Goal: Task Accomplishment & Management: Complete application form

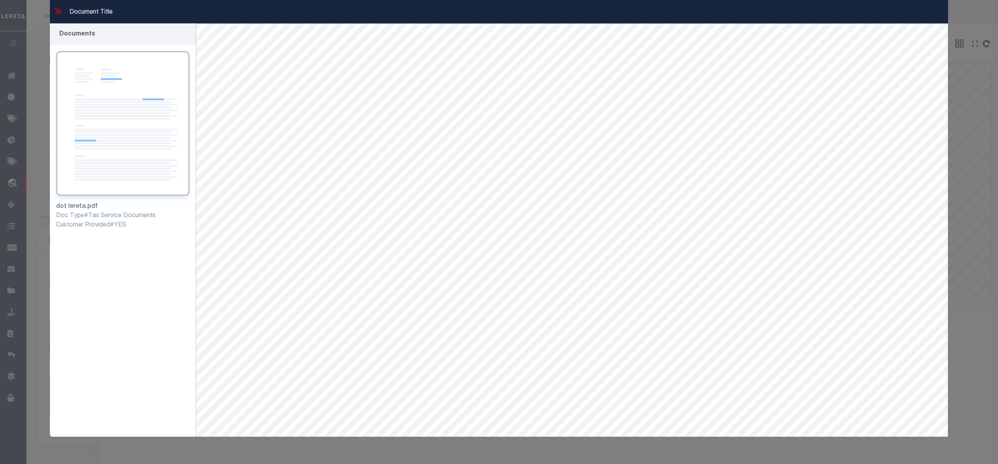
select select "49271"
select select "17138"
select select "20"
select select "NonEscrow"
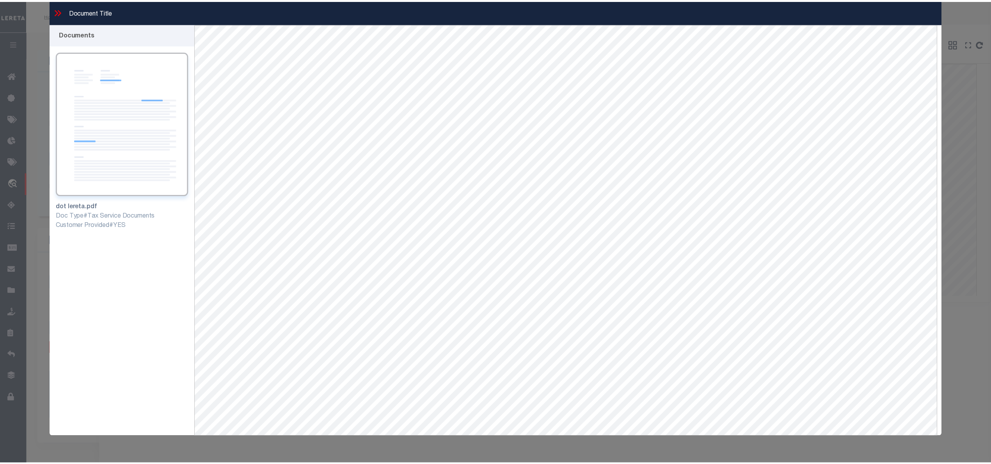
scroll to position [13, 0]
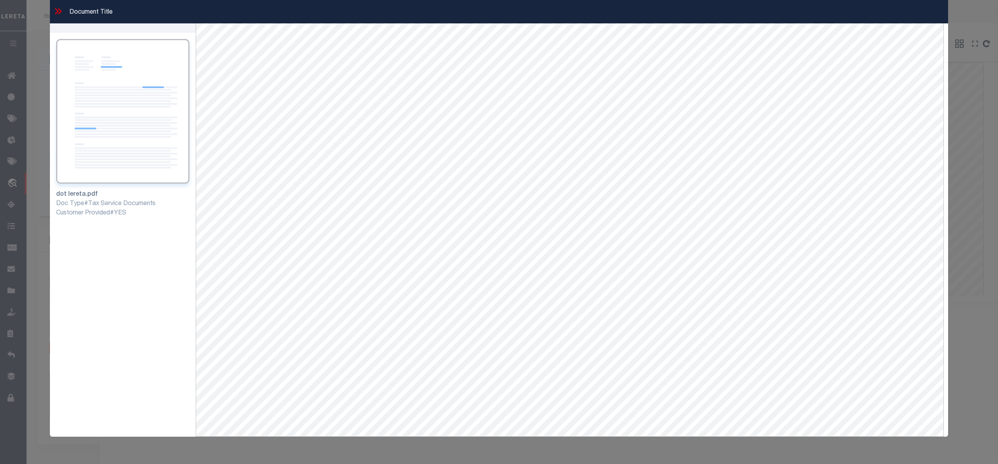
click at [57, 13] on icon at bounding box center [58, 11] width 10 height 10
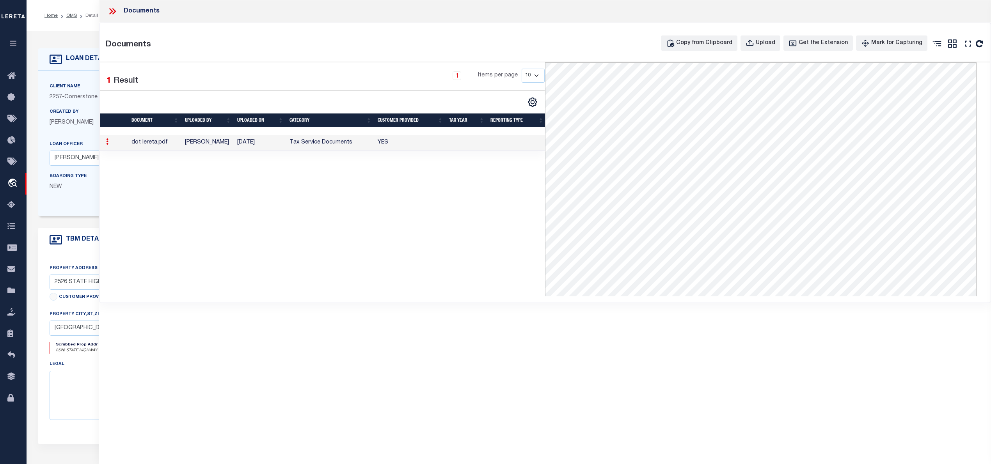
click at [113, 9] on icon at bounding box center [114, 11] width 4 height 6
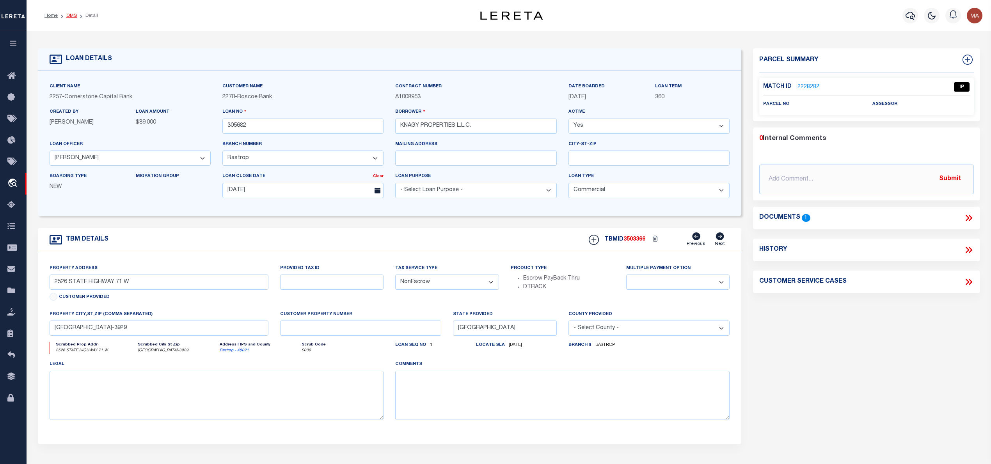
click at [72, 13] on link "OMS" at bounding box center [71, 15] width 11 height 5
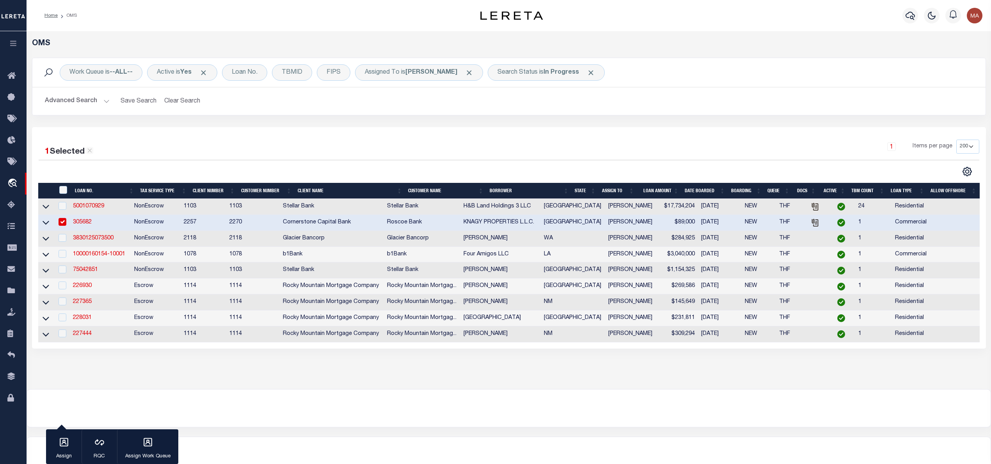
click at [99, 236] on td "3830125073500" at bounding box center [101, 239] width 62 height 16
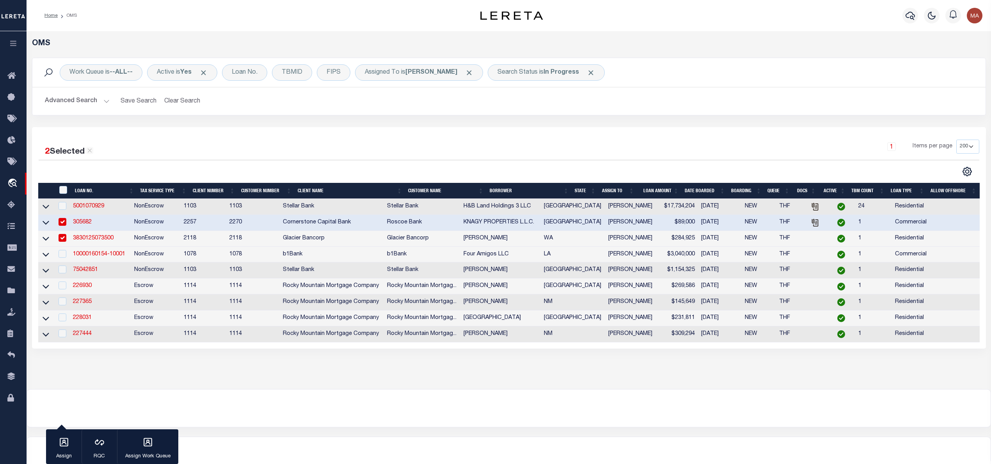
click at [66, 239] on input "checkbox" at bounding box center [62, 238] width 8 height 8
checkbox input "false"
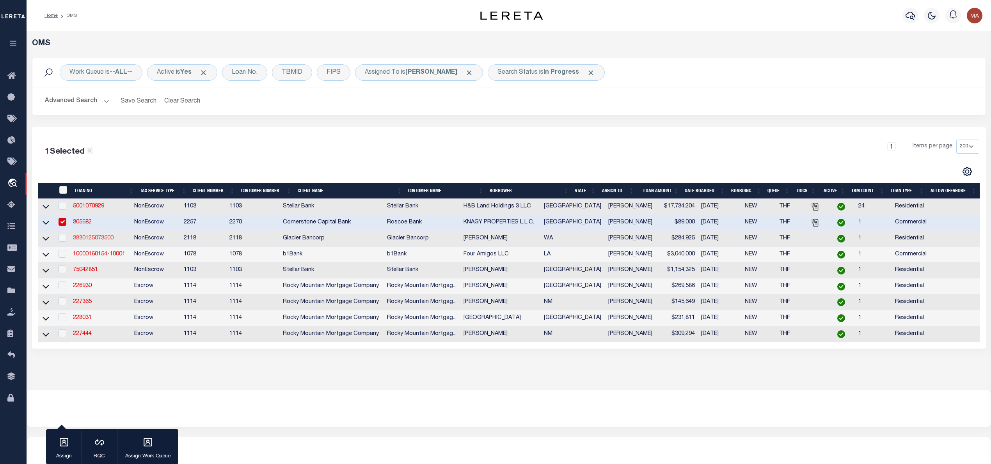
click at [91, 241] on link "3830125073500" at bounding box center [93, 238] width 41 height 5
type input "3830125073500"
type input "[PERSON_NAME]"
select select
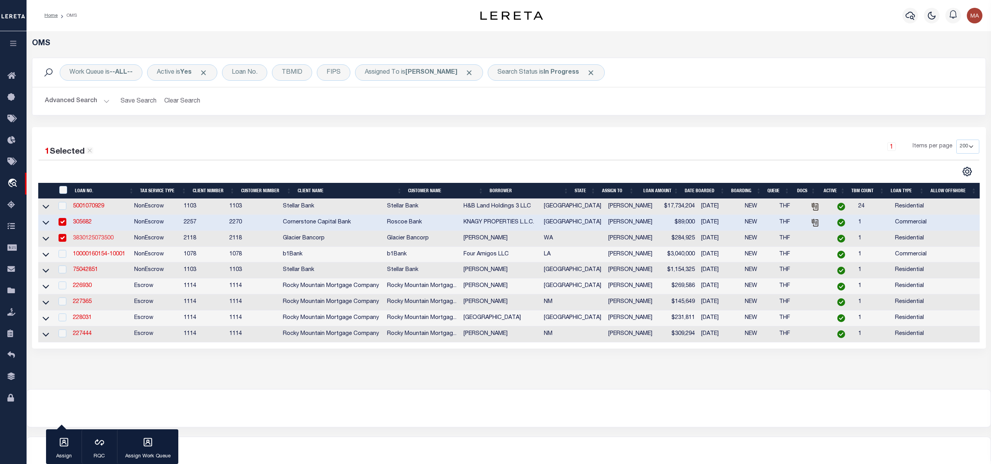
type input "[DATE]"
select select "10"
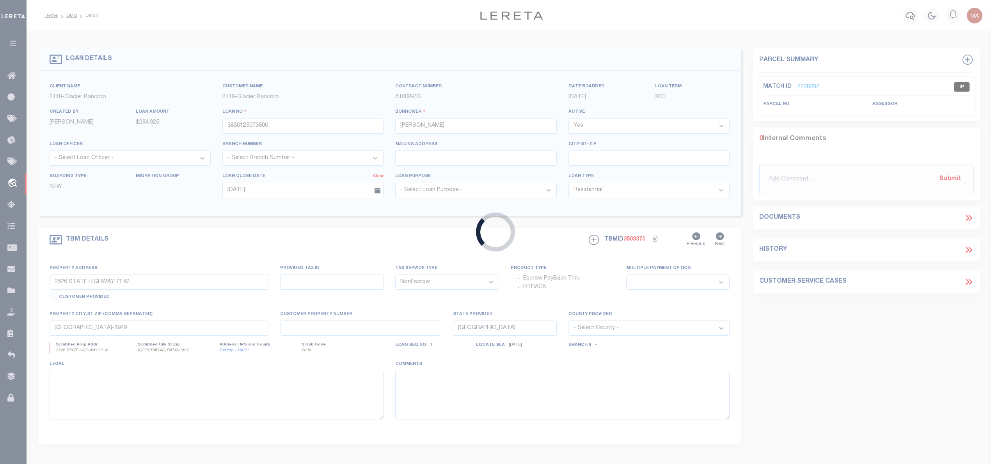
type input "[STREET_ADDRESS]"
select select
type input "[GEOGRAPHIC_DATA] 99022"
type input "WA"
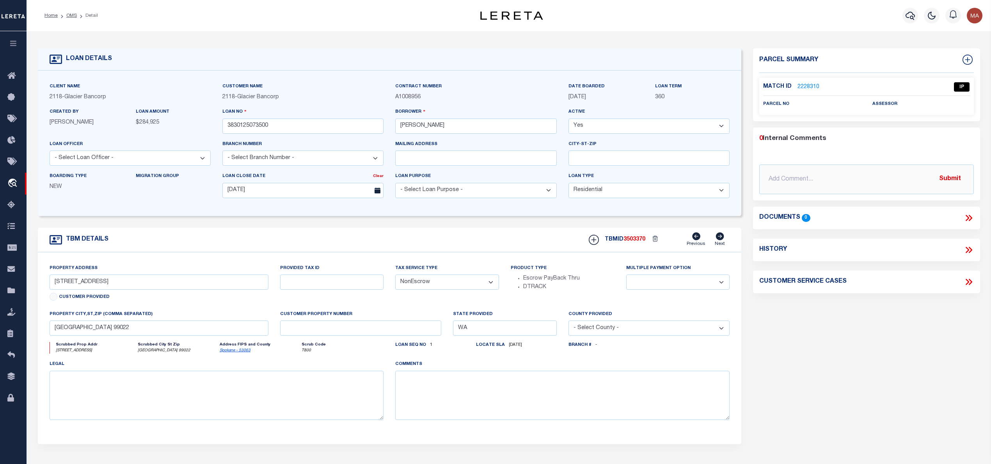
click at [801, 87] on link "2228310" at bounding box center [808, 87] width 22 height 8
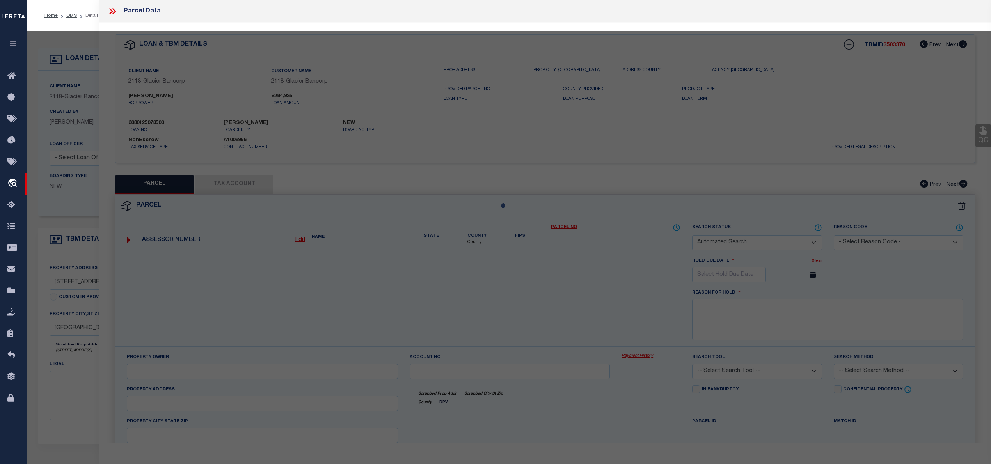
checkbox input "false"
select select "IP"
checkbox input "false"
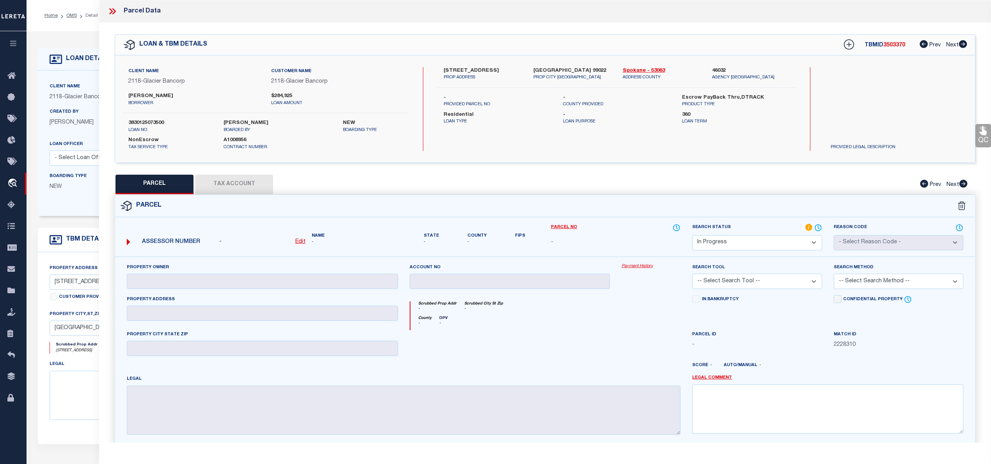
click at [108, 11] on icon at bounding box center [112, 11] width 10 height 10
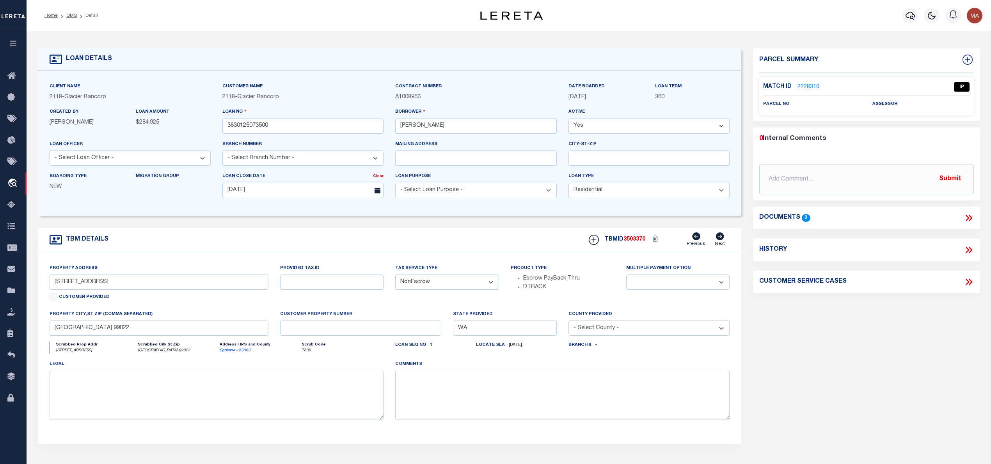
click at [804, 84] on link "2228310" at bounding box center [808, 87] width 22 height 8
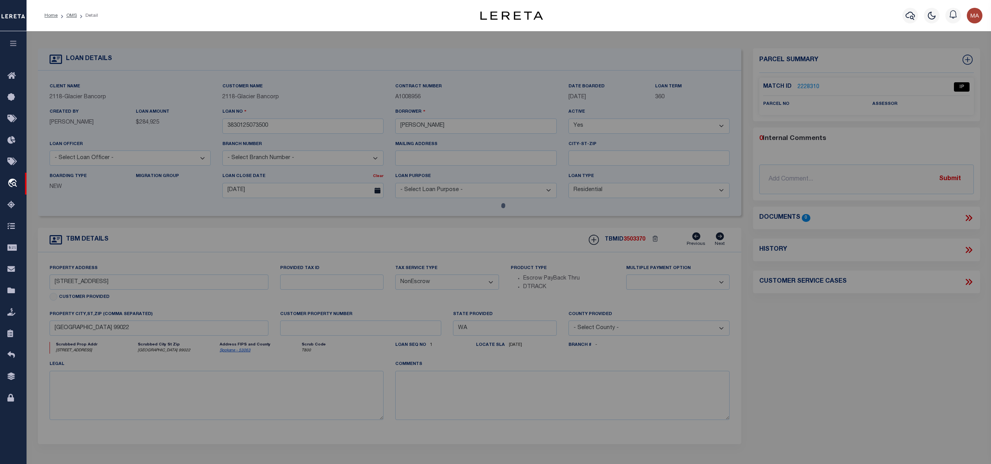
select select "AS"
checkbox input "false"
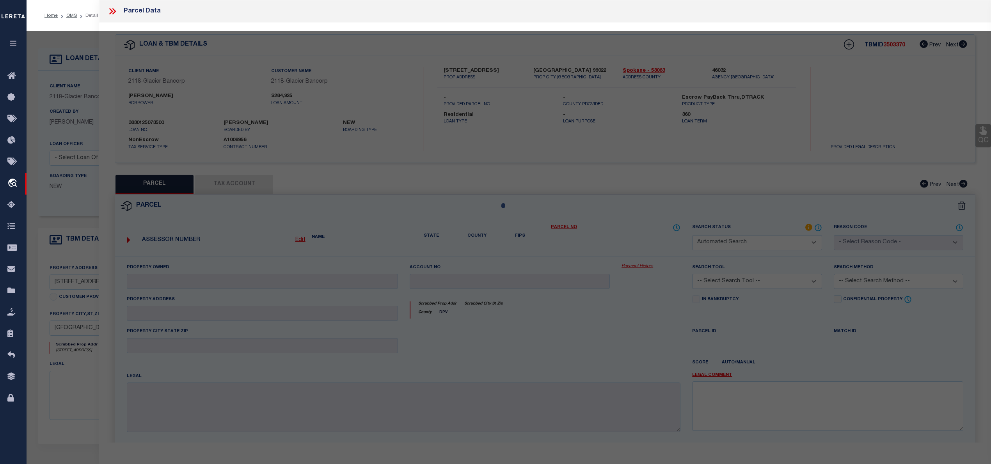
select select "IP"
checkbox input "false"
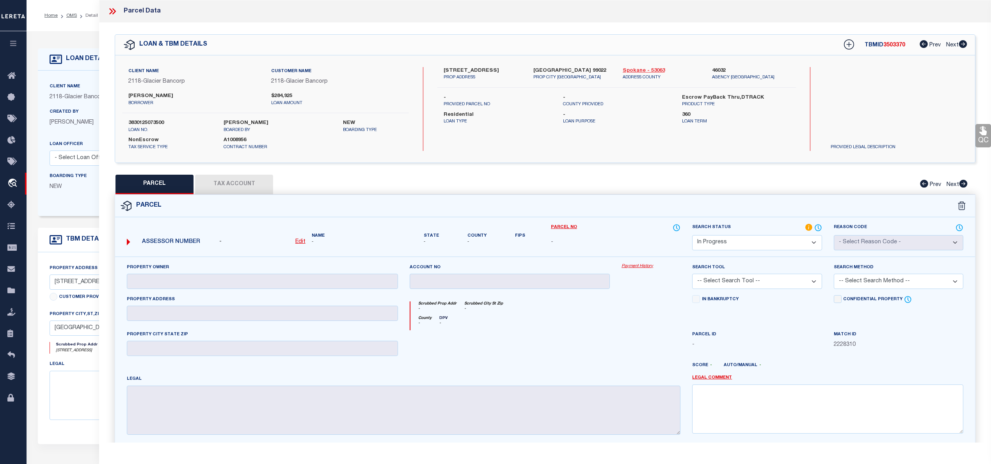
click at [645, 69] on link "Spokane - 53063" at bounding box center [661, 71] width 78 height 8
click at [465, 72] on label "[STREET_ADDRESS]" at bounding box center [482, 71] width 78 height 8
copy div "[STREET_ADDRESS]"
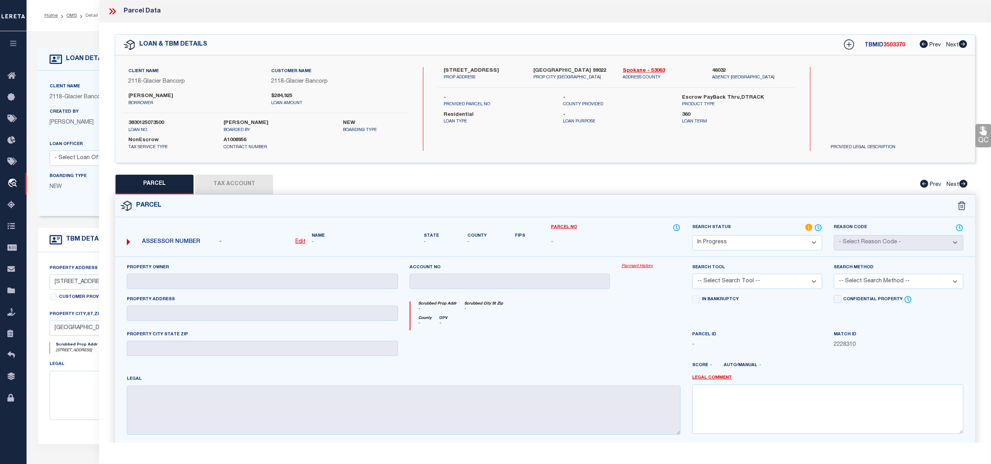
click at [166, 94] on label "[PERSON_NAME]" at bounding box center [193, 96] width 131 height 8
copy label "[PERSON_NAME]"
drag, startPoint x: 464, startPoint y: 69, endPoint x: 495, endPoint y: 71, distance: 31.2
click at [495, 71] on label "[STREET_ADDRESS]" at bounding box center [482, 71] width 78 height 8
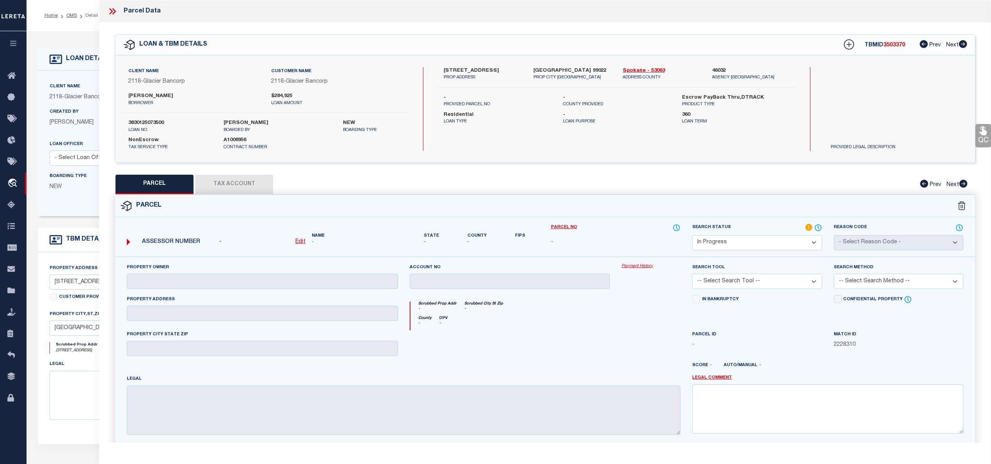
copy label "[GEOGRAPHIC_DATA]"
drag, startPoint x: 437, startPoint y: 71, endPoint x: 498, endPoint y: 69, distance: 60.9
click at [498, 69] on div "[STREET_ADDRESS] PROP ADDRESS [GEOGRAPHIC_DATA] 99022 PROP CITY [GEOGRAPHIC_DAT…" at bounding box center [616, 74] width 370 height 14
copy label "10205 S [GEOGRAPHIC_DATA]"
click at [785, 244] on select "Automated Search Bad Parcel Complete Duplicate Parcel High Dollar Reporting In …" at bounding box center [756, 242] width 129 height 15
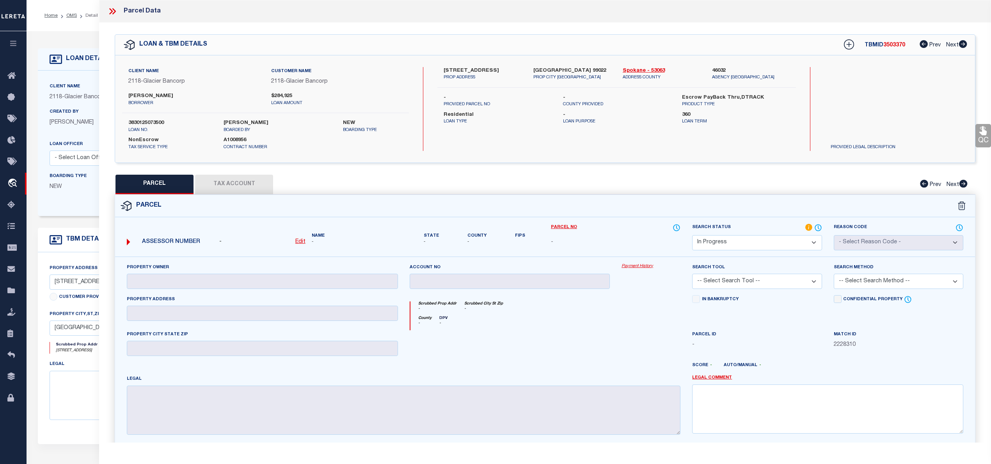
select select "NP"
click at [692, 235] on select "Automated Search Bad Parcel Complete Duplicate Parcel High Dollar Reporting In …" at bounding box center [756, 242] width 129 height 15
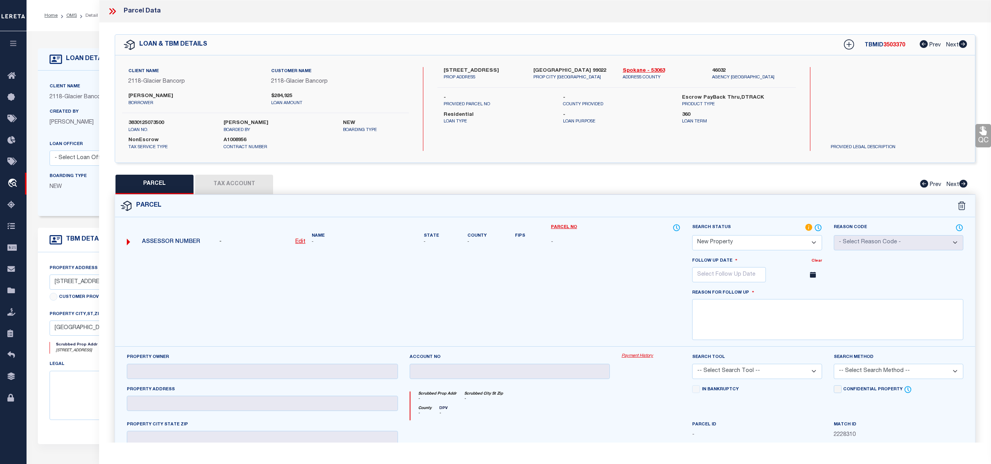
click at [813, 277] on icon at bounding box center [813, 275] width 6 height 6
click at [752, 273] on input "text" at bounding box center [729, 274] width 74 height 15
click at [804, 294] on icon at bounding box center [805, 291] width 5 height 5
select select "9"
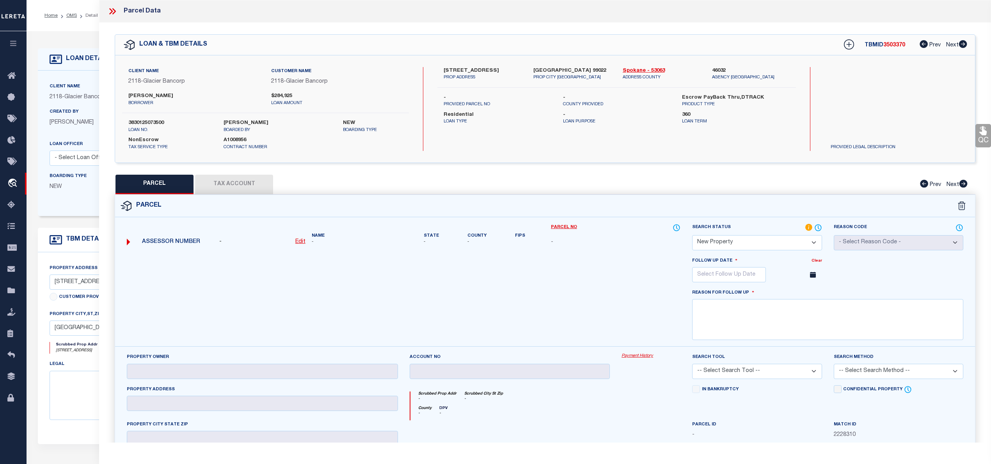
click at [802, 241] on select "Automated Search Bad Parcel Complete Duplicate Parcel High Dollar Reporting In …" at bounding box center [756, 242] width 129 height 15
select select "ND"
click at [692, 235] on select "Automated Search Bad Parcel Complete Duplicate Parcel High Dollar Reporting In …" at bounding box center [756, 242] width 129 height 15
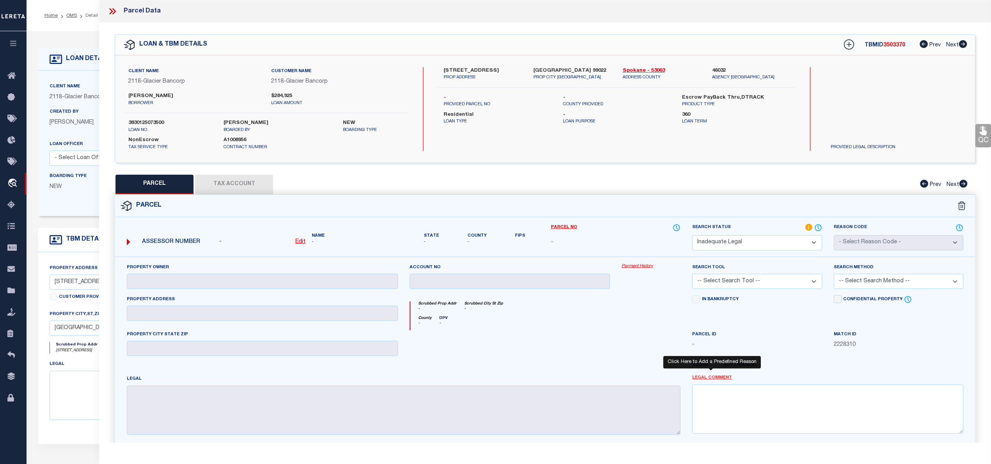
click at [715, 380] on link "Legal Comment" at bounding box center [712, 378] width 40 height 7
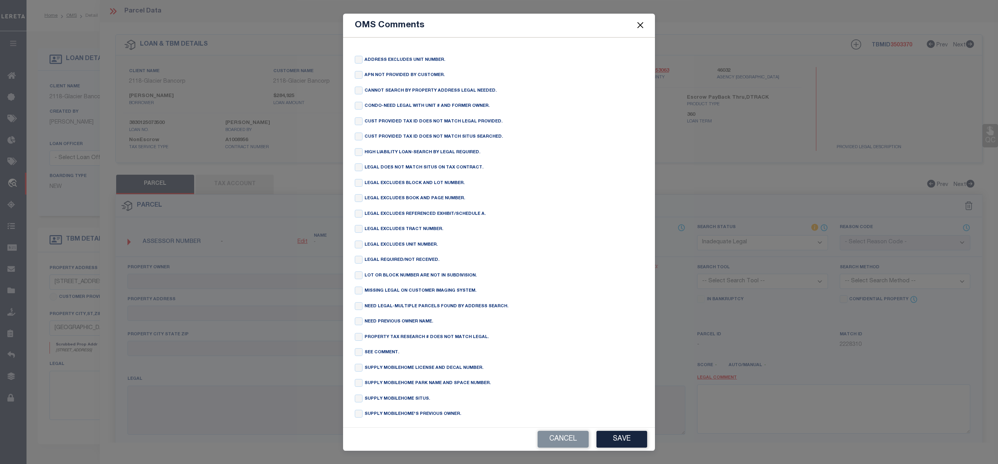
click at [379, 91] on label "CANNOT SEARCH BY PROPERTY ADDRESS LEGAL NEEDED." at bounding box center [431, 91] width 132 height 7
click at [358, 92] on input "checkbox" at bounding box center [359, 91] width 8 height 8
checkbox input "true"
click at [623, 445] on button "Save" at bounding box center [622, 439] width 51 height 17
type textarea "CANNOT SEARCH BY PROPERTY ADDRESS LEGAL NEEDED."
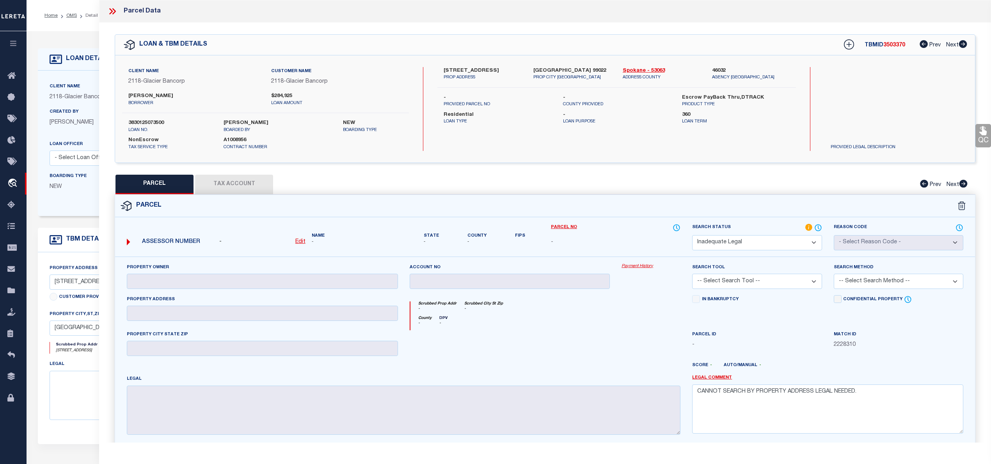
scroll to position [71, 0]
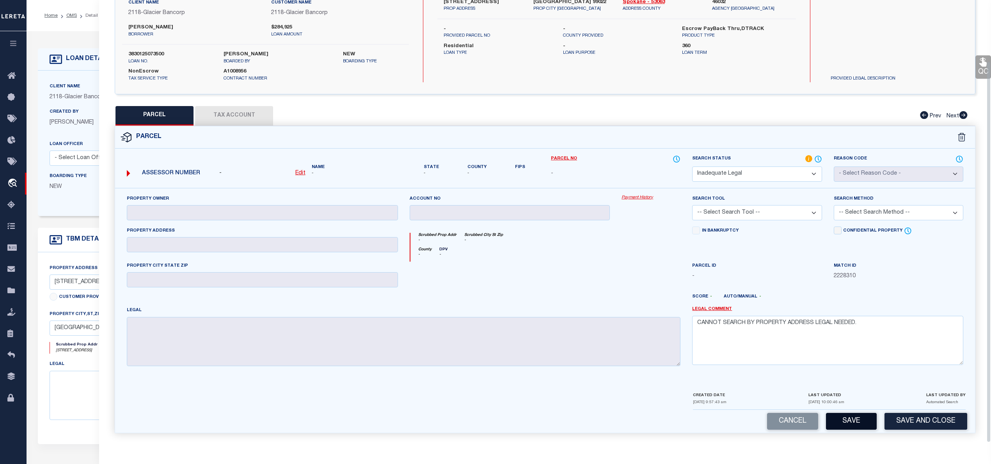
click at [846, 424] on button "Save" at bounding box center [851, 421] width 51 height 17
select select "AS"
checkbox input "false"
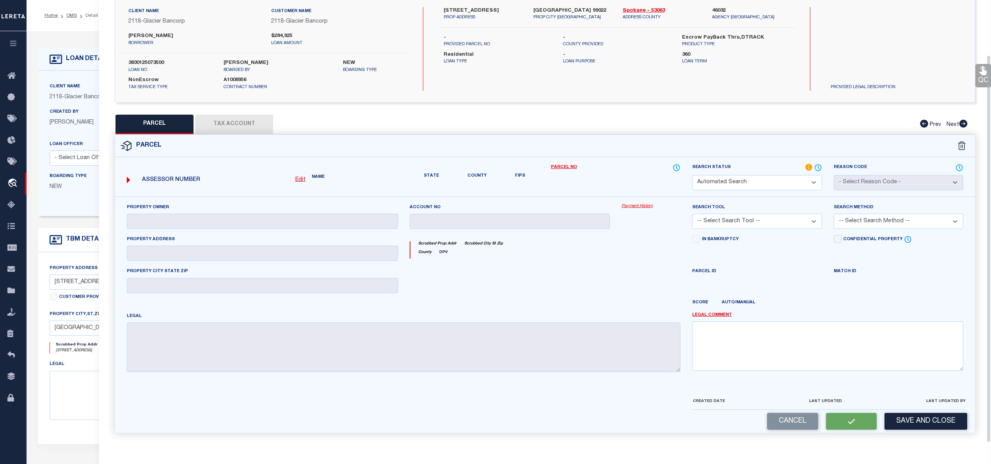
scroll to position [48, 0]
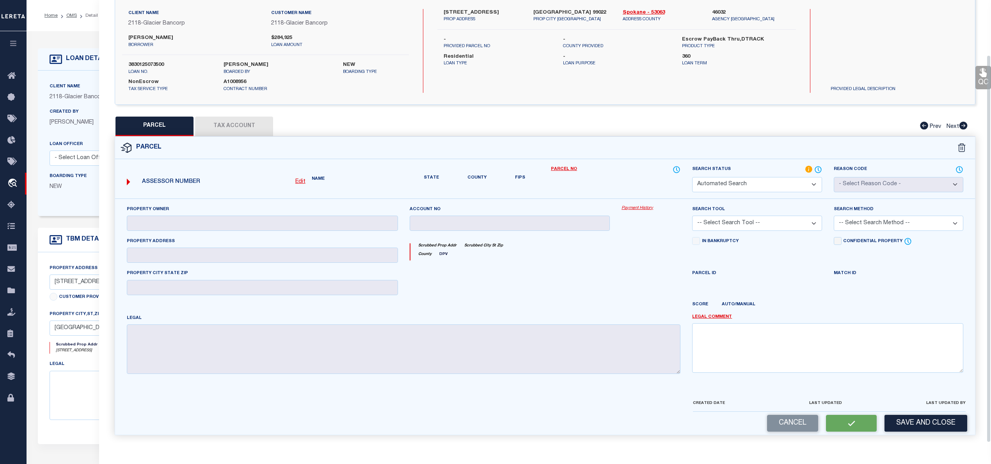
select select "ND"
checkbox input "false"
type textarea "CANNOT SEARCH BY PROPERTY ADDRESS LEGAL NEEDED."
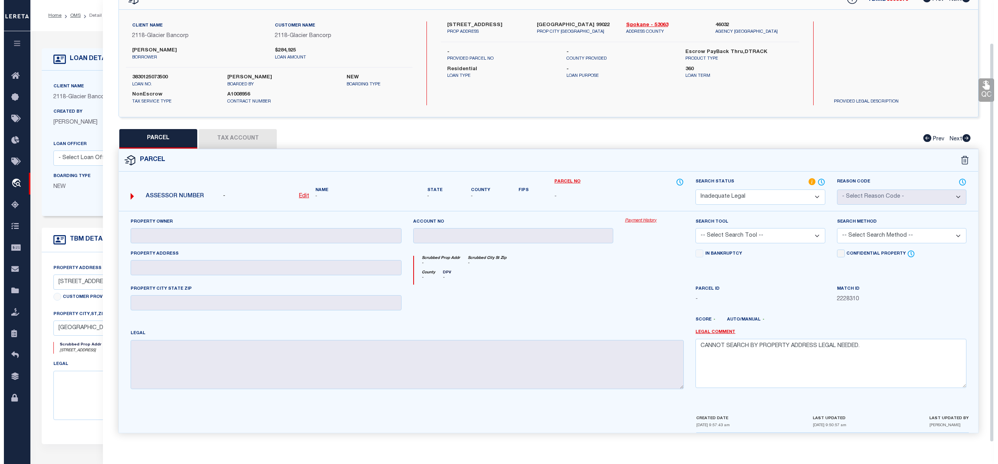
scroll to position [0, 0]
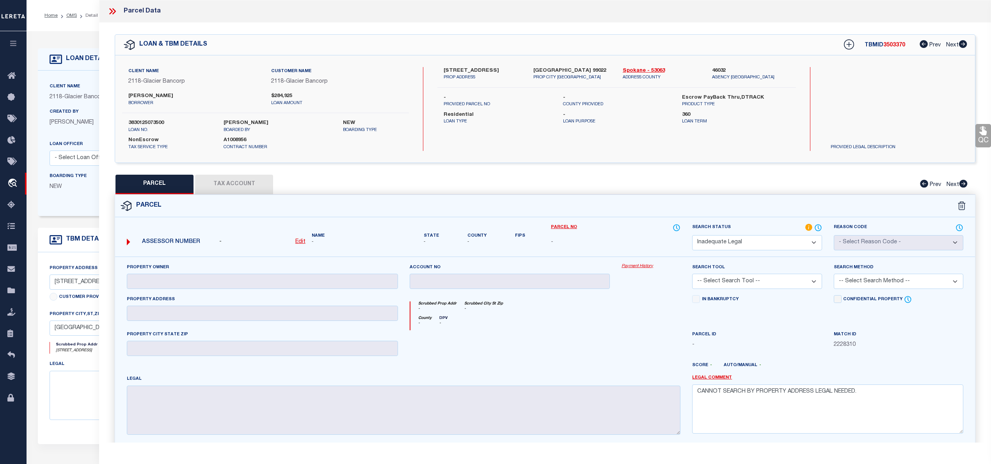
click at [113, 11] on icon at bounding box center [111, 11] width 4 height 6
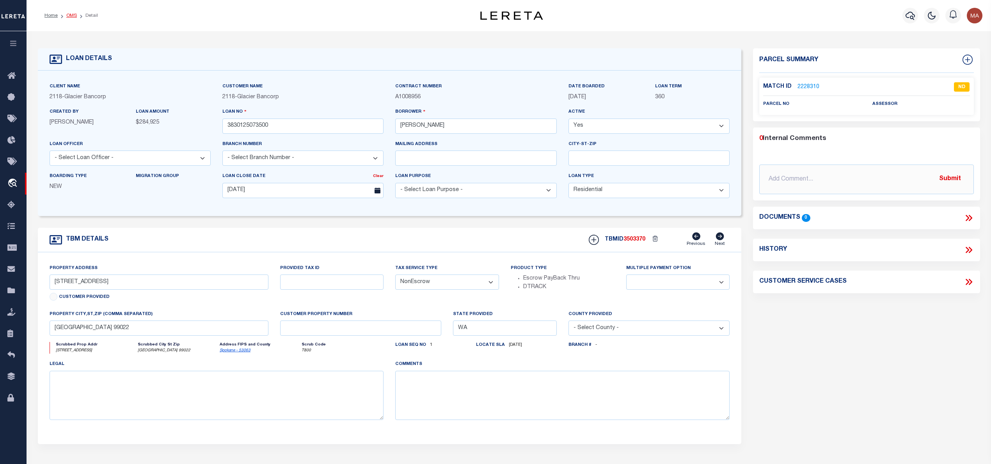
click at [68, 15] on link "OMS" at bounding box center [71, 15] width 11 height 5
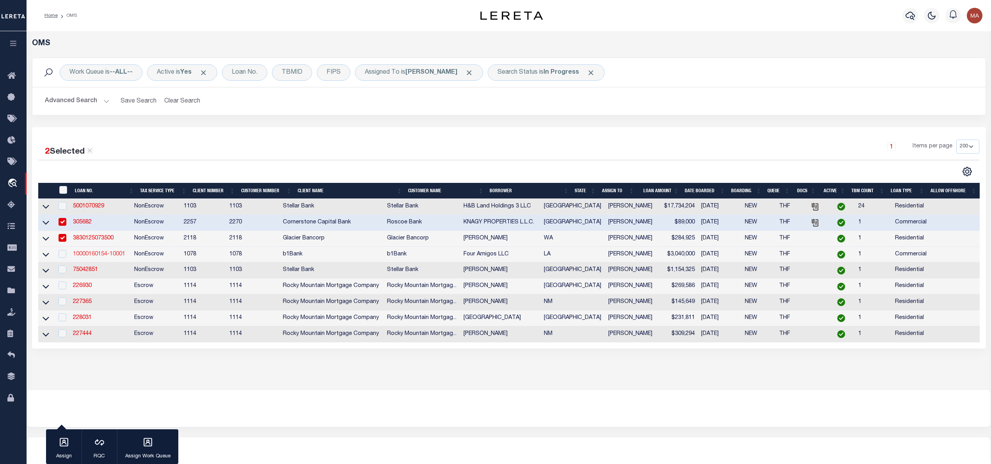
click at [122, 256] on link "10000160154-10001" at bounding box center [99, 254] width 52 height 5
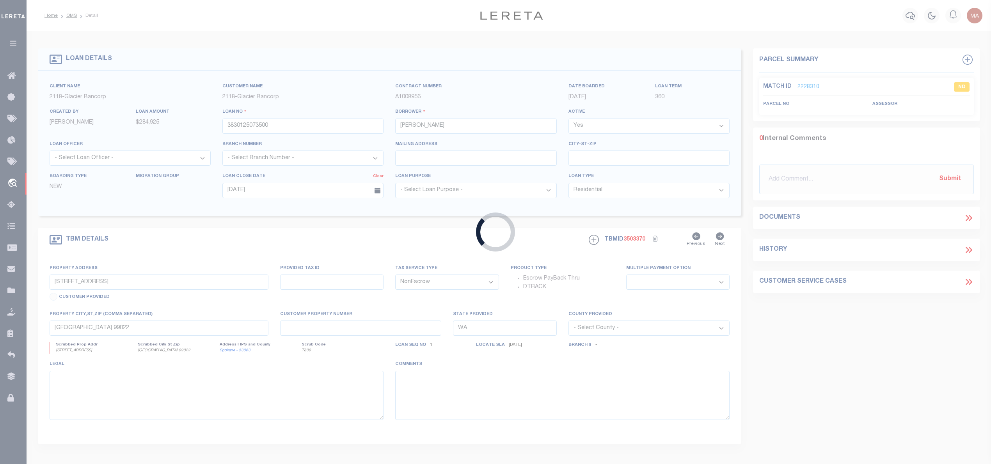
type input "10000160154-10001"
type input "Four Amigos LLC"
select select
select select "20"
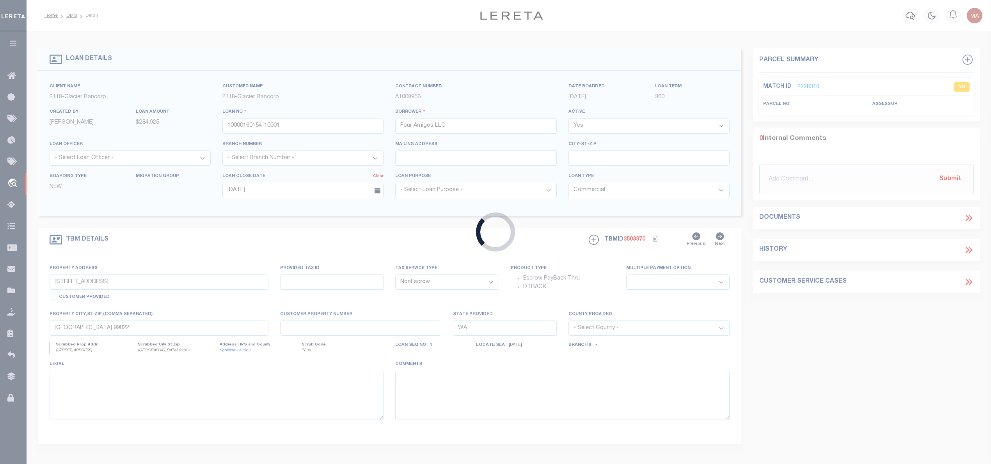
select select "3206"
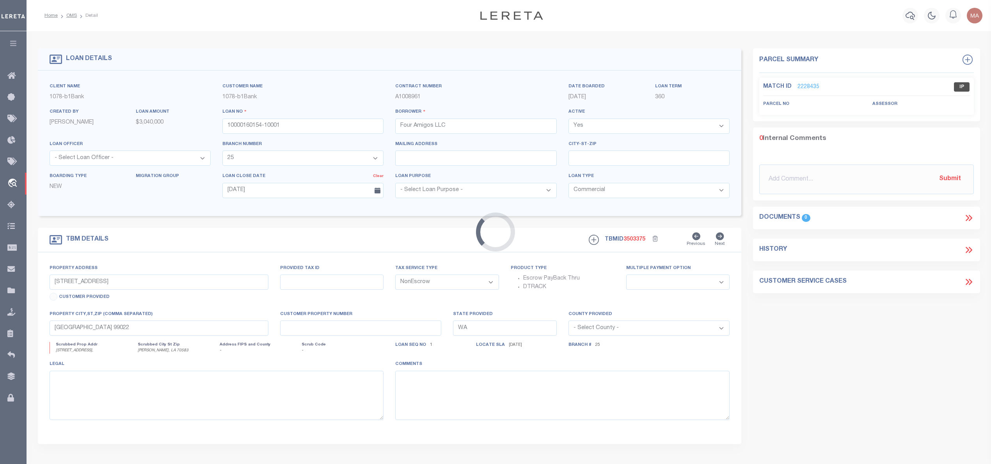
select select "7853"
type input "[STREET_ADDRESS],"
select select
type input "[PERSON_NAME], LA 70583"
type input "6155901"
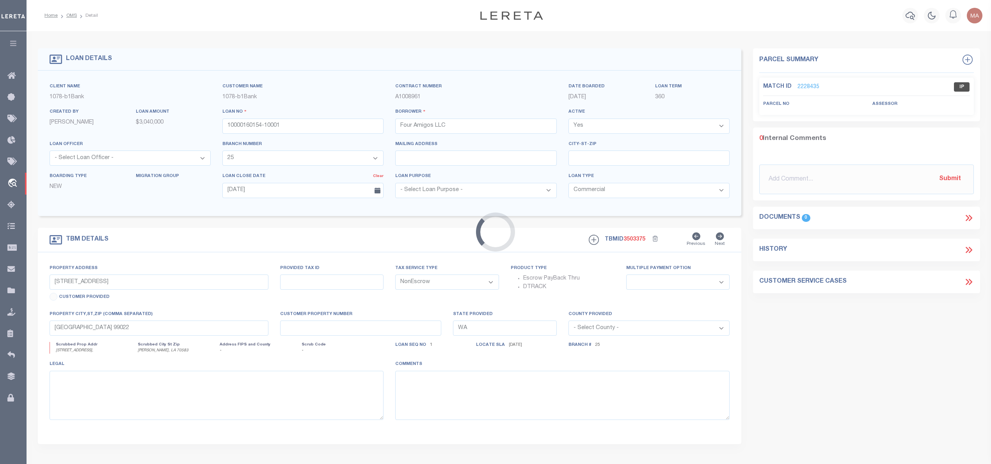
type input "LA"
type textarea "Lot Nine (9) of Destination Pointe subdivision"
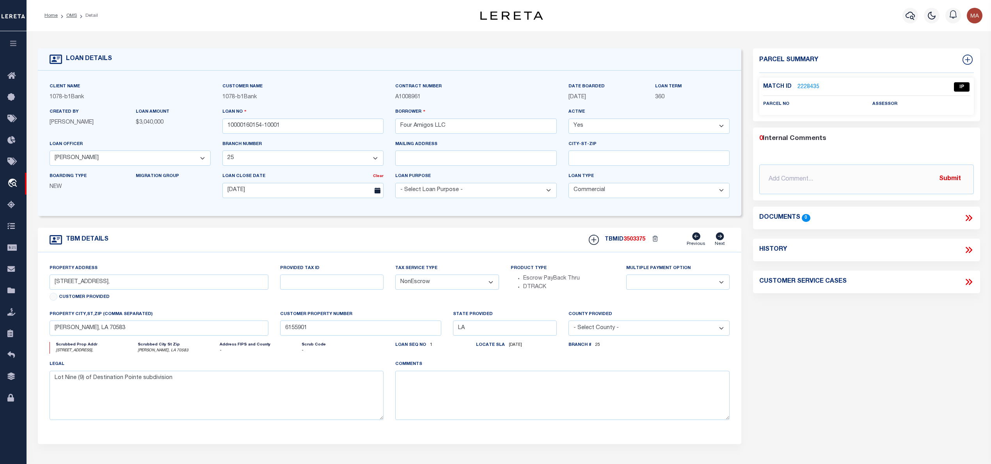
click at [809, 84] on link "2228435" at bounding box center [808, 87] width 22 height 8
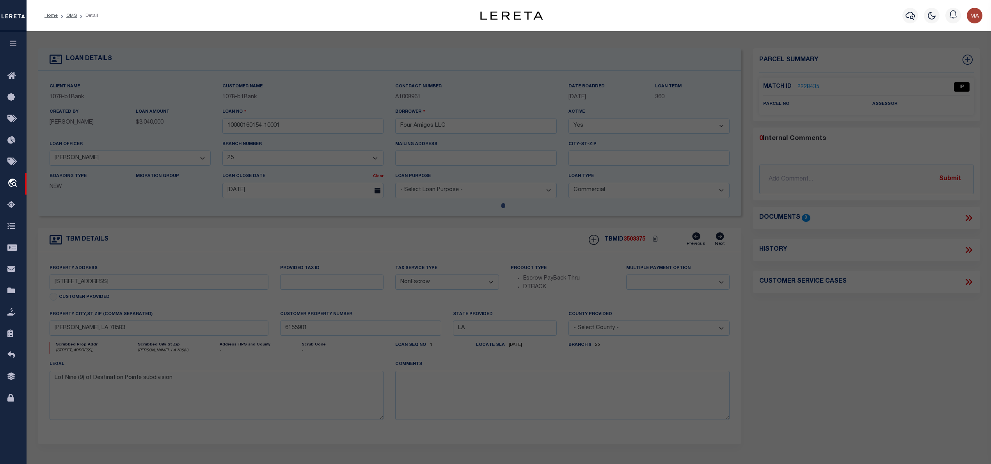
select select "AS"
checkbox input "false"
select select "IP"
checkbox input "false"
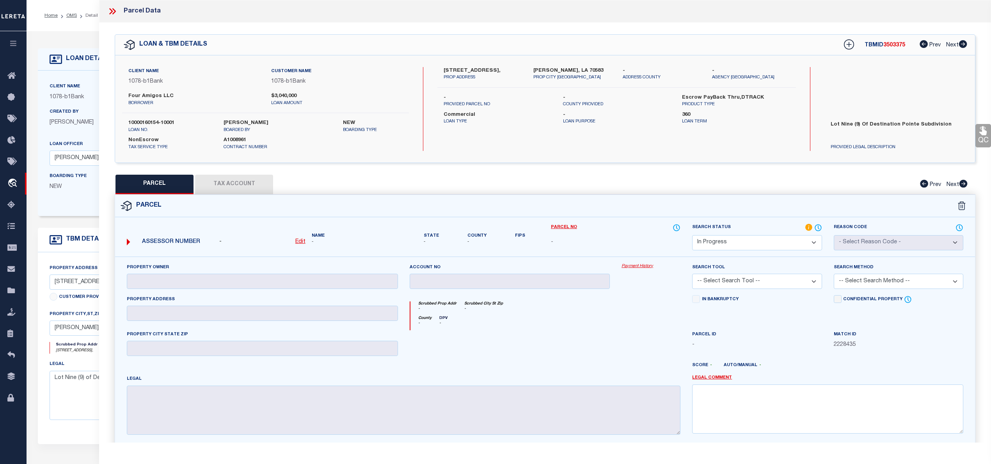
drag, startPoint x: 439, startPoint y: 69, endPoint x: 505, endPoint y: 72, distance: 66.8
click at [505, 72] on div "[STREET_ADDRESS], PROP ADDRESS" at bounding box center [482, 74] width 89 height 14
copy label "[STREET_ADDRESS]"
click at [549, 69] on label "[PERSON_NAME], LA 70583" at bounding box center [572, 71] width 78 height 8
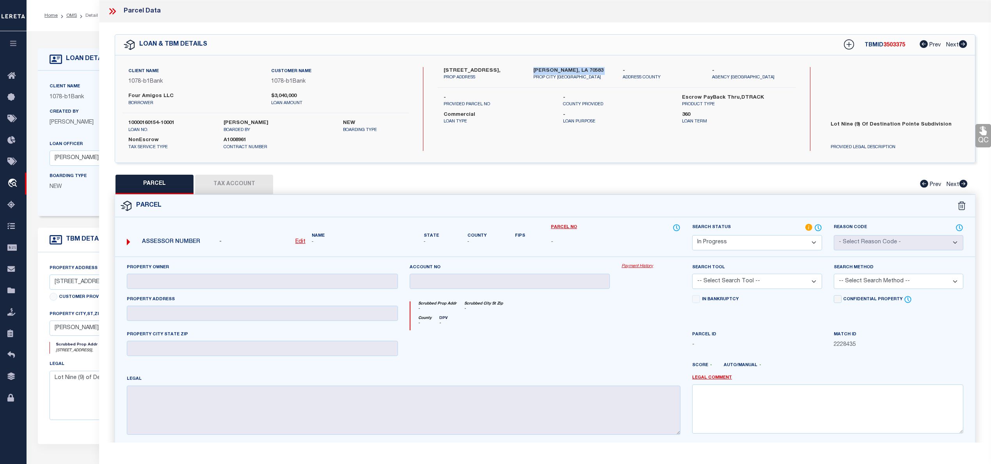
click at [549, 69] on label "[PERSON_NAME], LA 70583" at bounding box center [572, 71] width 78 height 8
copy div "[PERSON_NAME], LA 70583"
drag, startPoint x: 439, startPoint y: 71, endPoint x: 491, endPoint y: 69, distance: 51.5
click at [491, 69] on div "[STREET_ADDRESS], PROP ADDRESS" at bounding box center [482, 74] width 89 height 14
copy label "668 I-10 N Frontage"
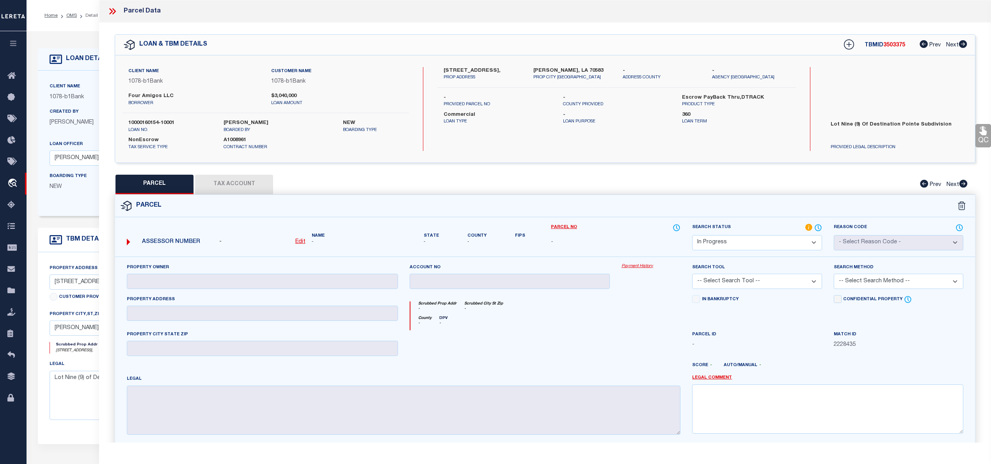
click at [147, 96] on label "Four Amigos LLC" at bounding box center [193, 96] width 131 height 8
copy label "Amigos"
click at [299, 242] on u "Edit" at bounding box center [300, 241] width 10 height 5
select select "IP"
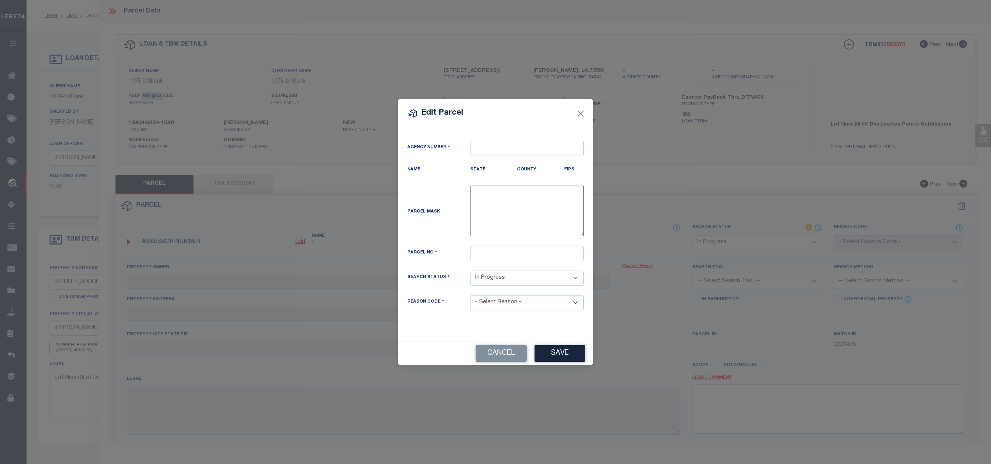
type textarea "-"
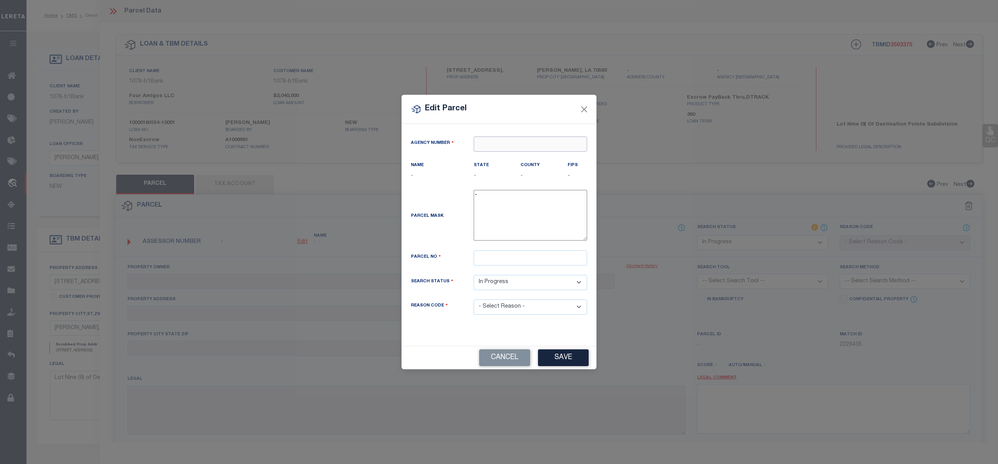
click at [497, 144] on input "text" at bounding box center [530, 143] width 113 height 15
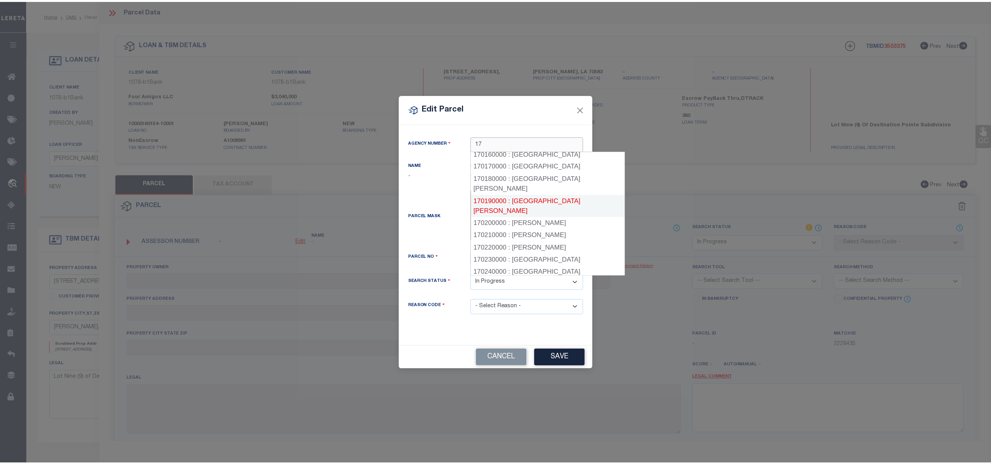
scroll to position [260, 0]
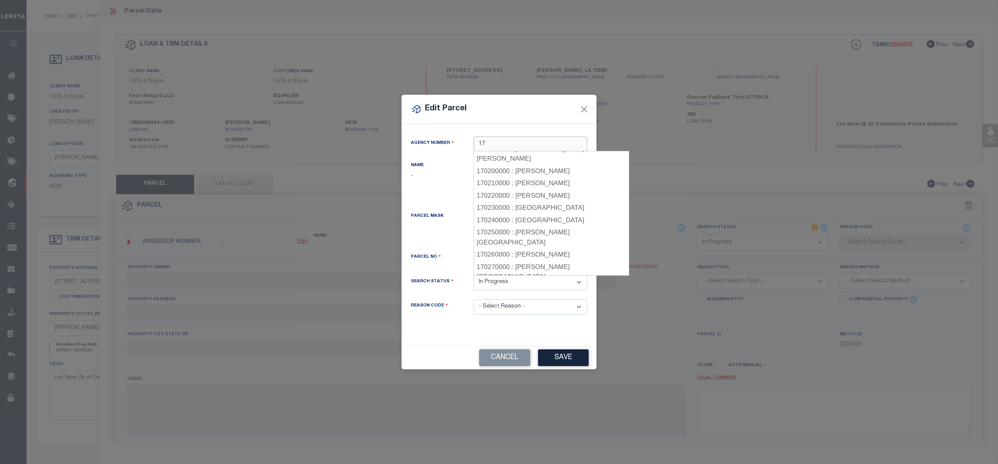
click at [537, 283] on div "170280000 : [GEOGRAPHIC_DATA]" at bounding box center [551, 289] width 155 height 12
type input "170280000"
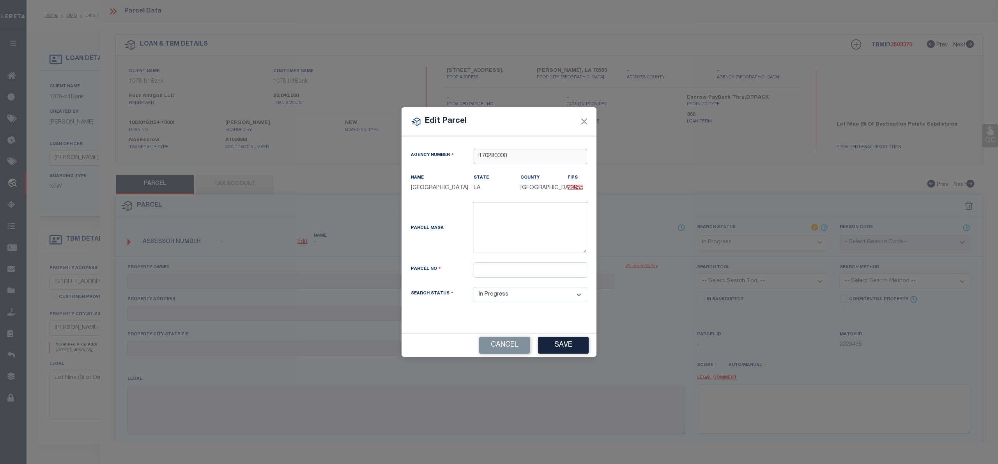
type input "170280000"
click at [551, 278] on input "text" at bounding box center [530, 269] width 113 height 15
paste input "6155901"
type input "6155901"
click at [560, 344] on button "Save" at bounding box center [563, 345] width 51 height 17
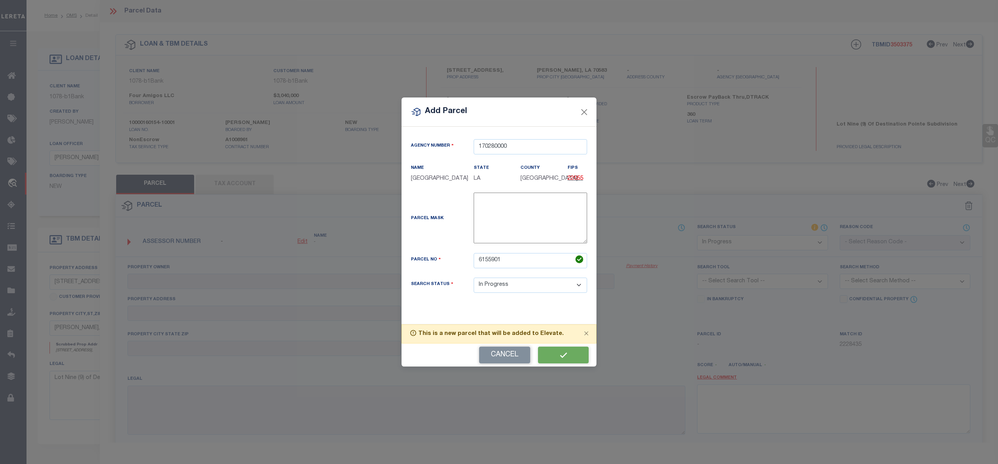
select select "IP"
checkbox input "false"
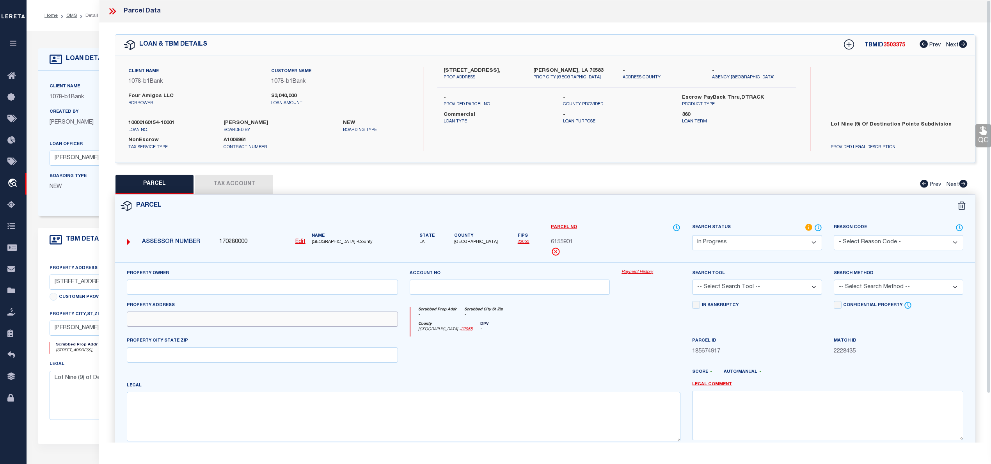
click at [164, 318] on input "text" at bounding box center [262, 319] width 271 height 15
paste input "[STREET_ADDRESS]"
type input "[STREET_ADDRESS]"
click at [192, 293] on input "text" at bounding box center [262, 287] width 271 height 15
paste input "[PERSON_NAME] INVESTMENTS LLC"
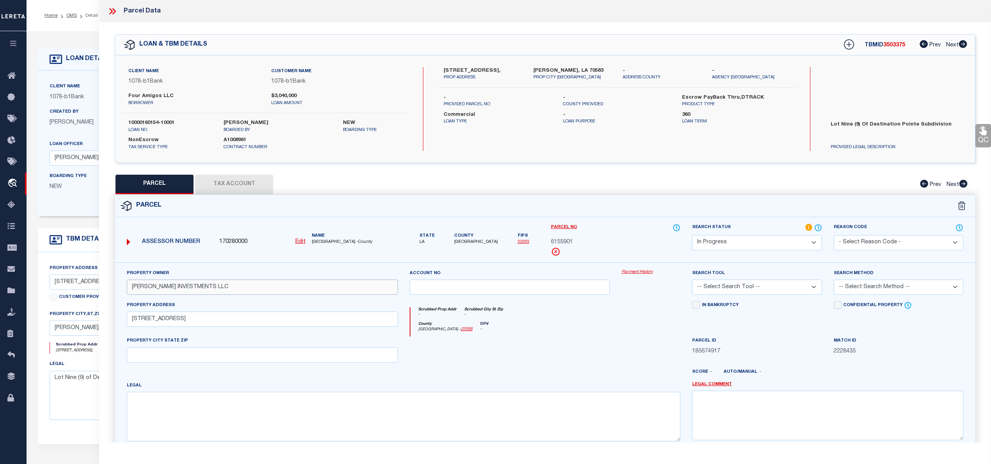
type input "[PERSON_NAME] INVESTMENTS LLC"
click at [164, 363] on input "text" at bounding box center [262, 354] width 271 height 15
paste input "[PERSON_NAME]"
type input "[PERSON_NAME]"
click at [356, 398] on textarea at bounding box center [403, 416] width 553 height 49
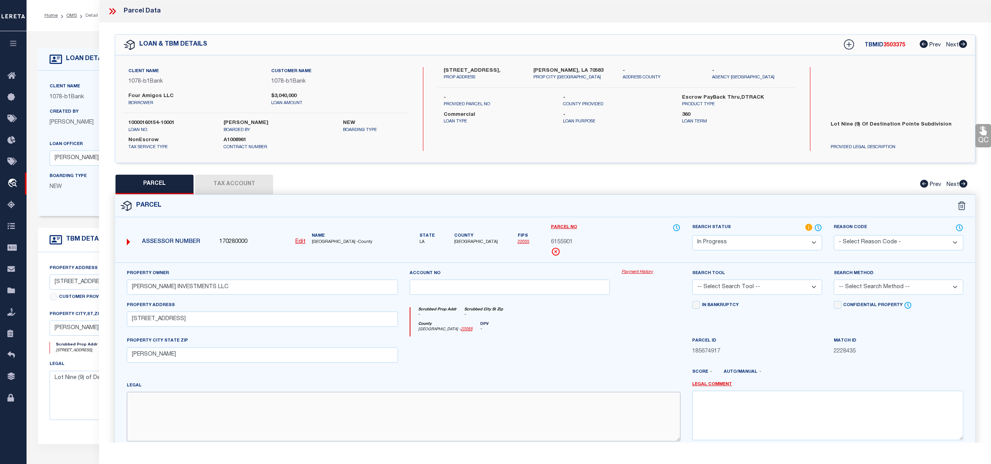
paste textarea "LOT 9 DESTINATION POINTE (65631 SQ FT)"
type textarea "LOT 9 DESTINATION POINTE (65631 SQ FT)"
click at [720, 244] on select "Automated Search Bad Parcel Complete Duplicate Parcel High Dollar Reporting In …" at bounding box center [756, 242] width 129 height 15
select select "PC"
click at [692, 235] on select "Automated Search Bad Parcel Complete Duplicate Parcel High Dollar Reporting In …" at bounding box center [756, 242] width 129 height 15
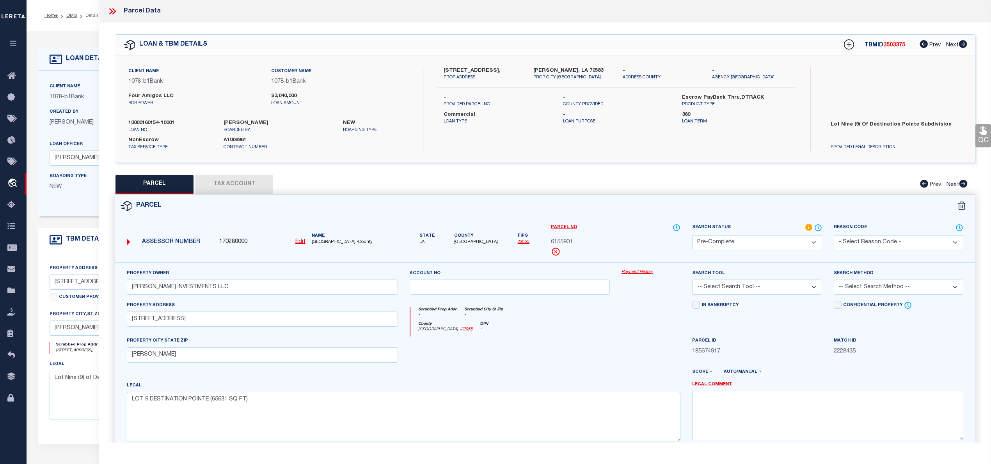
click at [721, 288] on select "-- Select Search Tool -- 3rd Party Website Agency File Agency Website ATLS CNV-…" at bounding box center [756, 287] width 129 height 15
select select "AGW"
click at [692, 281] on select "-- Select Search Tool -- 3rd Party Website Agency File Agency Website ATLS CNV-…" at bounding box center [756, 287] width 129 height 15
click at [855, 285] on select "-- Select Search Method -- Property Address Legal Liability Info Provided" at bounding box center [897, 287] width 129 height 15
select select "LEG"
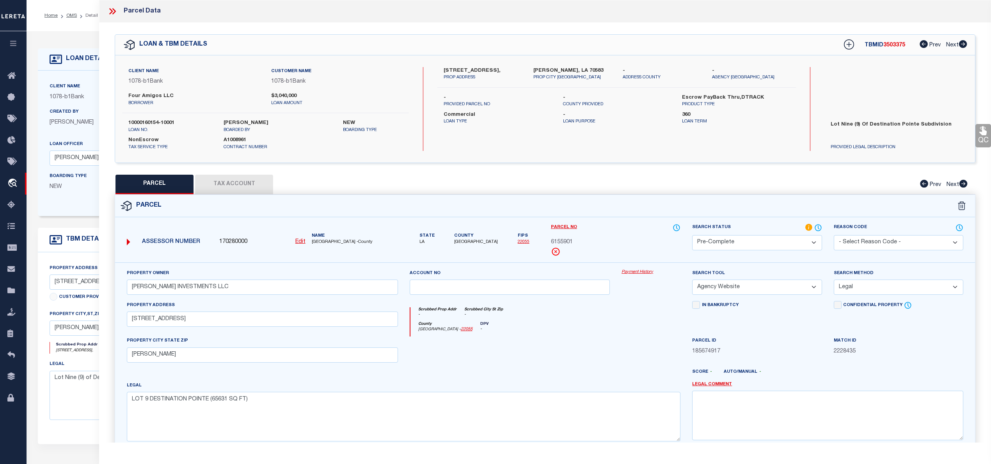
click at [833, 281] on select "-- Select Search Method -- Property Address Legal Liability Info Provided" at bounding box center [897, 287] width 129 height 15
click at [252, 185] on button "Tax Account" at bounding box center [234, 184] width 78 height 19
select select "100"
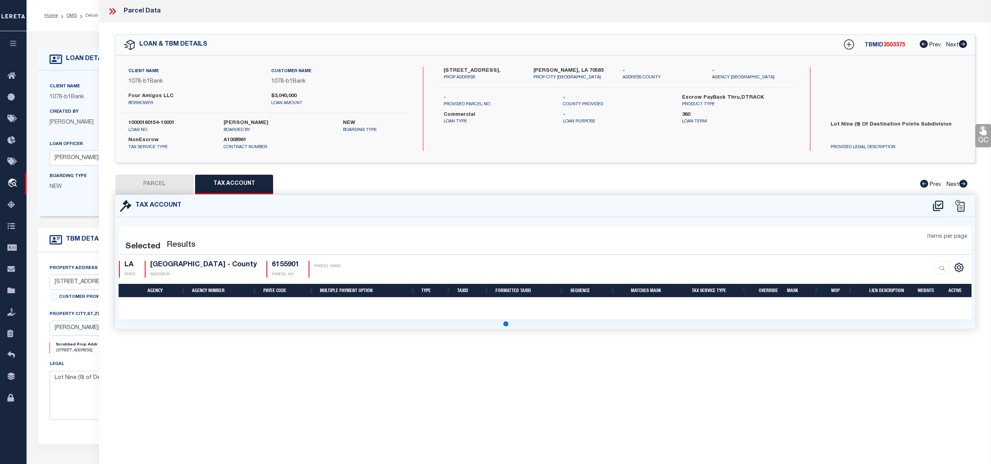
select select "100"
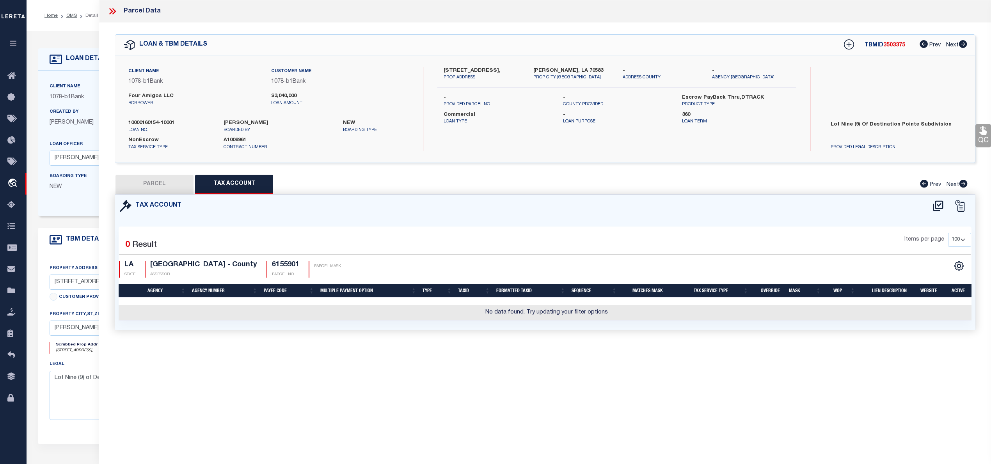
click at [942, 214] on div "Tax Account" at bounding box center [545, 206] width 860 height 22
click at [941, 211] on icon at bounding box center [937, 206] width 13 height 12
select select "100"
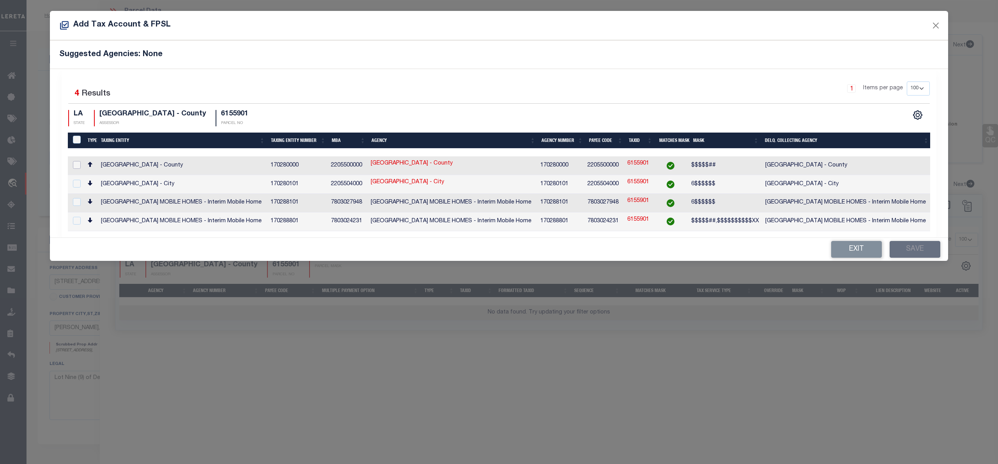
click at [77, 165] on input "checkbox" at bounding box center [77, 165] width 8 height 8
checkbox input "true"
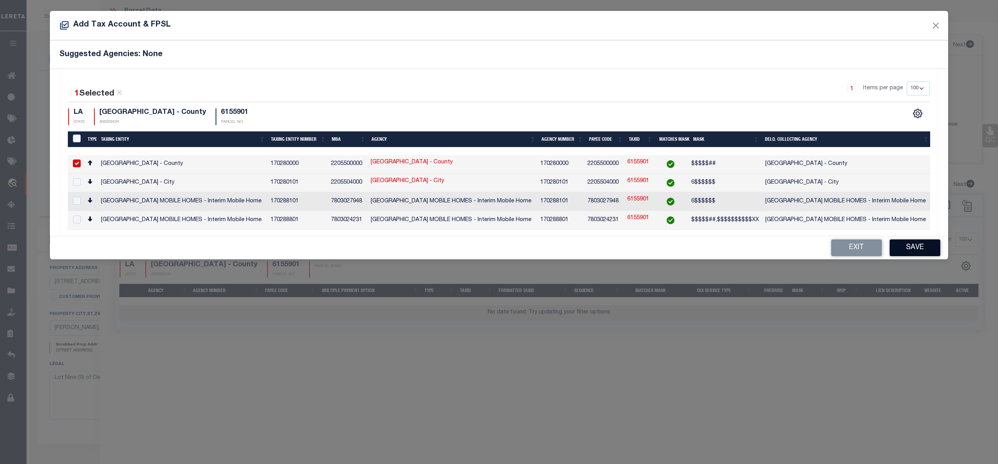
click at [905, 250] on button "Save" at bounding box center [915, 247] width 51 height 17
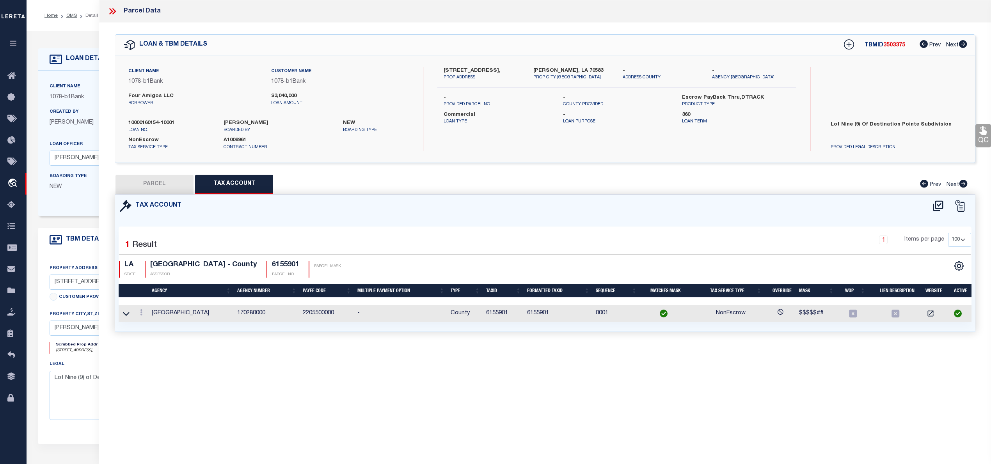
click at [152, 179] on button "PARCEL" at bounding box center [154, 184] width 78 height 19
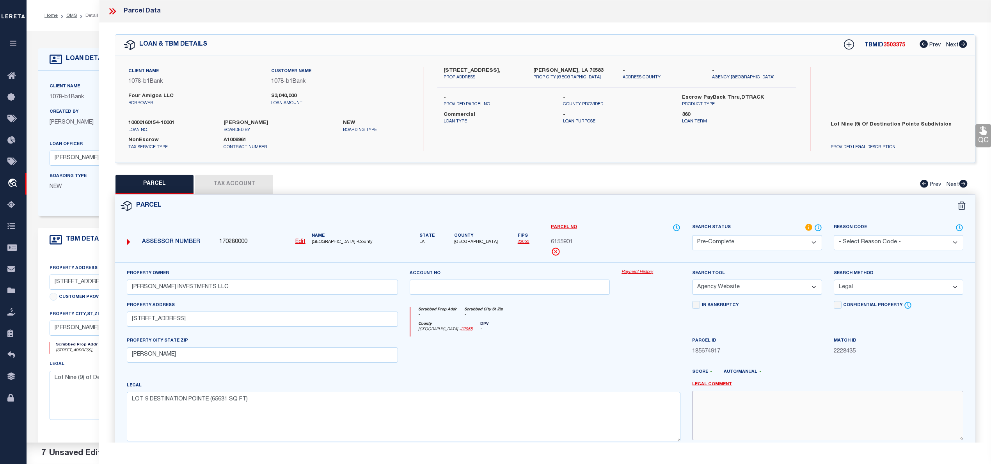
click at [726, 412] on textarea at bounding box center [827, 415] width 271 height 49
type textarea "AS PER TA ONLY PARISH IS COLLECTING THE TAXES"
click at [149, 122] on label "10000160154-10001" at bounding box center [169, 123] width 83 height 8
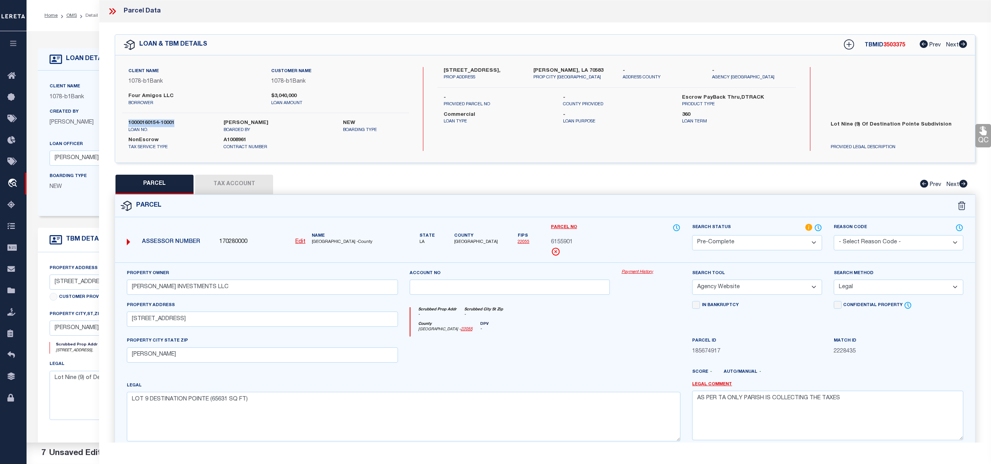
copy div "10000160154-10001"
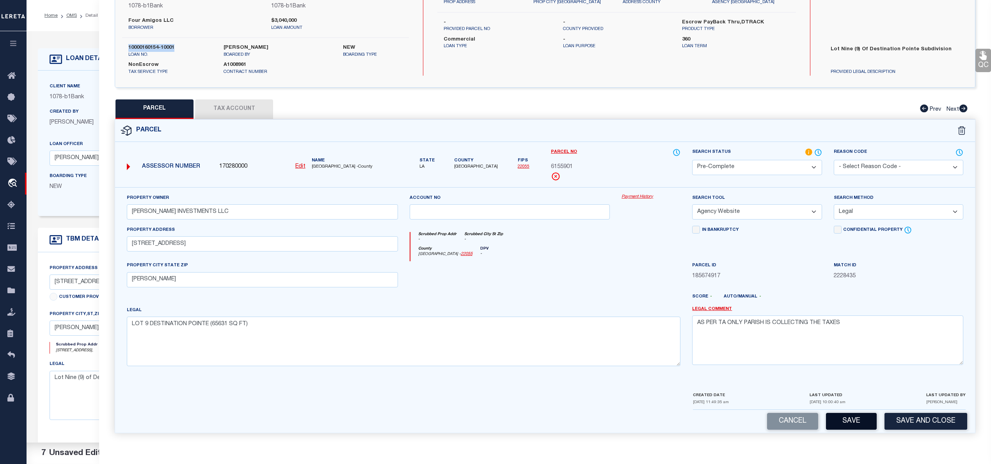
click at [860, 423] on button "Save" at bounding box center [851, 421] width 51 height 17
select select "AS"
select select
checkbox input "false"
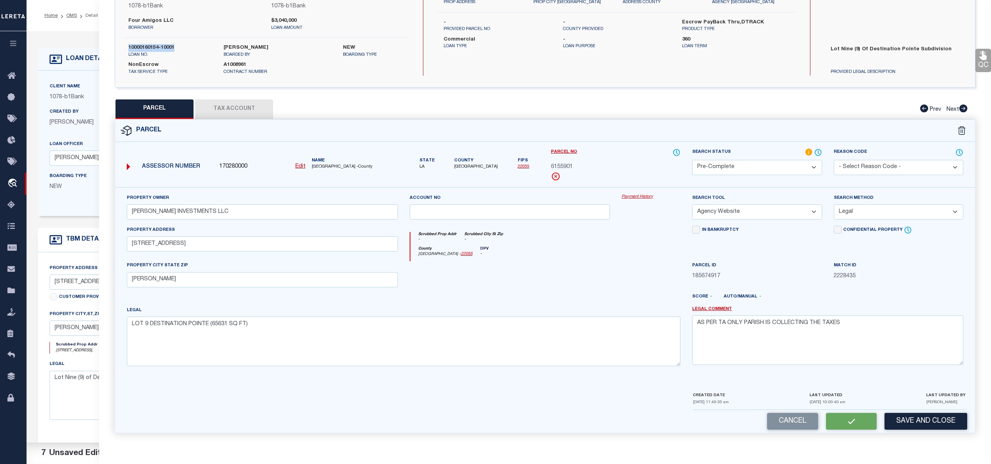
checkbox input "false"
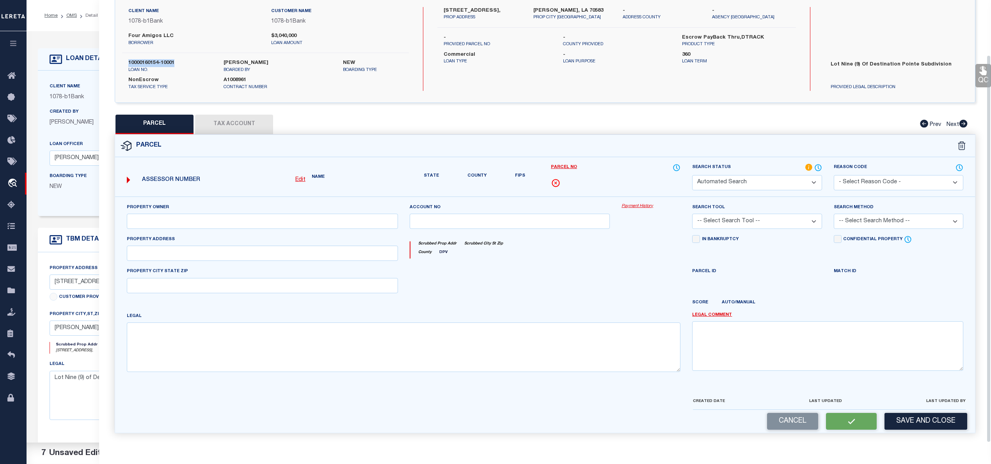
select select "PC"
type input "[PERSON_NAME] INVESTMENTS LLC"
select select "AGW"
select select "LEG"
type input "[STREET_ADDRESS]"
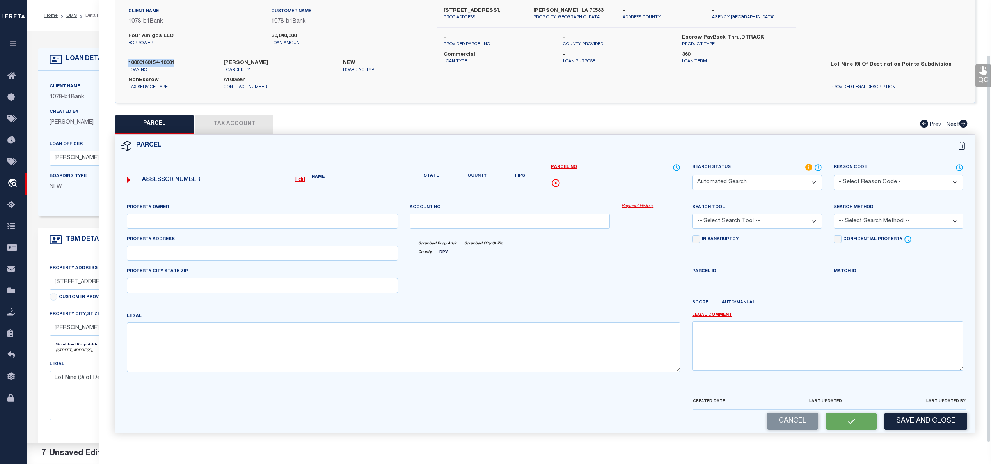
type input "[PERSON_NAME]"
type textarea "LOT 9 DESTINATION POINTE (65631 SQ FT)"
type textarea "AS PER TA ONLY PARISH IS COLLECTING THE TAXES"
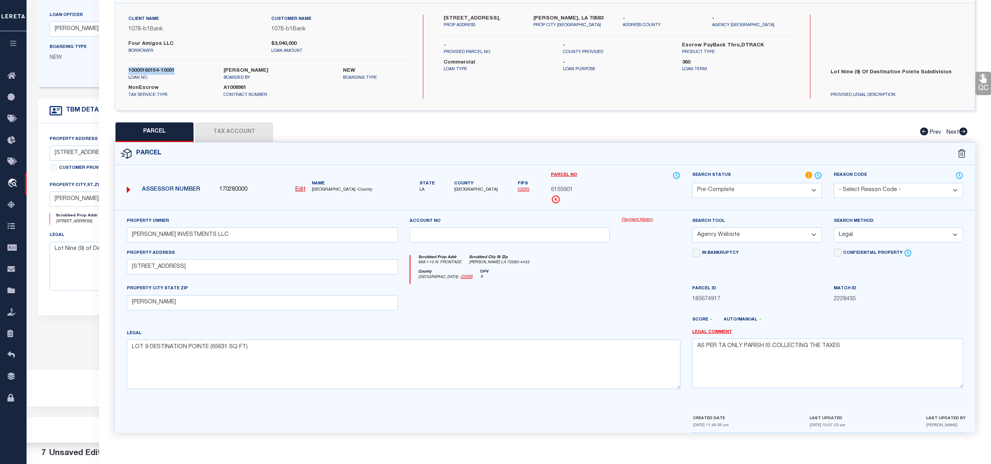
scroll to position [0, 0]
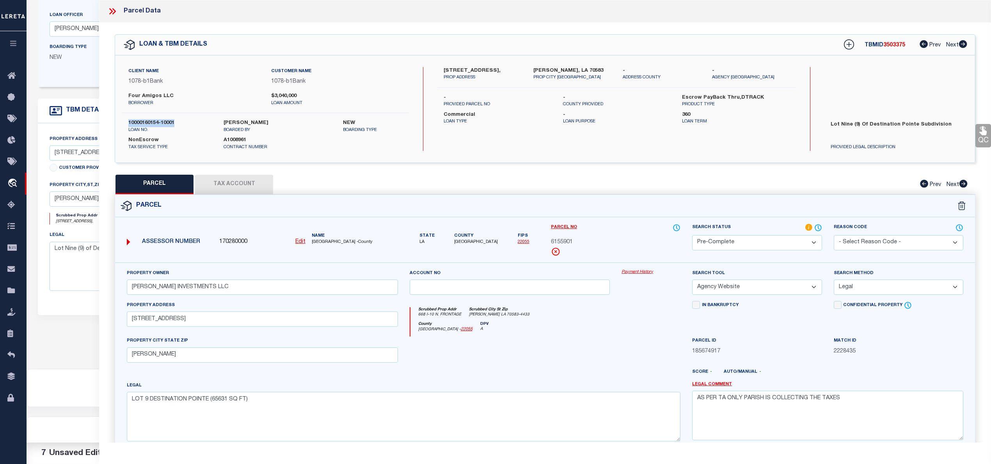
click at [219, 179] on button "Tax Account" at bounding box center [234, 184] width 78 height 19
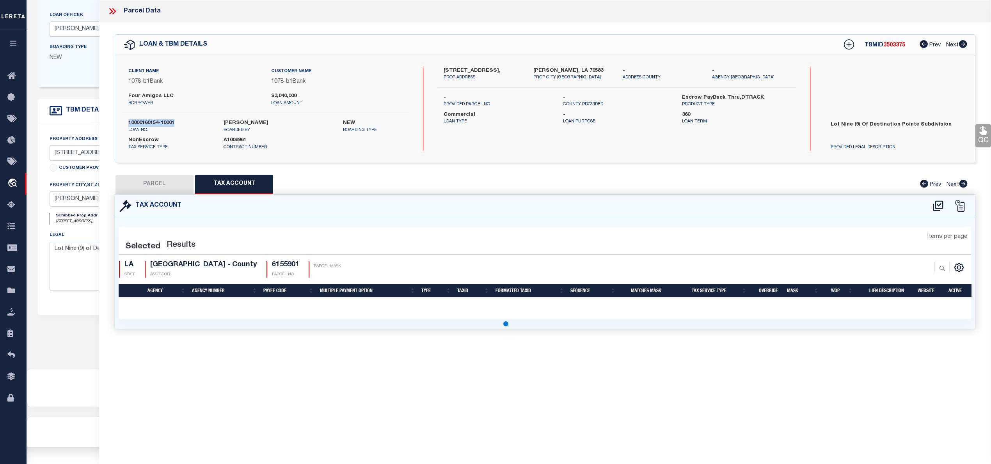
select select "100"
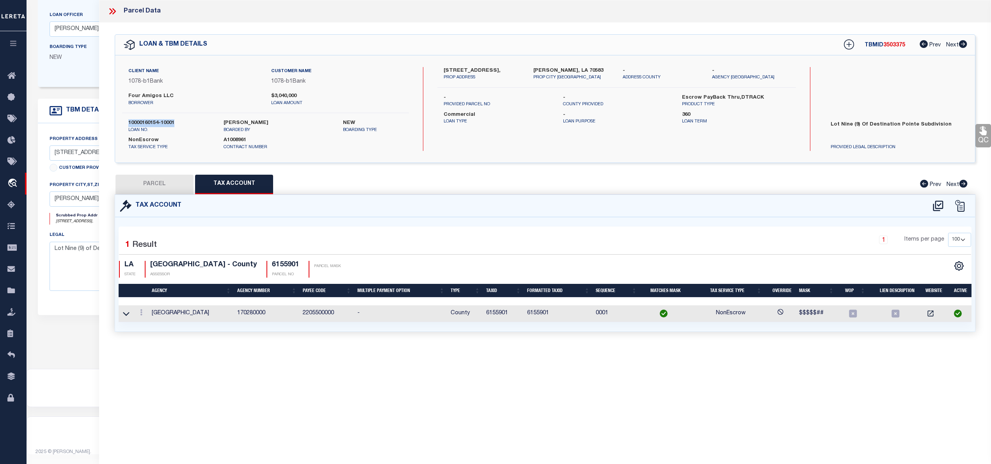
click at [170, 189] on button "PARCEL" at bounding box center [154, 184] width 78 height 19
select select "AS"
select select
checkbox input "false"
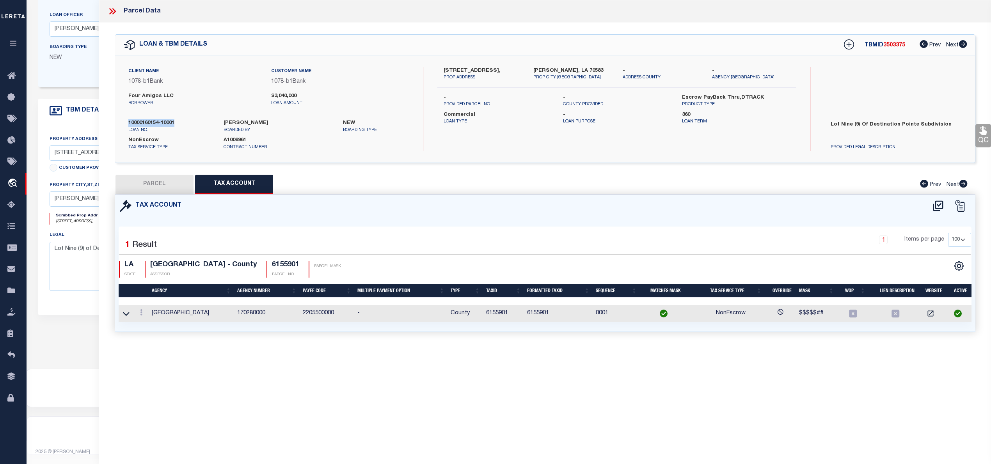
checkbox input "false"
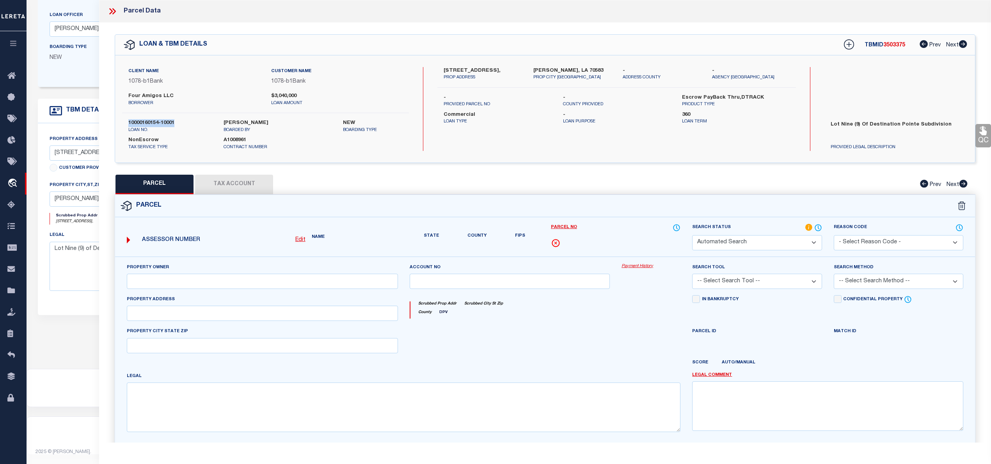
select select "PC"
type input "[PERSON_NAME] INVESTMENTS LLC"
select select "AGW"
select select "LEG"
type input "[STREET_ADDRESS]"
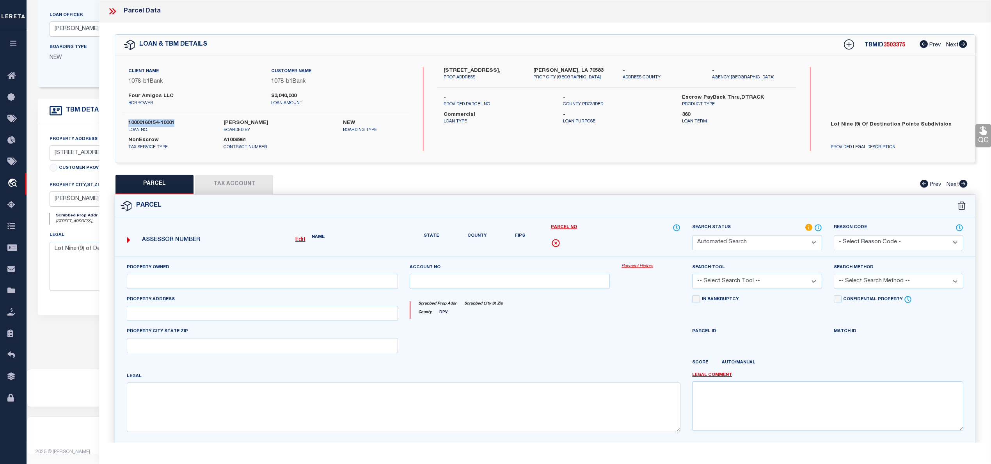
type input "[PERSON_NAME]"
type textarea "LOT 9 DESTINATION POINTE (65631 SQ FT)"
type textarea "AS PER TA ONLY PARISH IS COLLECTING THE TAXES"
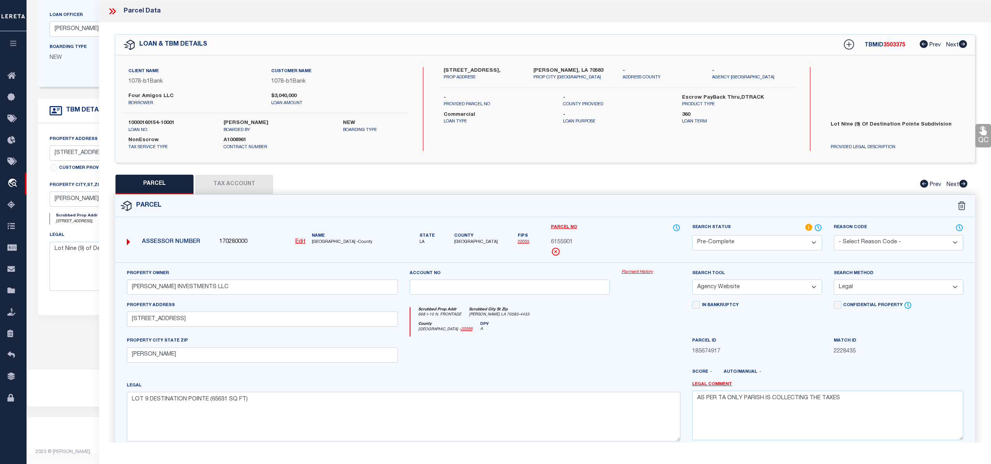
click at [315, 242] on span "[GEOGRAPHIC_DATA] -County" at bounding box center [355, 242] width 86 height 7
copy span "LAFAYETTE"
click at [564, 243] on span "6155901" at bounding box center [562, 242] width 22 height 9
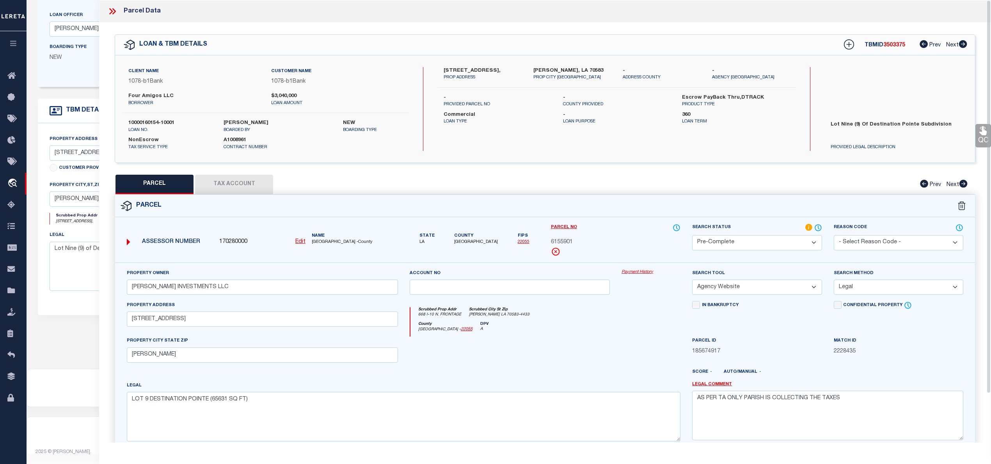
click at [117, 9] on icon at bounding box center [112, 11] width 10 height 10
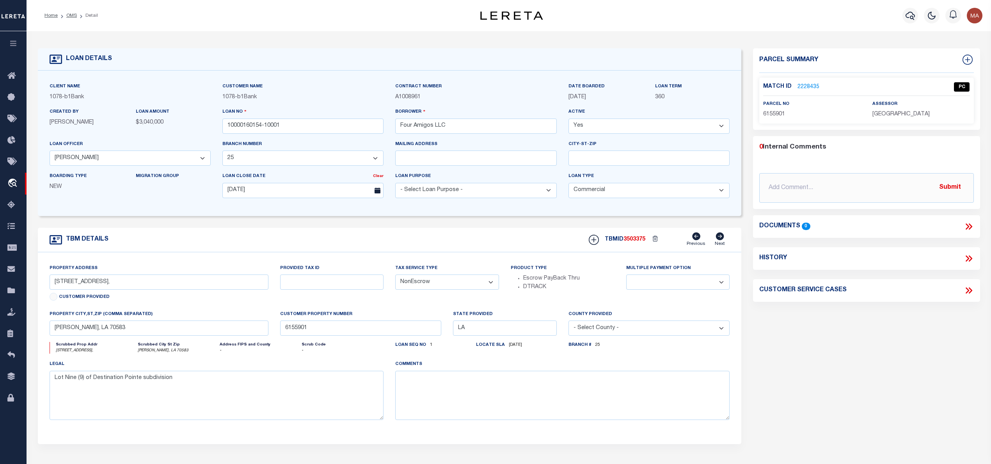
click at [66, 15] on li "OMS" at bounding box center [67, 15] width 19 height 7
click at [69, 16] on link "OMS" at bounding box center [71, 15] width 11 height 5
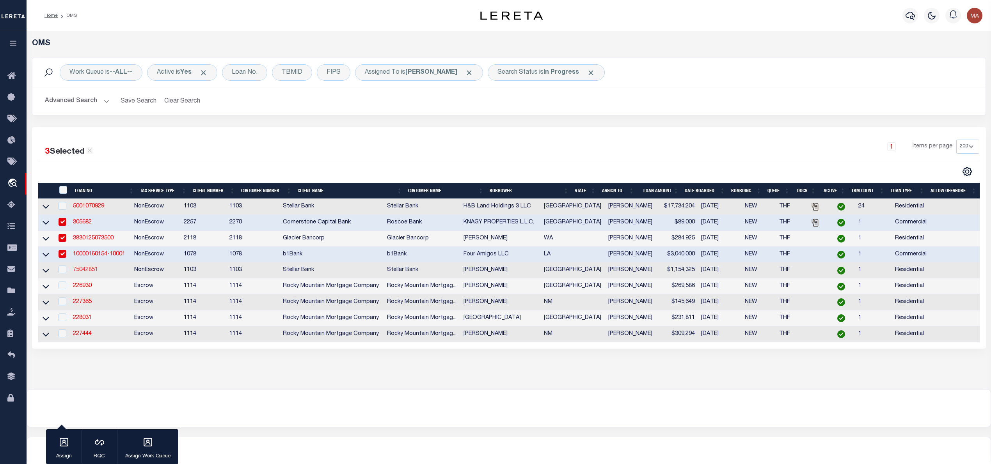
click at [82, 273] on link "75042851" at bounding box center [85, 269] width 25 height 5
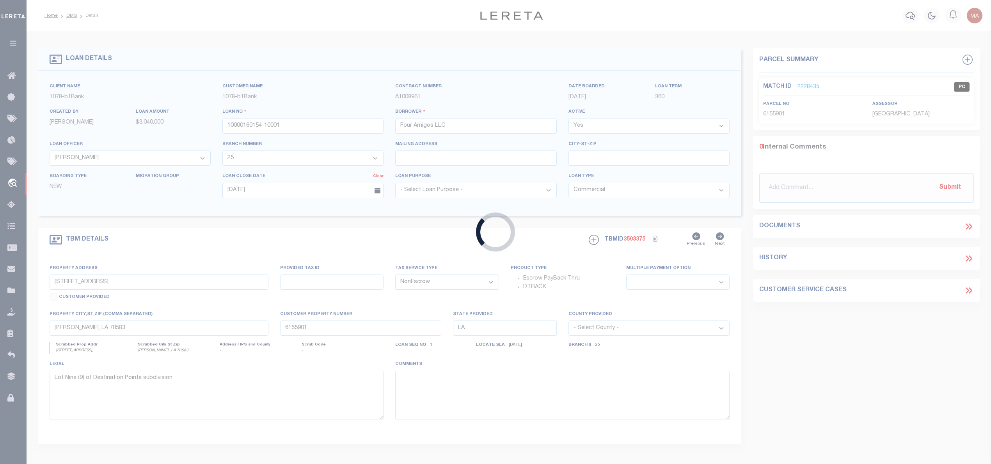
type input "75042851"
type input "[PERSON_NAME]"
select select
type input "12018 CR229"
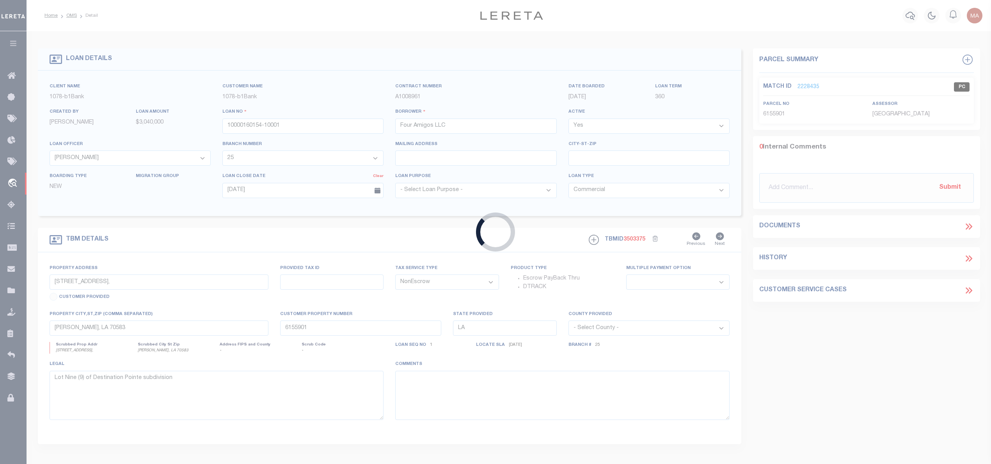
type input "[GEOGRAPHIC_DATA] TX 77831"
type input "[DATE]"
select select "10"
select select "11315"
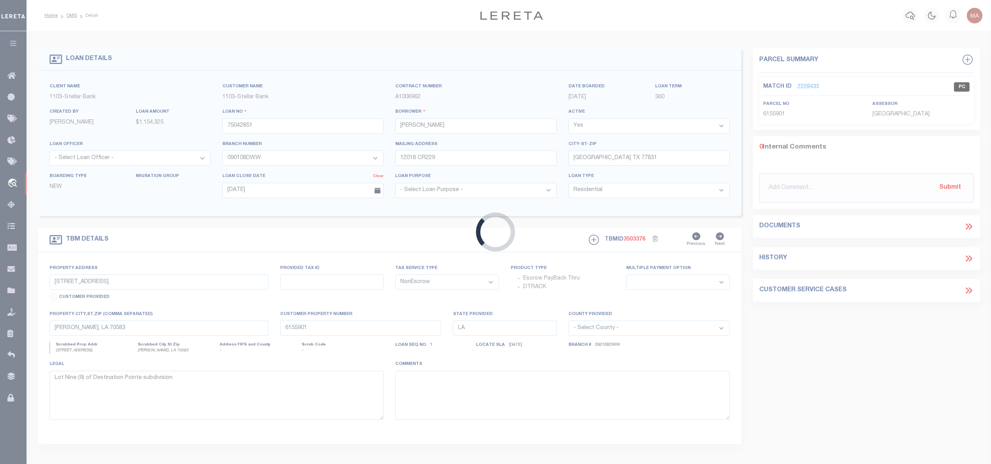
type input "12018 CR229"
select select
type input "[GEOGRAPHIC_DATA] TX 77831"
type input "[GEOGRAPHIC_DATA]"
type textarea "A0039 [PERSON_NAME], Tract 12-4 Acres 25"
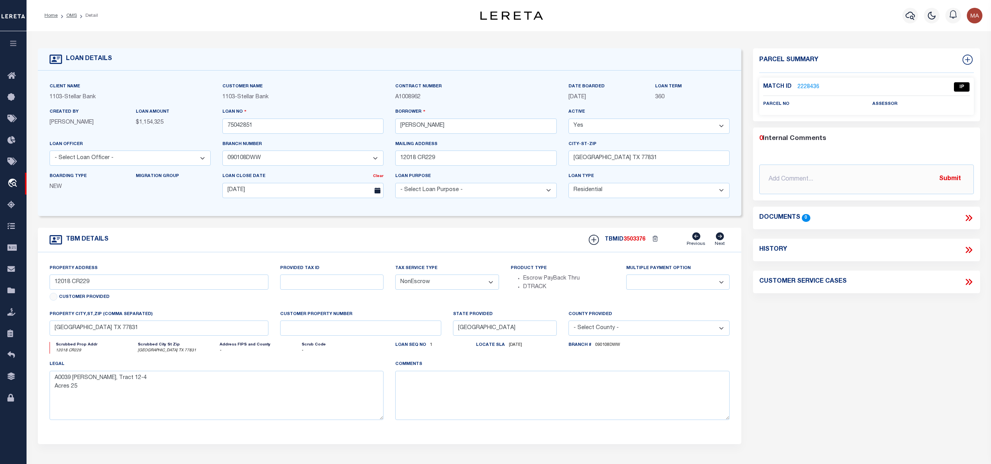
click at [798, 90] on link "2228436" at bounding box center [808, 87] width 22 height 8
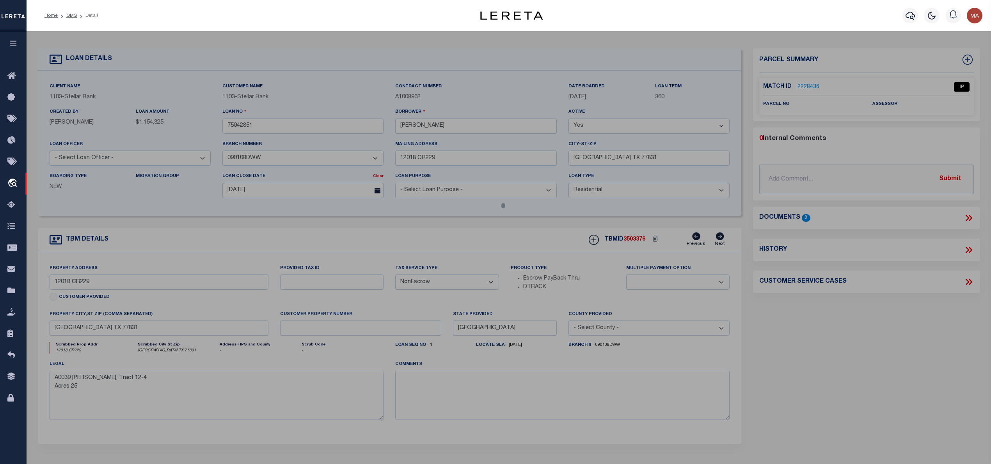
select select "AS"
select select
checkbox input "false"
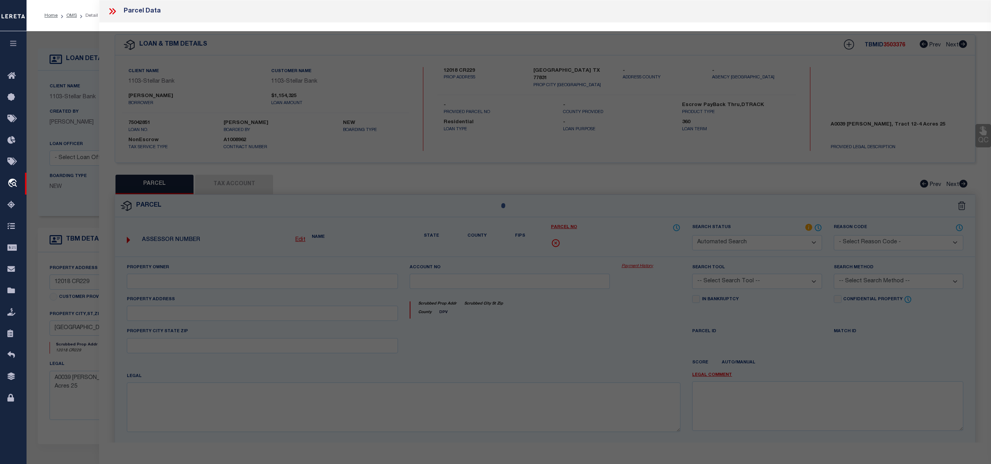
click at [799, 89] on div at bounding box center [509, 307] width 964 height 553
select select "IP"
checkbox input "false"
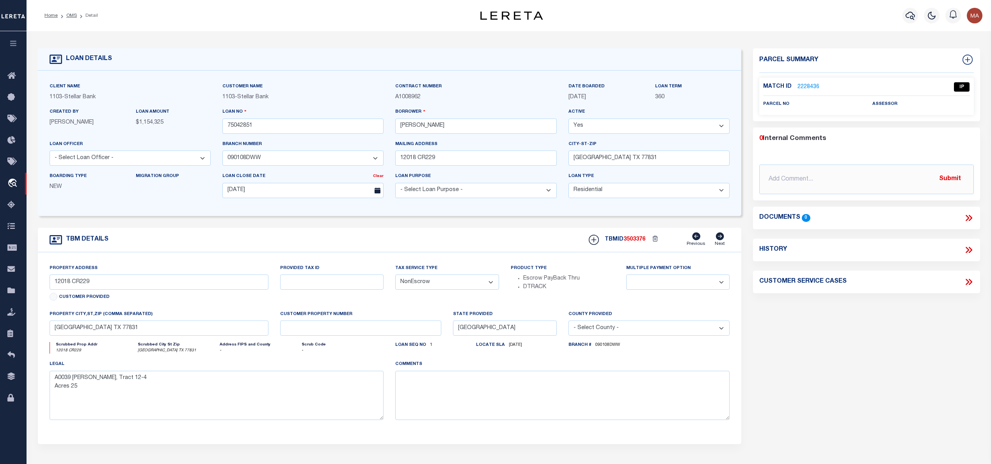
click at [802, 86] on link "2228436" at bounding box center [808, 87] width 22 height 8
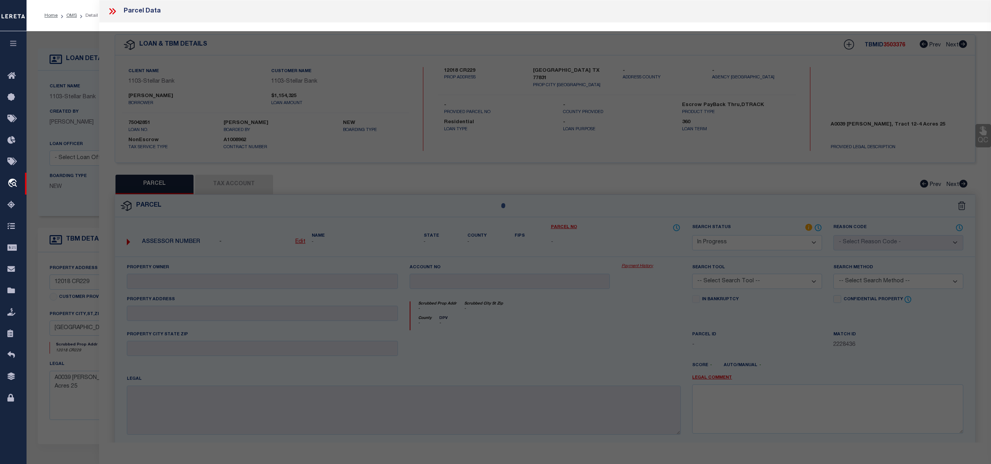
select select "AS"
checkbox input "false"
select select "IP"
checkbox input "false"
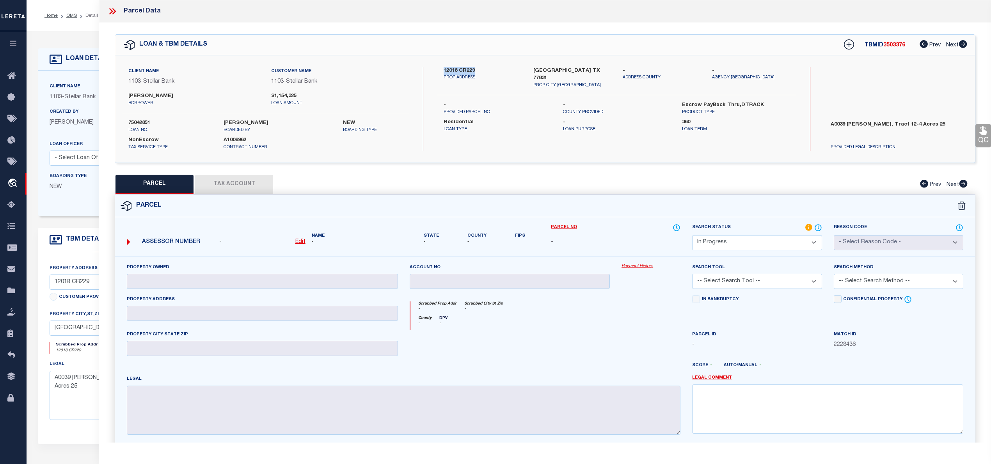
drag, startPoint x: 444, startPoint y: 69, endPoint x: 480, endPoint y: 69, distance: 36.7
click at [480, 69] on label "12018 CR229" at bounding box center [482, 71] width 78 height 8
click at [545, 67] on label "[GEOGRAPHIC_DATA] TX 77831" at bounding box center [572, 74] width 78 height 15
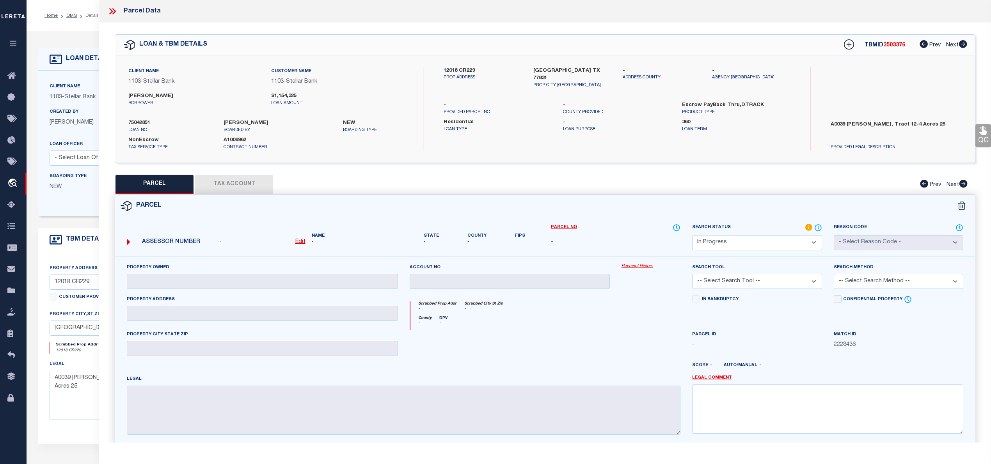
drag, startPoint x: 563, startPoint y: 75, endPoint x: 548, endPoint y: 67, distance: 17.4
click at [548, 67] on label "[GEOGRAPHIC_DATA] TX 77831" at bounding box center [572, 74] width 78 height 15
click at [456, 69] on label "12018 CR229" at bounding box center [482, 71] width 78 height 8
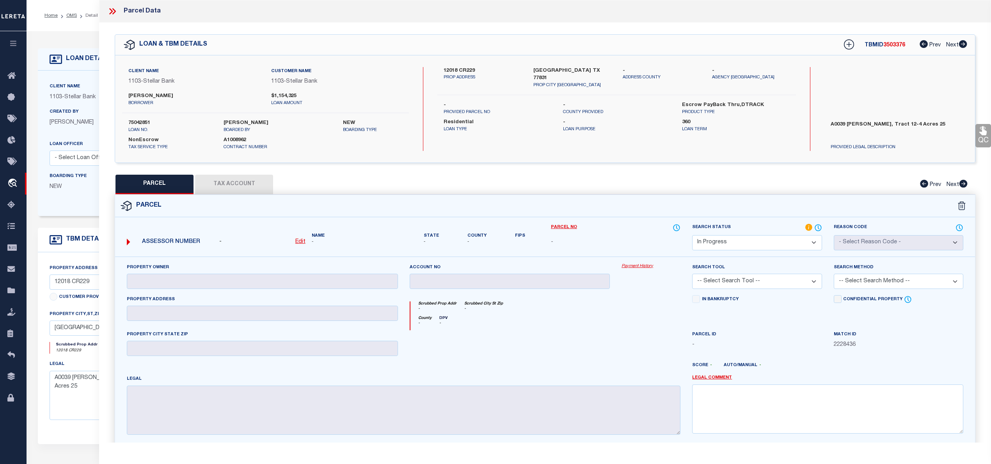
click at [456, 69] on label "12018 CR229" at bounding box center [482, 71] width 78 height 8
click at [303, 243] on u "Edit" at bounding box center [300, 241] width 10 height 5
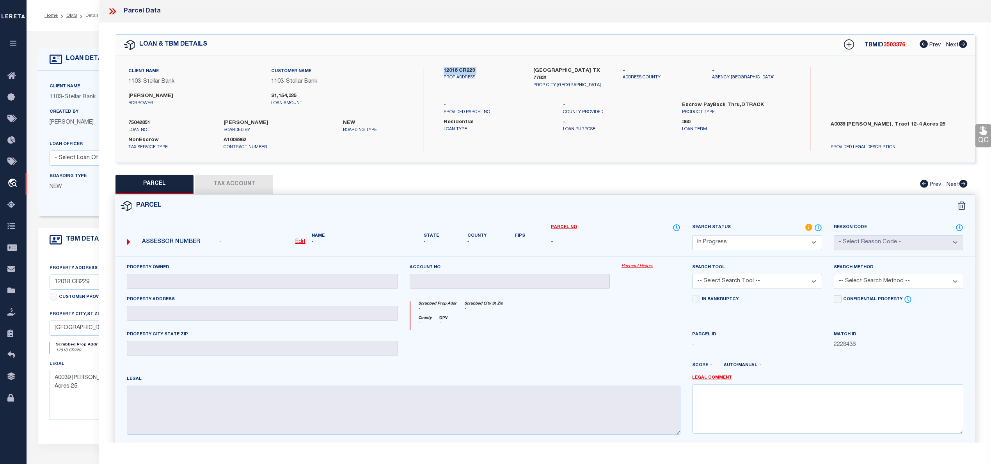
select select "IP"
type textarea "-"
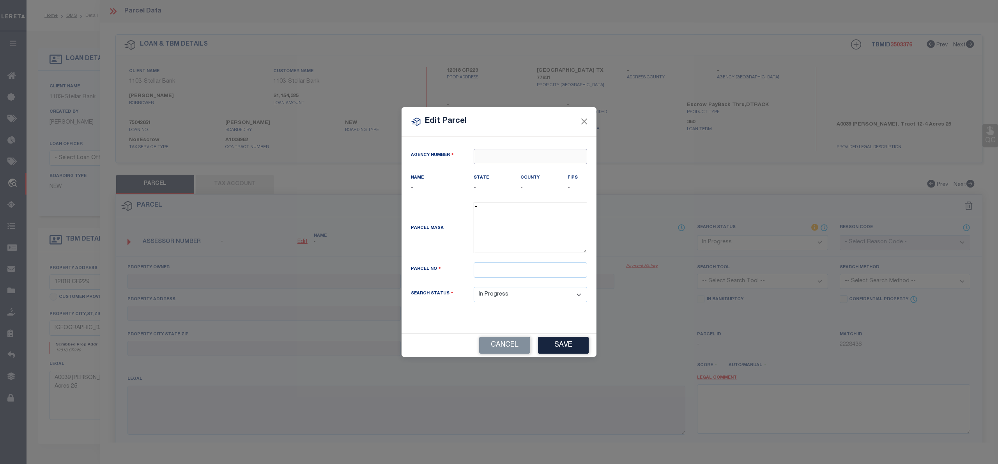
click at [529, 156] on input "text" at bounding box center [530, 156] width 113 height 15
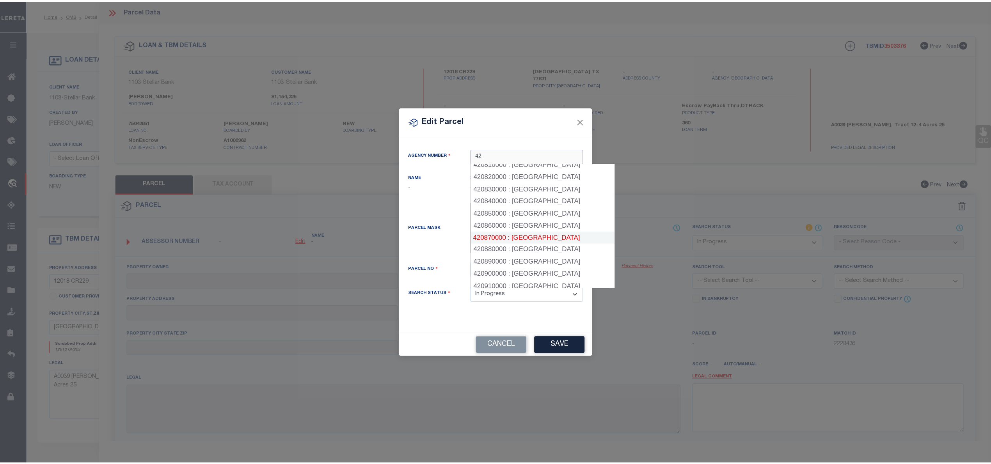
scroll to position [1038, 0]
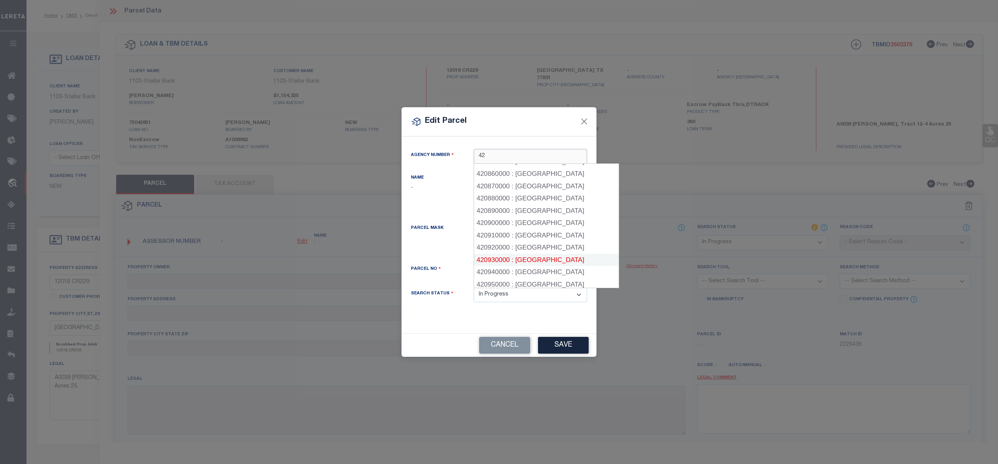
click at [536, 254] on div "420930000 : [GEOGRAPHIC_DATA]" at bounding box center [546, 260] width 145 height 12
type input "420930000"
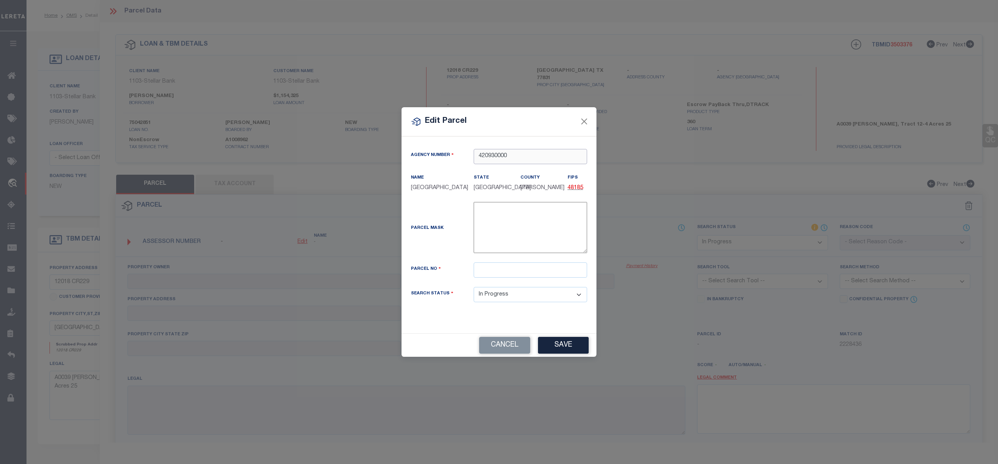
type input "420930000"
click at [524, 274] on input "text" at bounding box center [530, 269] width 113 height 15
paste input "R46322"
type input "R46322"
click at [563, 350] on button "Save" at bounding box center [563, 345] width 51 height 17
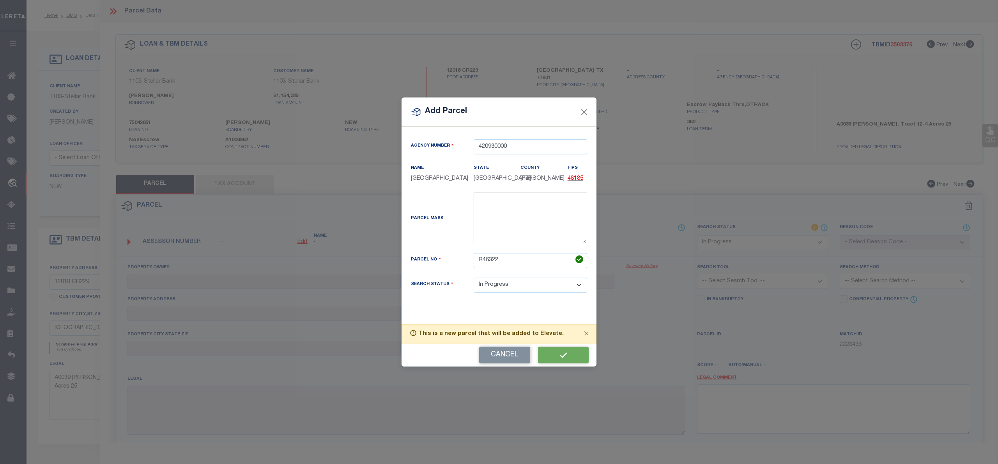
select select "IP"
checkbox input "false"
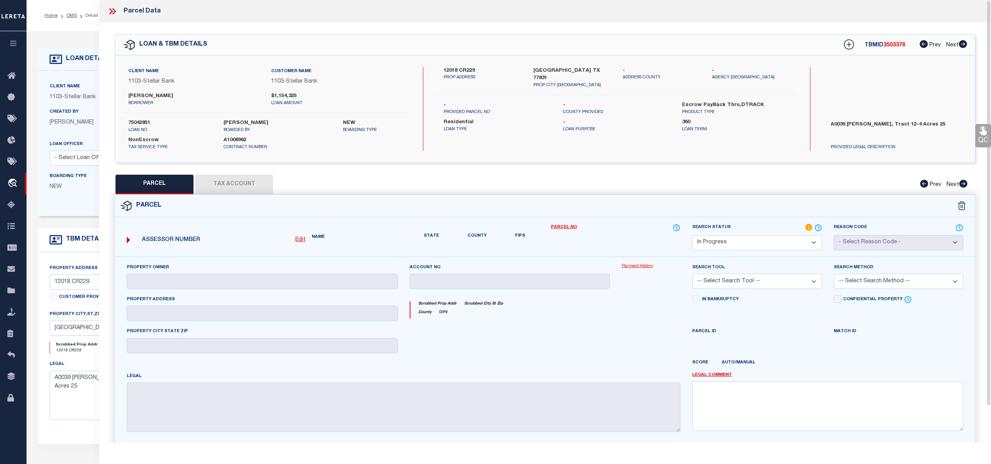
type input "[PERSON_NAME] & [PERSON_NAME]"
type input "12018 CR 229"
type input "BEDIAS [GEOGRAPHIC_DATA]"
type textarea "A0039 [PERSON_NAME], TRACT 12-4, ACRES 25"
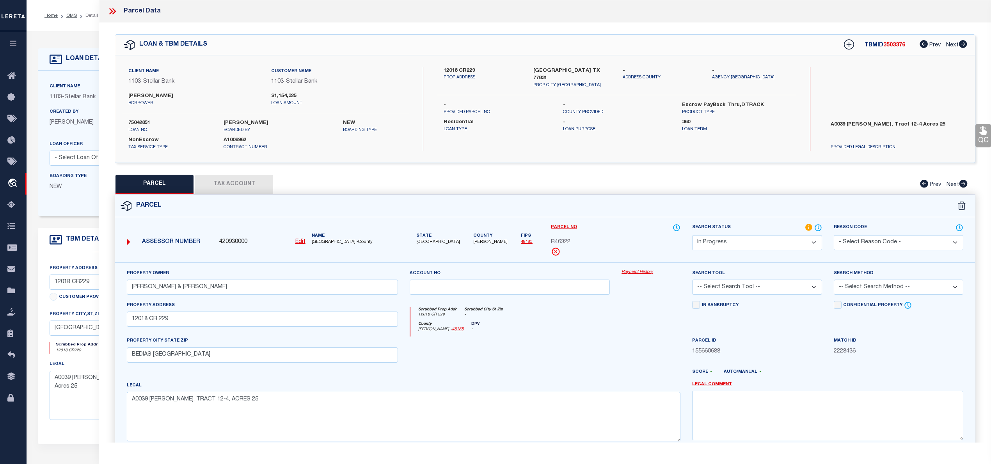
click at [718, 247] on select "Automated Search Bad Parcel Complete Duplicate Parcel High Dollar Reporting In …" at bounding box center [756, 242] width 129 height 15
select select "PC"
click at [692, 235] on select "Automated Search Bad Parcel Complete Duplicate Parcel High Dollar Reporting In …" at bounding box center [756, 242] width 129 height 15
click at [720, 280] on div "Search Tool -- Select Search Tool -- 3rd Party Website Agency File Agency Websi…" at bounding box center [756, 282] width 129 height 26
click at [721, 288] on select "-- Select Search Tool -- 3rd Party Website Agency File Agency Website ATLS CNV-…" at bounding box center [756, 287] width 129 height 15
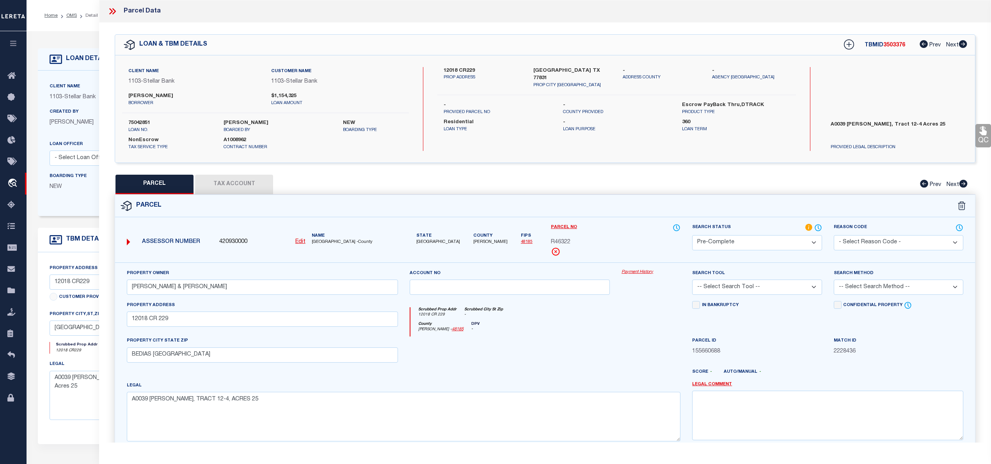
select select "AGW"
click at [692, 281] on select "-- Select Search Tool -- 3rd Party Website Agency File Agency Website ATLS CNV-…" at bounding box center [756, 287] width 129 height 15
click at [858, 290] on select "-- Select Search Method -- Property Address Legal Liability Info Provided" at bounding box center [897, 287] width 129 height 15
select select "LEG"
click at [833, 281] on select "-- Select Search Method -- Property Address Legal Liability Info Provided" at bounding box center [897, 287] width 129 height 15
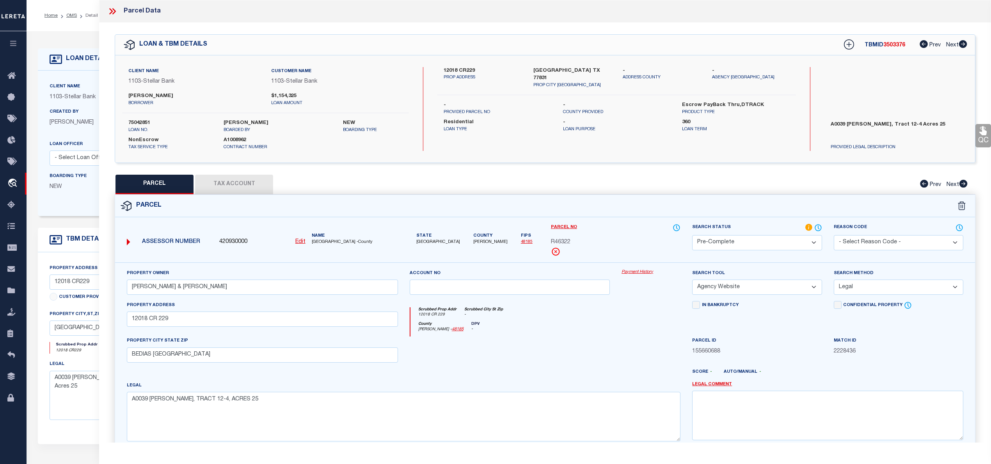
click at [226, 191] on button "Tax Account" at bounding box center [234, 184] width 78 height 19
select select "100"
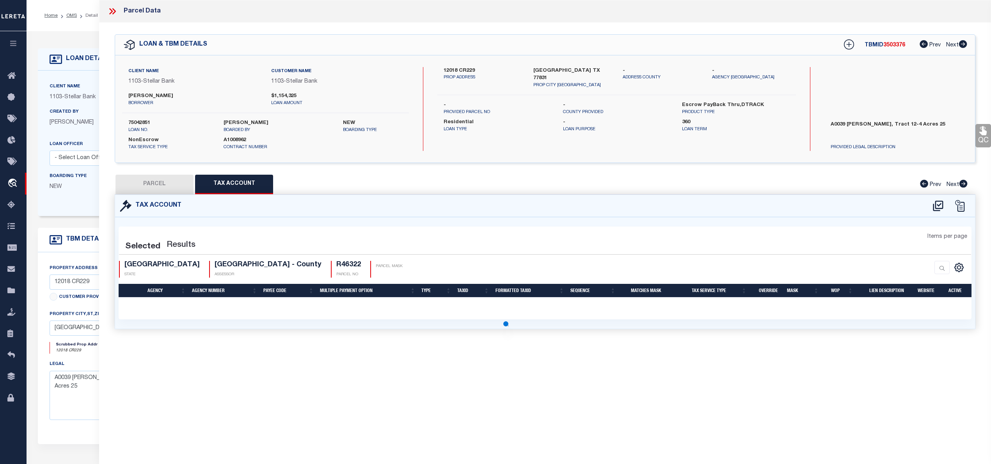
select select "100"
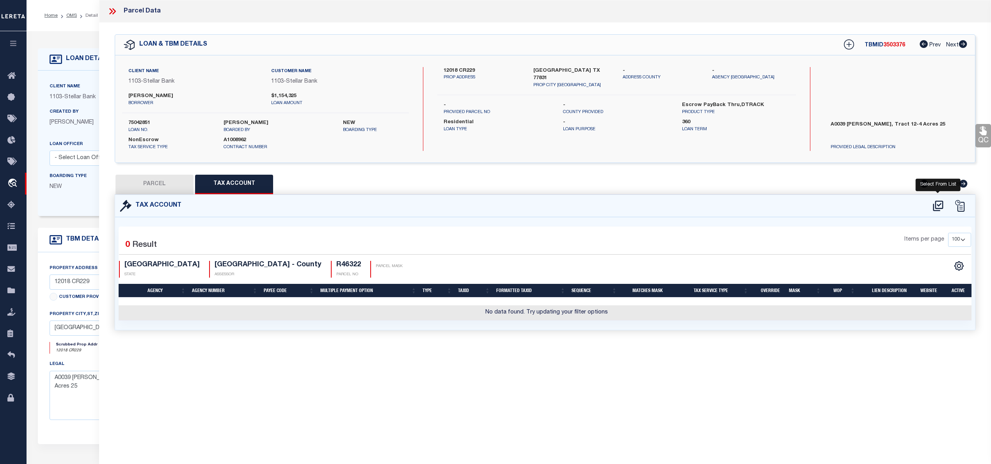
click at [936, 210] on icon at bounding box center [937, 205] width 10 height 11
select select "100"
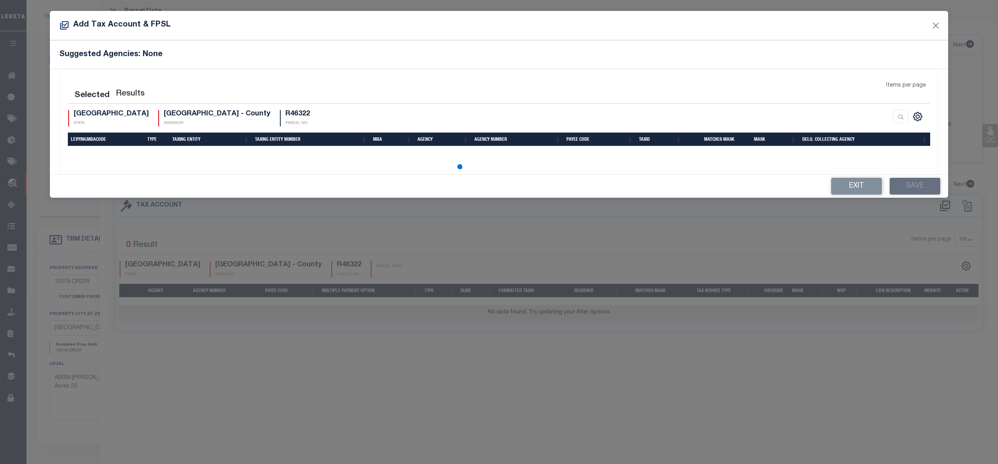
select select "100"
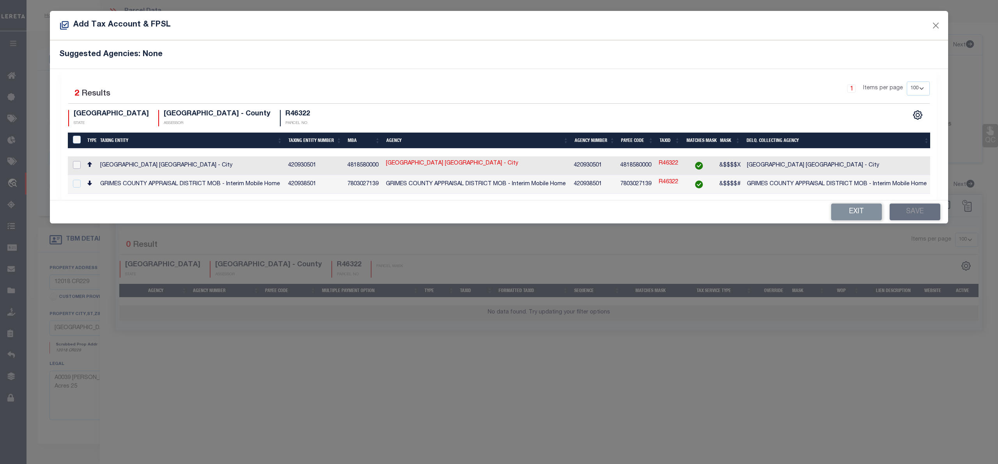
click at [80, 162] on input "checkbox" at bounding box center [77, 165] width 8 height 8
checkbox input "true"
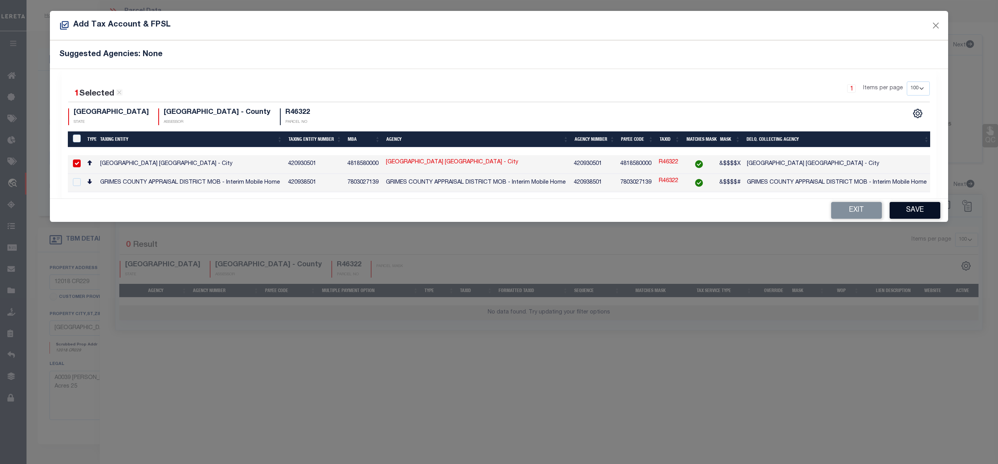
click at [906, 211] on button "Save" at bounding box center [915, 210] width 51 height 17
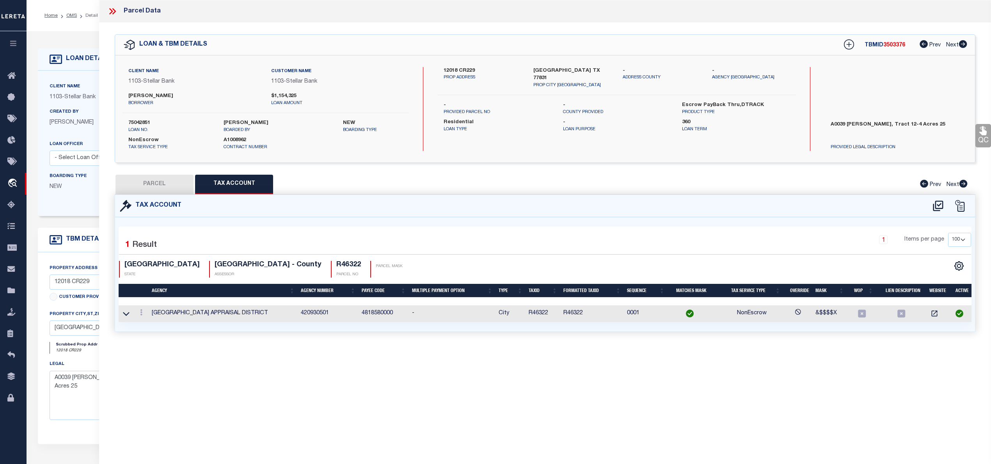
click at [133, 186] on button "PARCEL" at bounding box center [154, 184] width 78 height 19
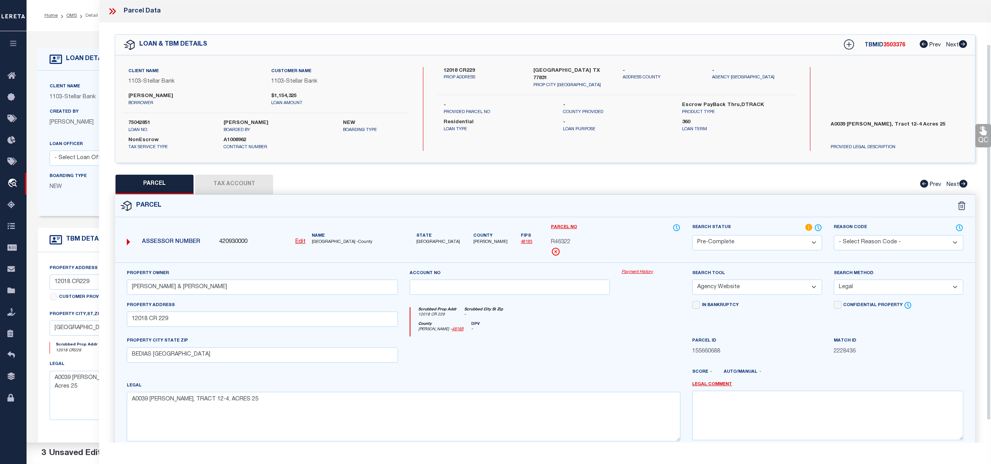
scroll to position [78, 0]
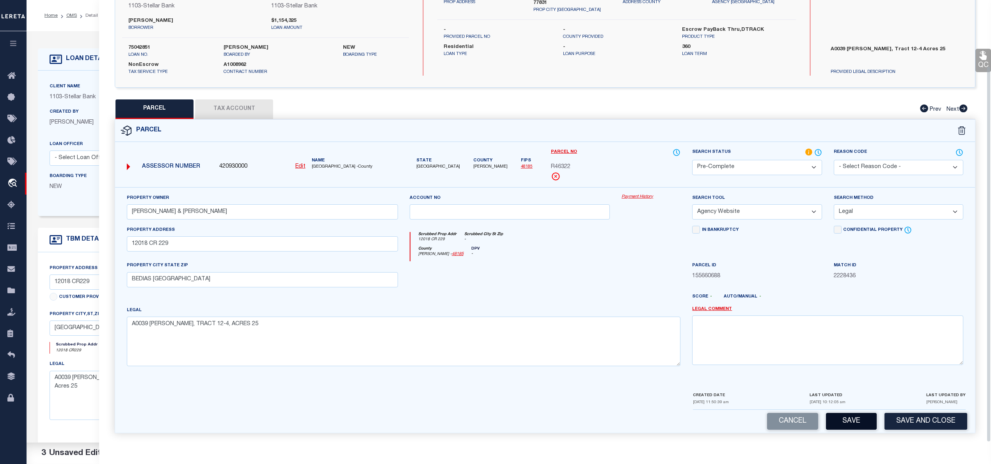
click at [838, 418] on button "Save" at bounding box center [851, 421] width 51 height 17
select select "AS"
select select
checkbox input "false"
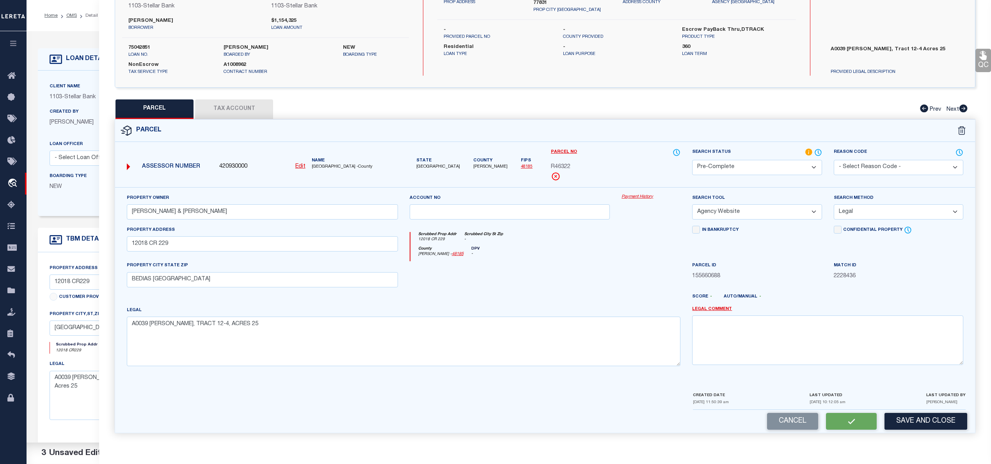
checkbox input "false"
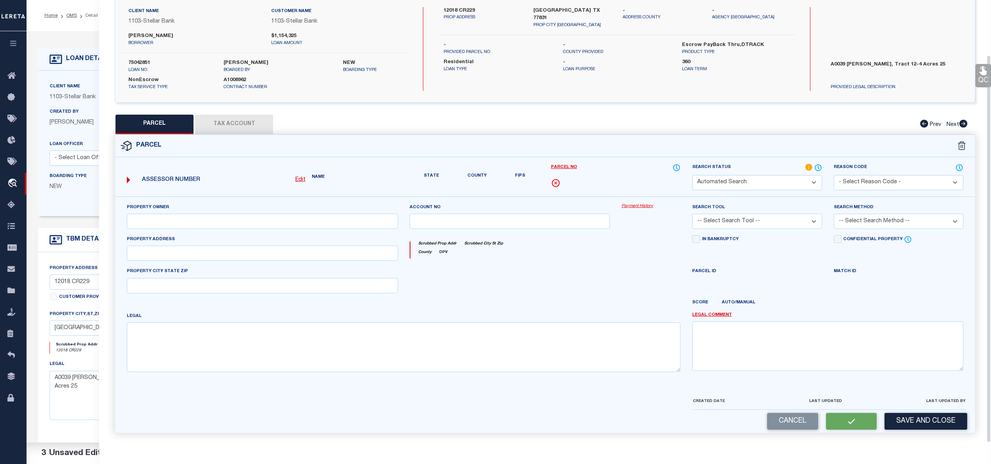
select select "QC"
type input "[PERSON_NAME] & [PERSON_NAME]"
select select "AGW"
select select "LEG"
type input "12018 CR 229"
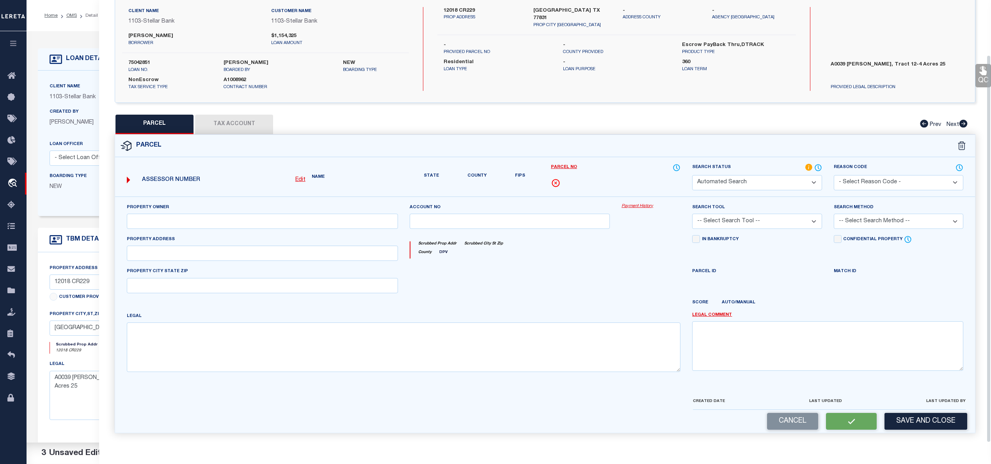
type input "BEDIAS [GEOGRAPHIC_DATA]"
type textarea "A0039 [PERSON_NAME], TRACT 12-4, ACRES 25"
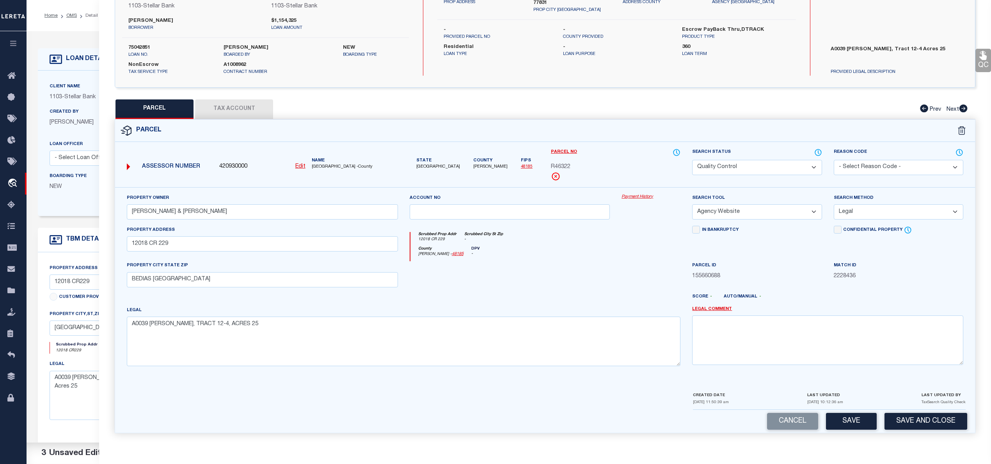
click at [557, 168] on span "R46322" at bounding box center [560, 167] width 19 height 9
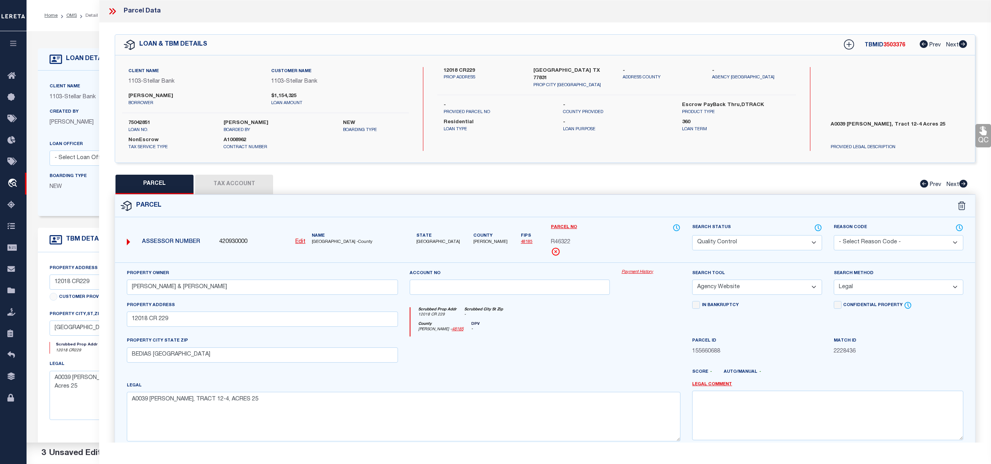
click at [317, 242] on span "[GEOGRAPHIC_DATA] -County" at bounding box center [355, 242] width 86 height 7
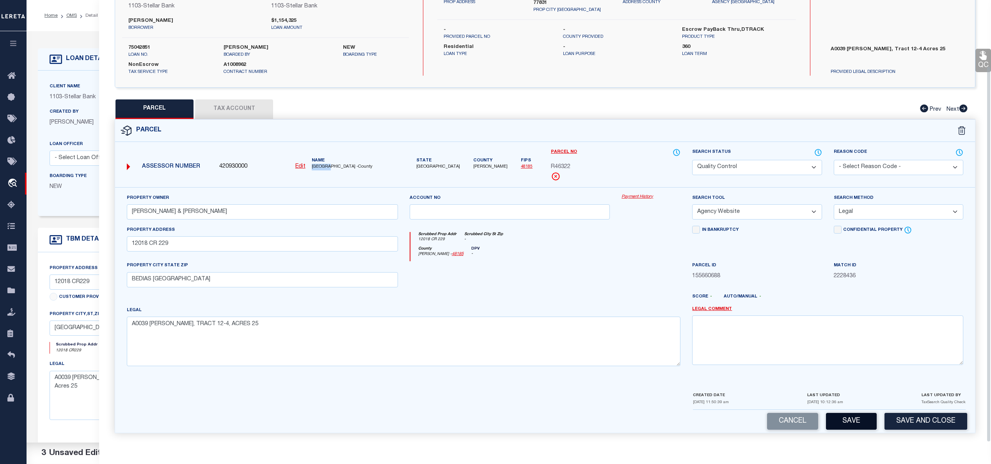
click at [850, 426] on button "Save" at bounding box center [851, 421] width 51 height 17
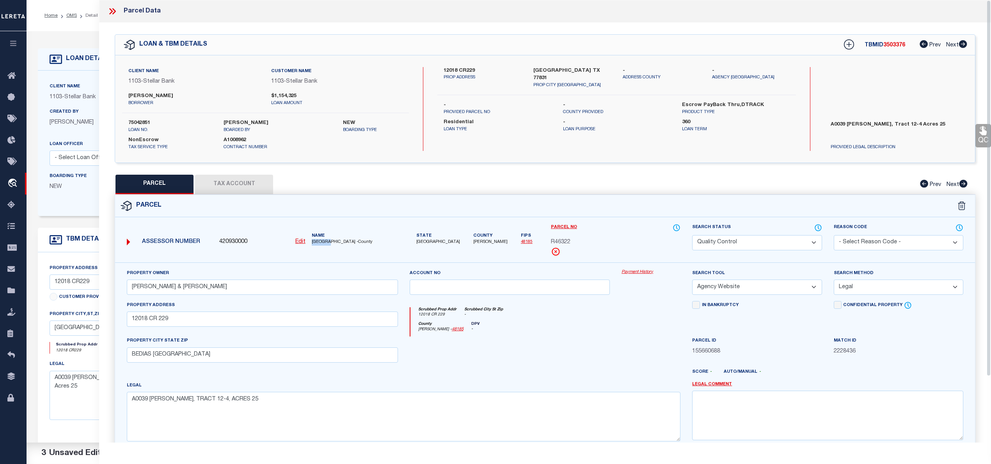
select select "AS"
select select
checkbox input "false"
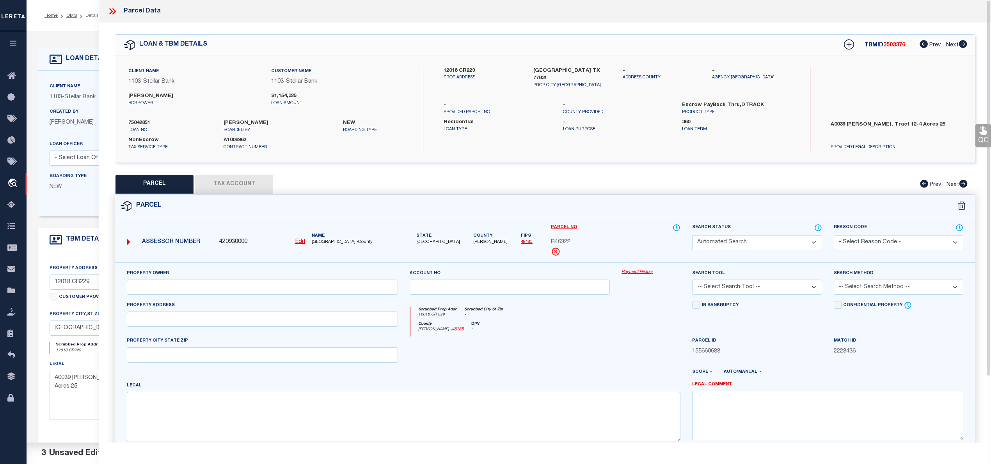
select select "QC"
type input "[PERSON_NAME] & [PERSON_NAME]"
select select "AGW"
select select "LEG"
type input "12018 CR 229"
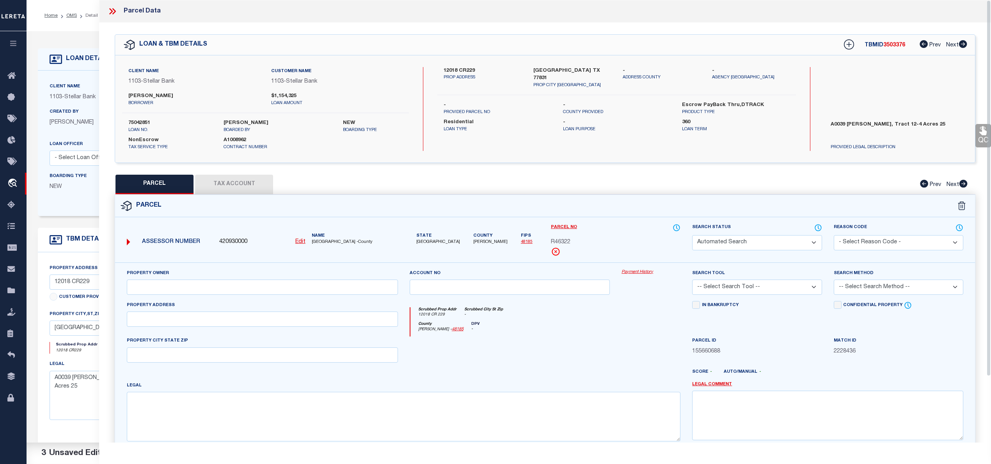
type input "BEDIAS [GEOGRAPHIC_DATA]"
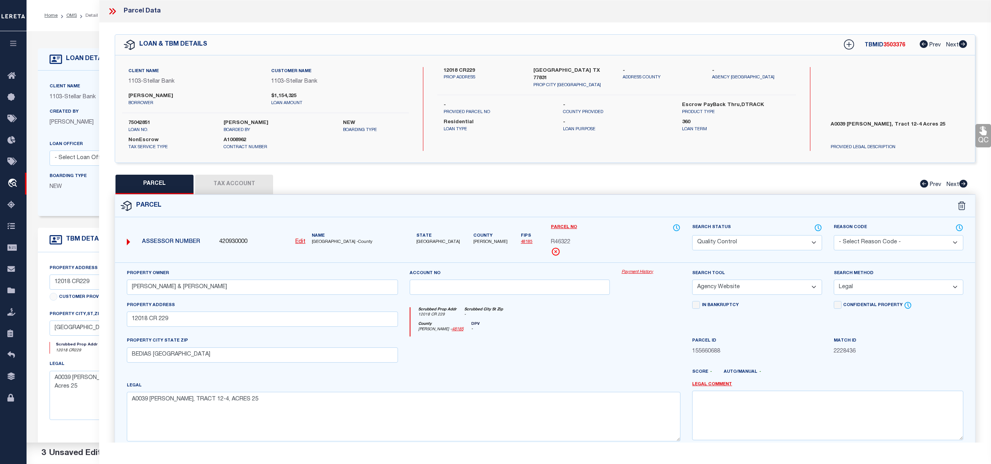
click at [110, 12] on icon at bounding box center [112, 11] width 10 height 10
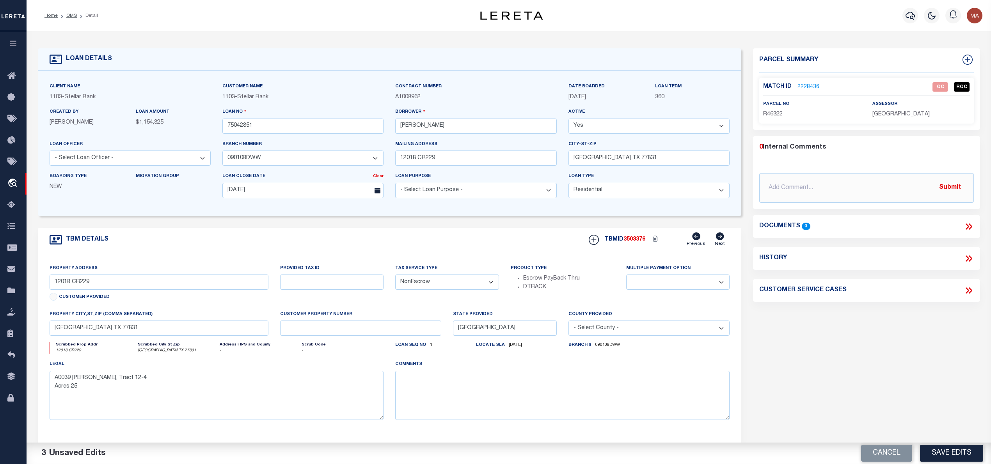
click at [64, 15] on li "OMS" at bounding box center [67, 15] width 19 height 7
click at [68, 14] on link "OMS" at bounding box center [71, 15] width 11 height 5
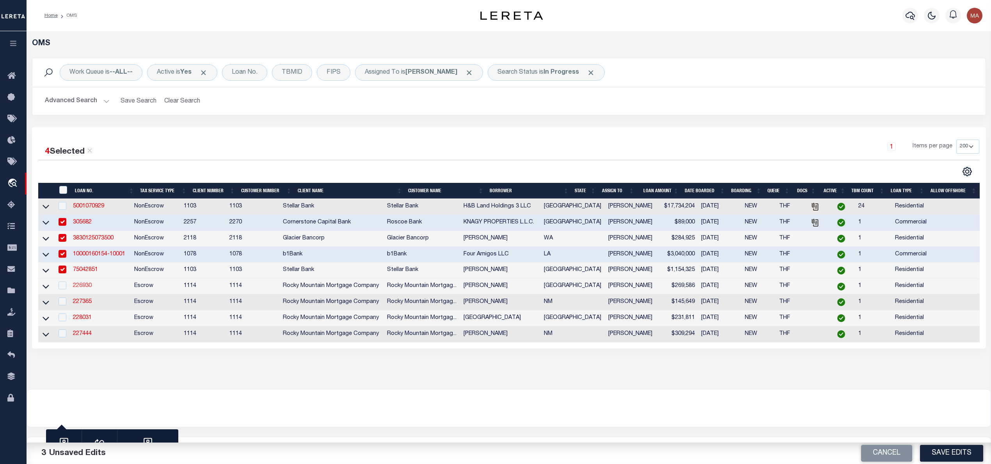
click at [81, 289] on link "226930" at bounding box center [82, 285] width 19 height 5
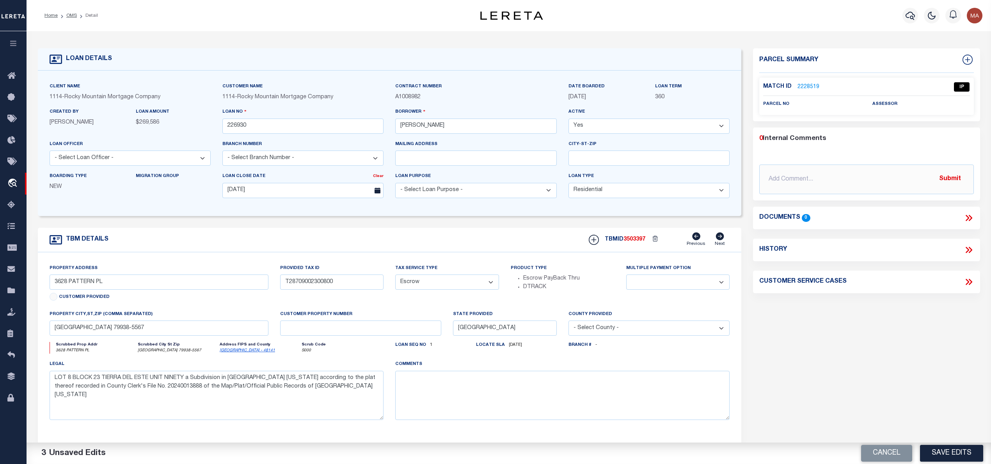
click at [806, 85] on link "2228519" at bounding box center [808, 87] width 22 height 8
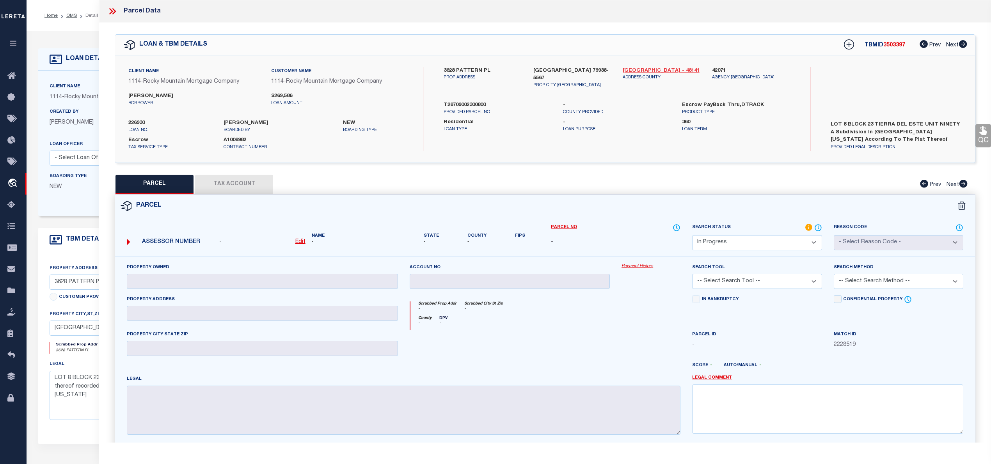
click at [654, 67] on link "[GEOGRAPHIC_DATA] - 48141" at bounding box center [661, 71] width 78 height 8
click at [465, 70] on label "3628 PATTERN PL" at bounding box center [482, 71] width 78 height 8
click at [871, 454] on div "Parcel Data QC QC QC - Select Status -" at bounding box center [545, 232] width 892 height 464
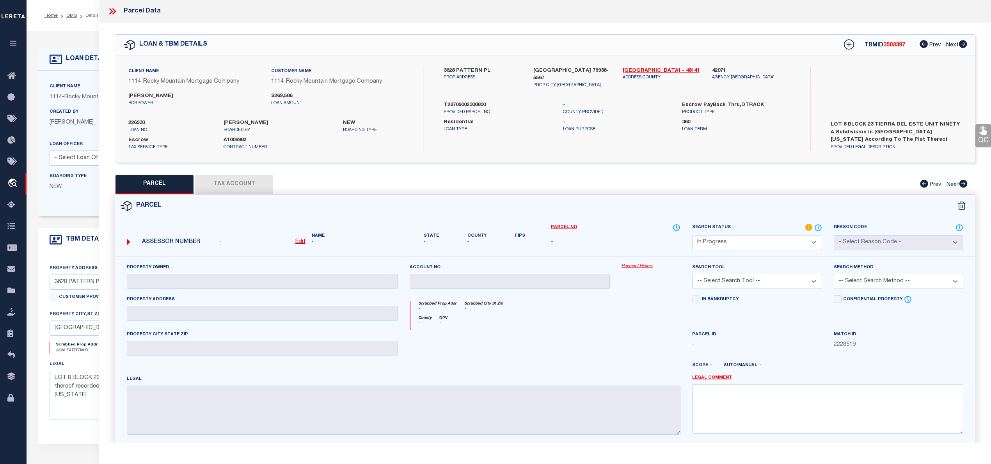
click at [455, 69] on label "3628 PATTERN PL" at bounding box center [482, 71] width 78 height 8
click at [462, 101] on label "T28709002300800" at bounding box center [496, 105] width 107 height 8
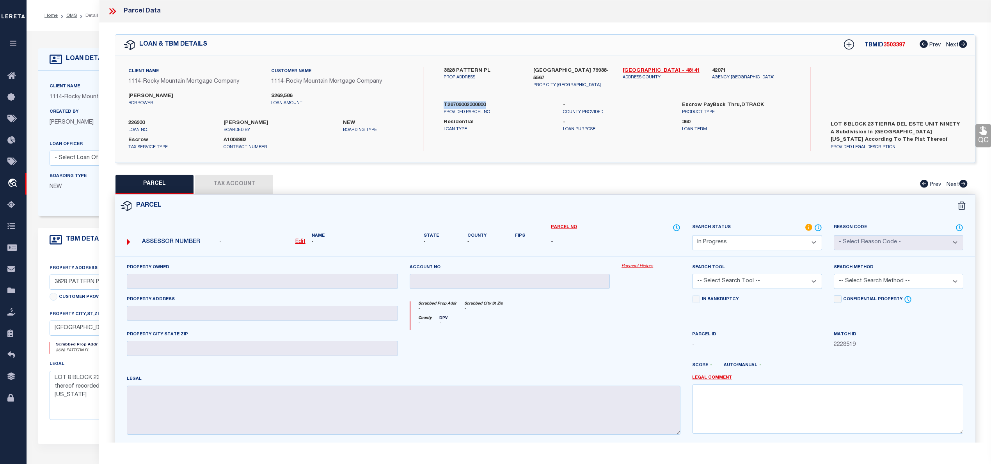
click at [462, 101] on label "T28709002300800" at bounding box center [496, 105] width 107 height 8
click at [303, 239] on u "Edit" at bounding box center [300, 241] width 10 height 5
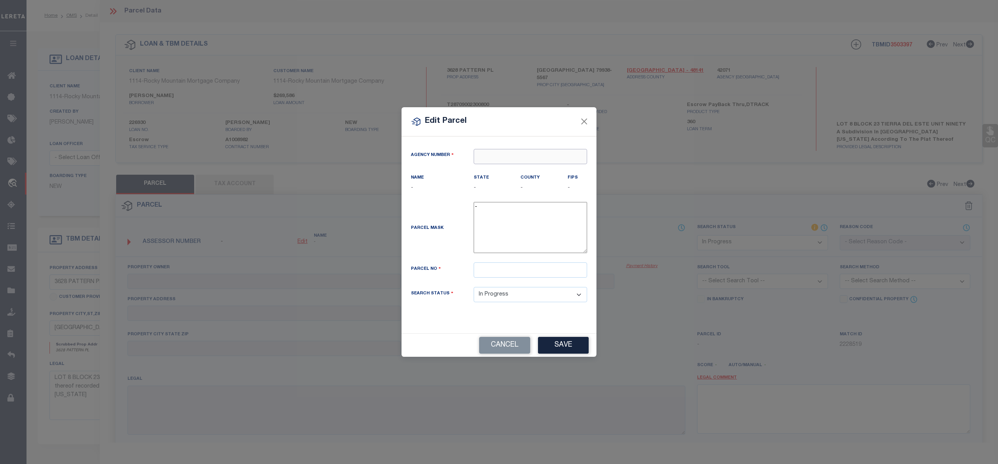
click at [515, 159] on input "text" at bounding box center [530, 156] width 113 height 15
click at [520, 163] on input "42071" at bounding box center [530, 156] width 113 height 15
click at [523, 168] on div "420710000 : [GEOGRAPHIC_DATA]" at bounding box center [530, 175] width 113 height 22
click at [508, 272] on input "text" at bounding box center [530, 269] width 113 height 15
paste input "728688"
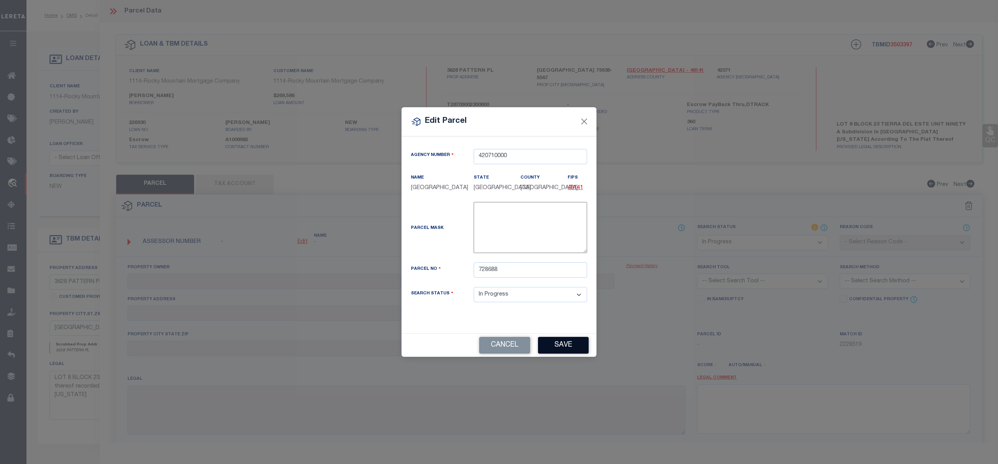
click at [553, 353] on button "Save" at bounding box center [563, 345] width 51 height 17
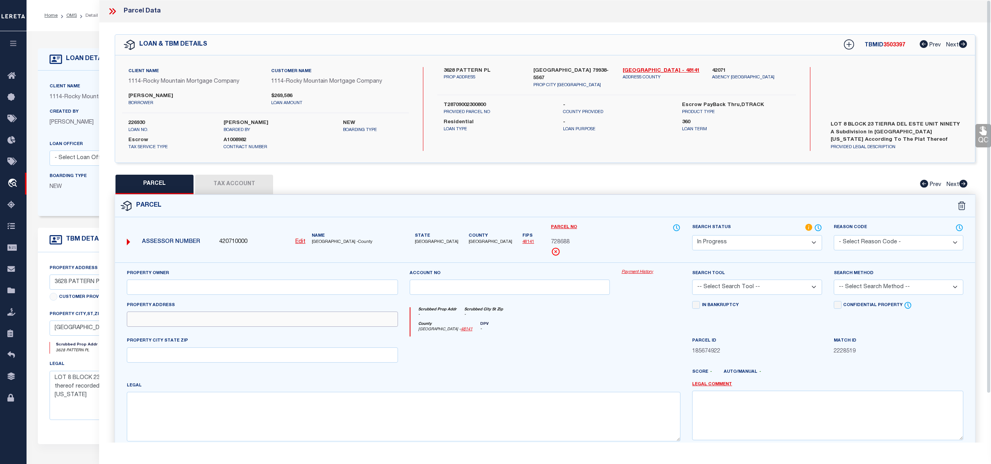
click at [230, 327] on input "text" at bounding box center [262, 319] width 271 height 15
click at [229, 321] on input "text" at bounding box center [262, 319] width 271 height 15
paste input "[STREET_ADDRESS]"
drag, startPoint x: 183, startPoint y: 321, endPoint x: 260, endPoint y: 319, distance: 77.3
click at [260, 319] on input "[STREET_ADDRESS]" at bounding box center [262, 319] width 271 height 15
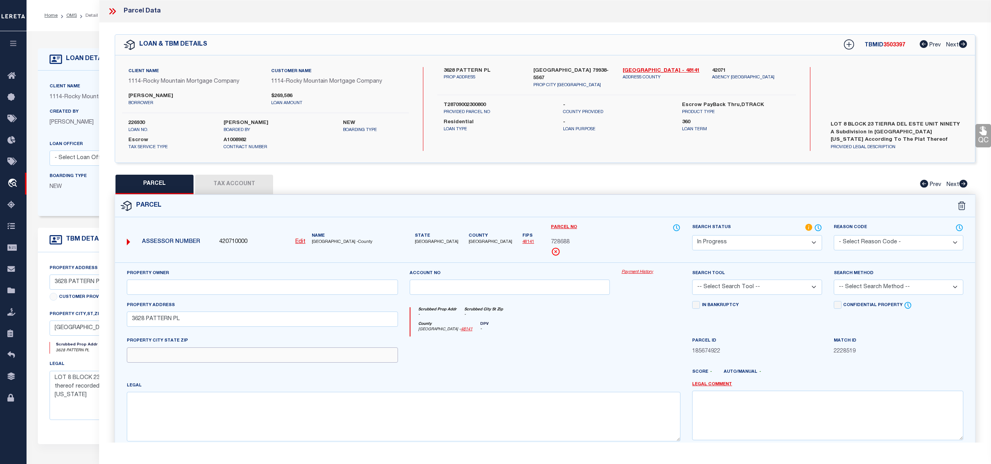
click at [227, 350] on input "text" at bounding box center [262, 354] width 271 height 15
paste input "[GEOGRAPHIC_DATA]"
click at [200, 422] on textarea at bounding box center [403, 416] width 553 height 49
click at [199, 404] on textarea at bounding box center [403, 416] width 553 height 49
paste textarea "BLK 23 TIERRA DEL ESTE #90 LOT 8"
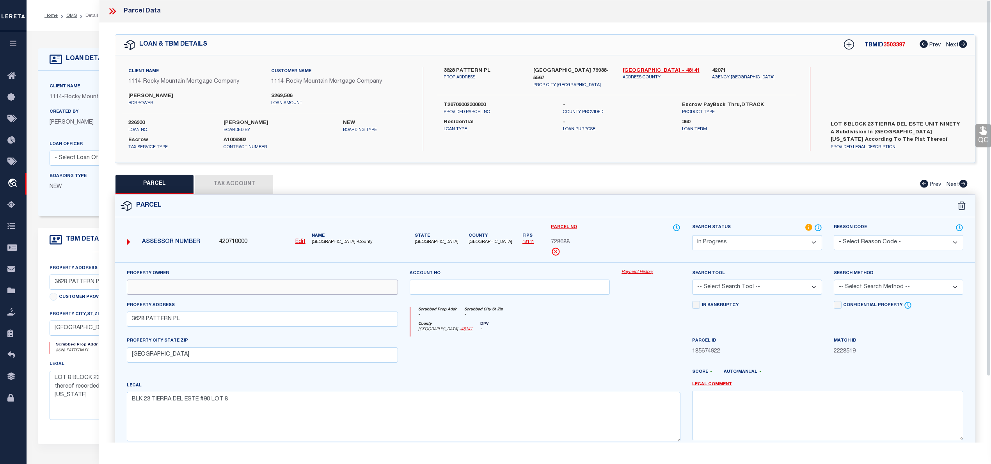
click at [180, 291] on input "text" at bounding box center [262, 287] width 271 height 15
paste input "ZIA HOMES OF EL PASO LLC"
click at [718, 242] on select "Automated Search Bad Parcel Complete Duplicate Parcel High Dollar Reporting In …" at bounding box center [756, 242] width 129 height 15
click at [692, 235] on select "Automated Search Bad Parcel Complete Duplicate Parcel High Dollar Reporting In …" at bounding box center [756, 242] width 129 height 15
click at [727, 288] on select "-- Select Search Tool -- 3rd Party Website Agency File Agency Website ATLS CNV-…" at bounding box center [756, 287] width 129 height 15
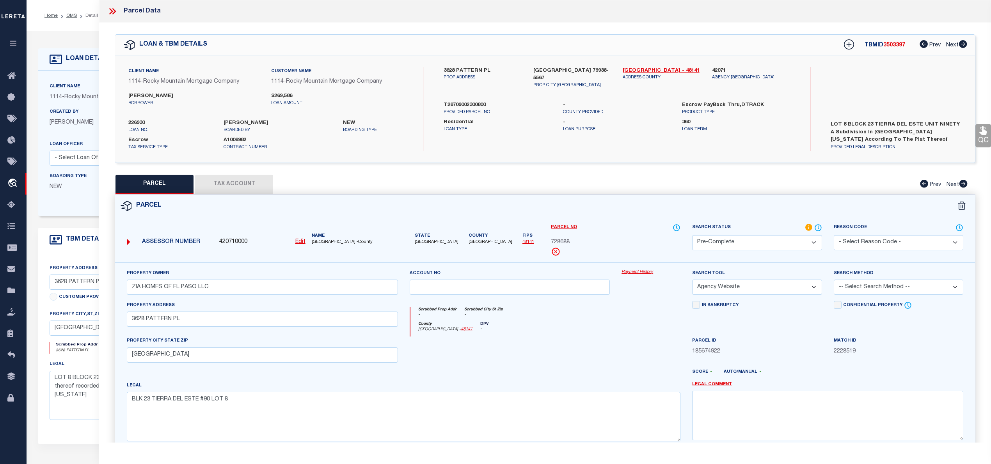
click at [692, 281] on select "-- Select Search Tool -- 3rd Party Website Agency File Agency Website ATLS CNV-…" at bounding box center [756, 287] width 129 height 15
click at [863, 287] on select "-- Select Search Method -- Property Address Legal Liability Info Provided" at bounding box center [897, 287] width 129 height 15
click at [833, 281] on select "-- Select Search Method -- Property Address Legal Liability Info Provided" at bounding box center [897, 287] width 129 height 15
click at [253, 186] on button "Tax Account" at bounding box center [234, 184] width 78 height 19
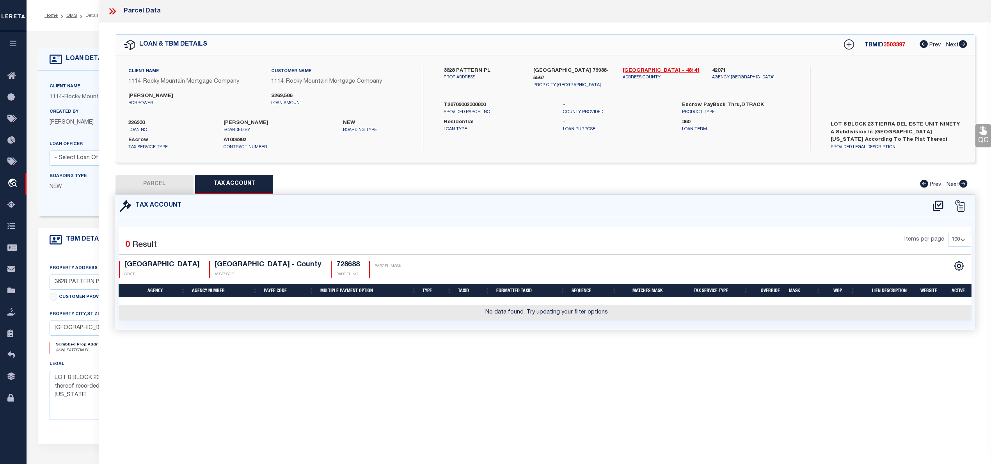
click at [927, 205] on div at bounding box center [948, 206] width 43 height 12
click at [936, 207] on icon at bounding box center [937, 206] width 13 height 12
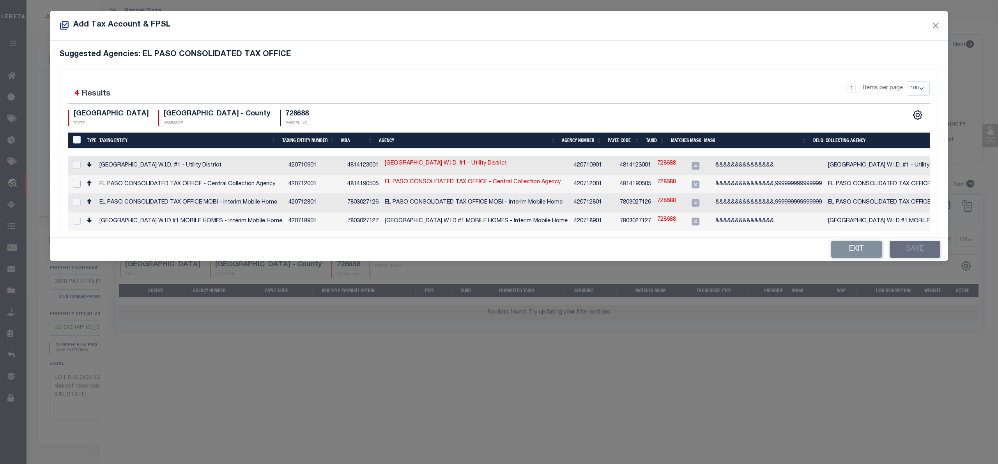
click at [73, 184] on input "checkbox" at bounding box center [77, 184] width 8 height 8
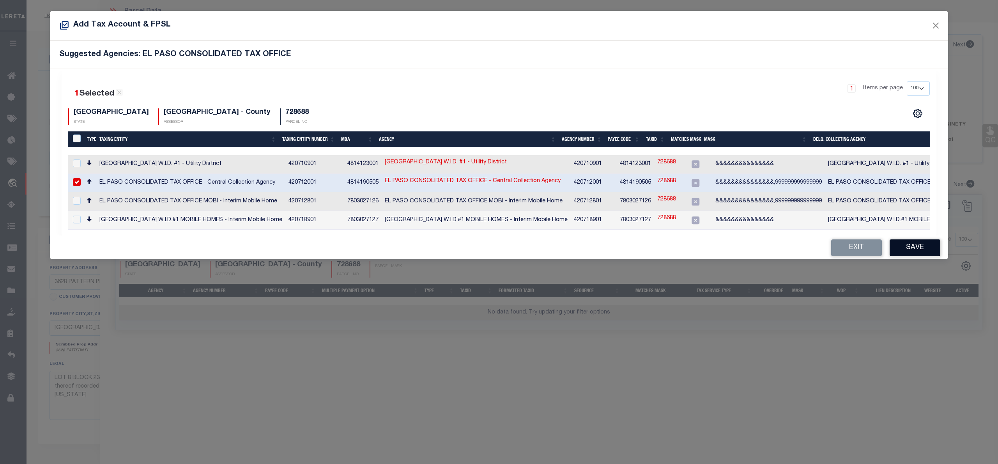
click at [920, 249] on button "Save" at bounding box center [915, 247] width 51 height 17
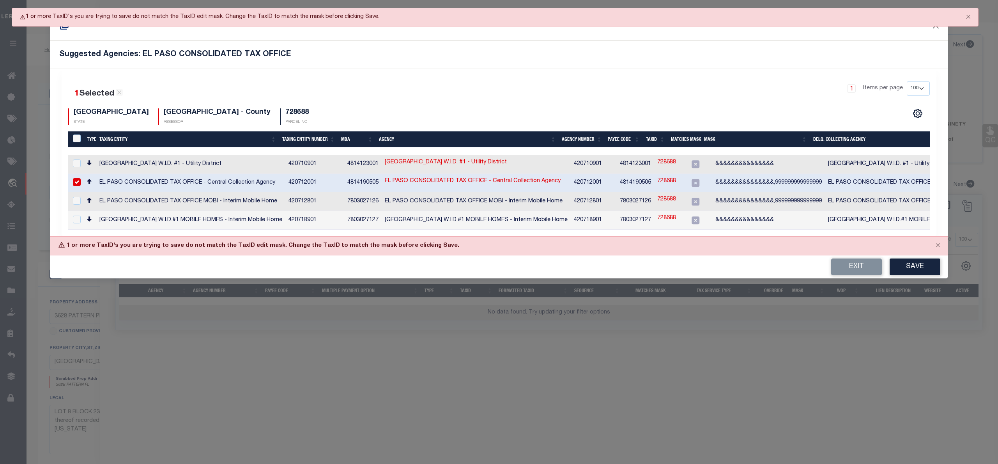
click at [658, 178] on link "728688" at bounding box center [667, 181] width 19 height 9
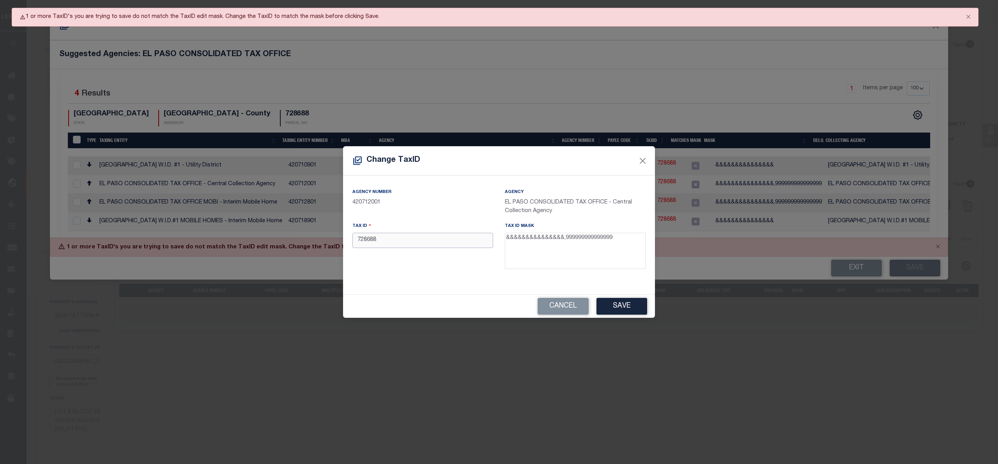
click at [373, 242] on input "728688" at bounding box center [423, 240] width 141 height 15
paste input "T28709002300800"
click at [623, 307] on button "Save" at bounding box center [622, 306] width 51 height 17
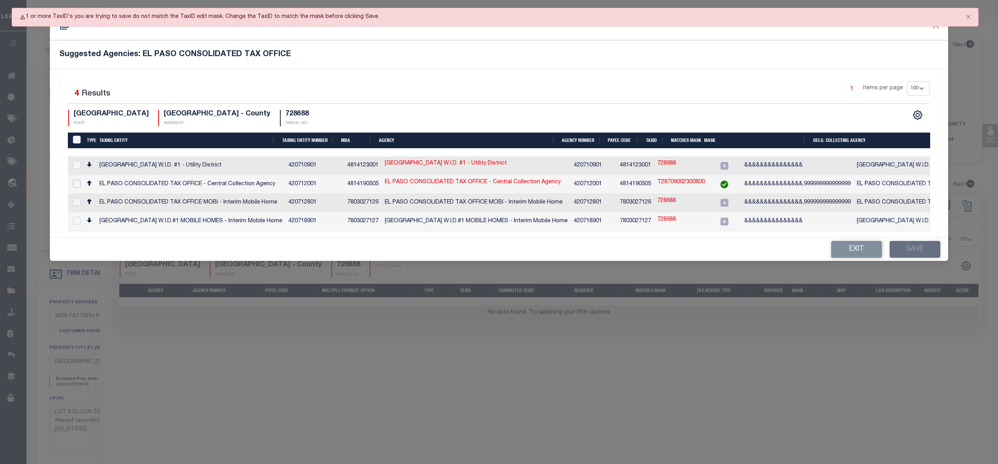
click at [80, 184] on input "checkbox" at bounding box center [77, 184] width 8 height 8
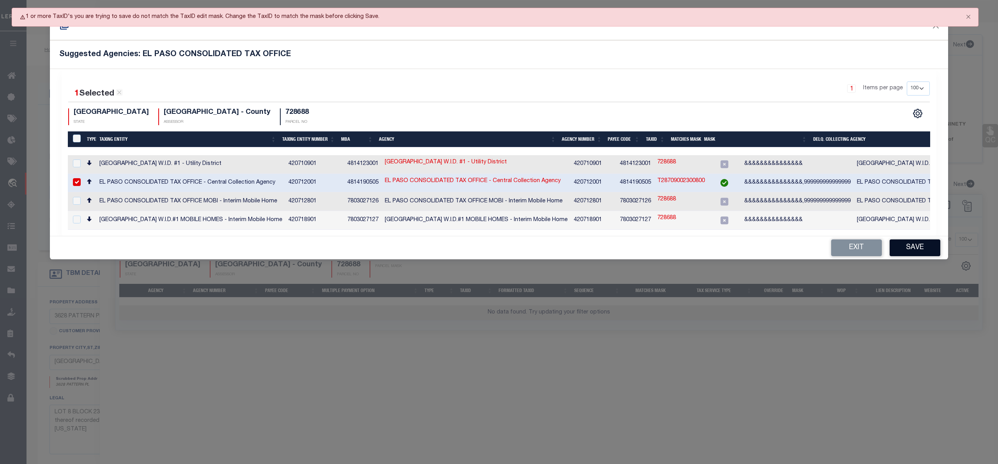
click at [911, 250] on button "Save" at bounding box center [915, 247] width 51 height 17
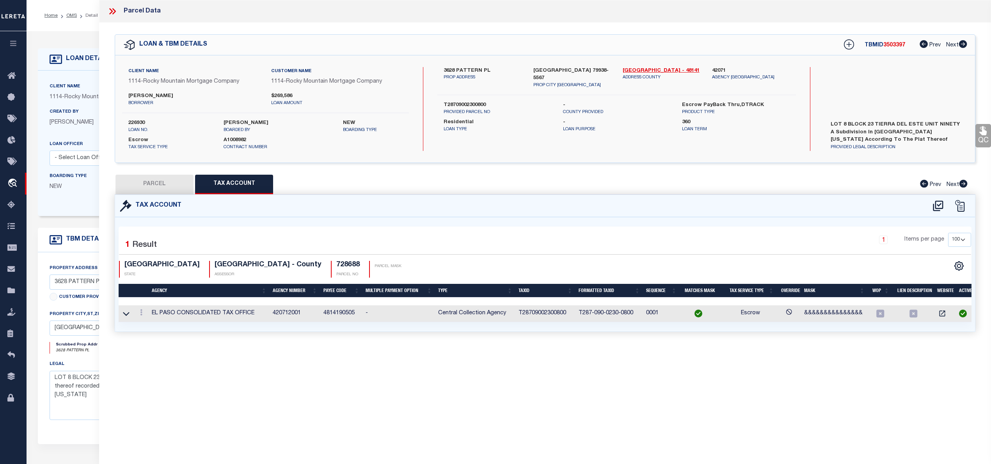
click at [169, 178] on button "PARCEL" at bounding box center [154, 184] width 78 height 19
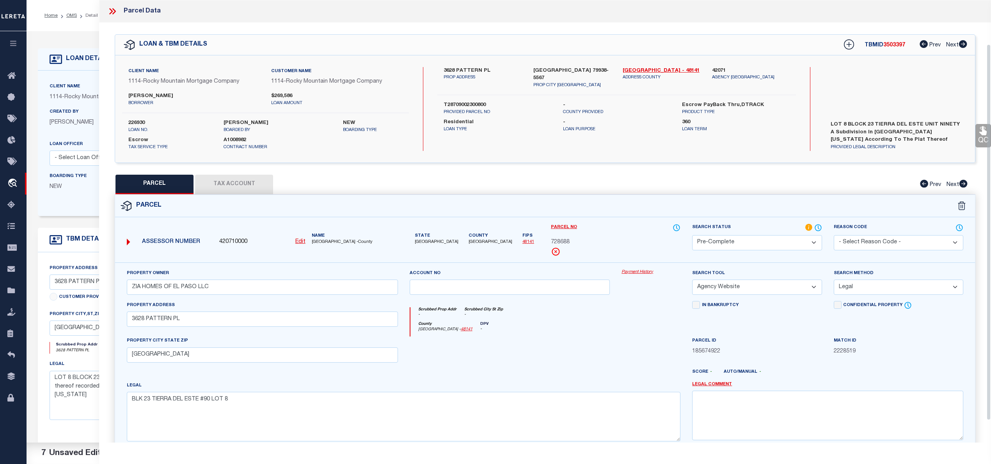
scroll to position [78, 0]
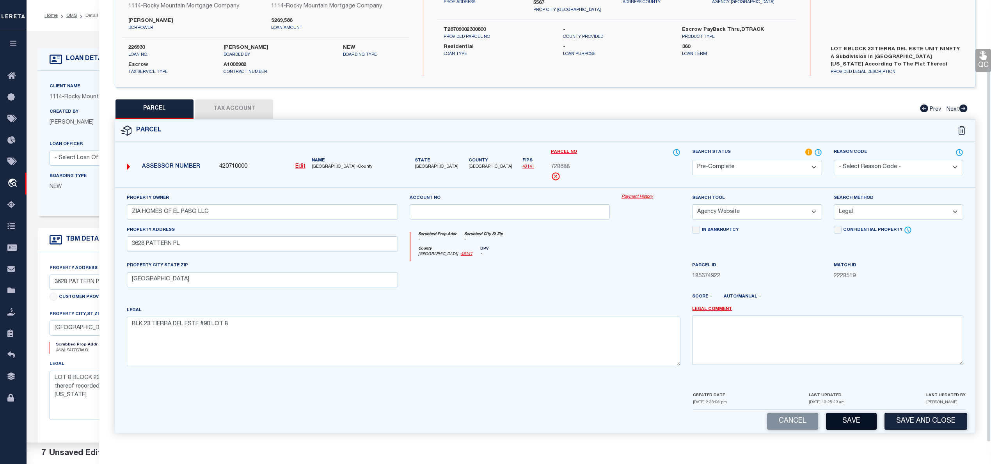
click at [853, 420] on button "Save" at bounding box center [851, 421] width 51 height 17
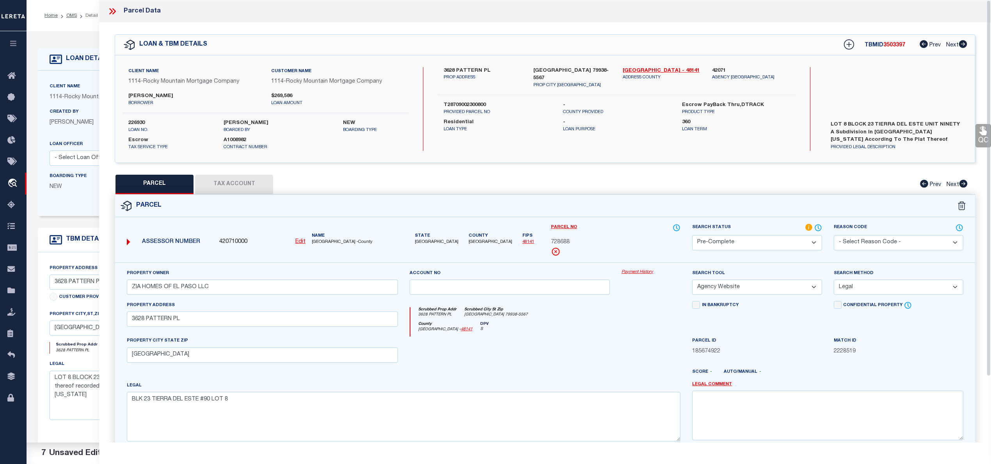
click at [896, 44] on span "3503397" at bounding box center [894, 45] width 22 height 5
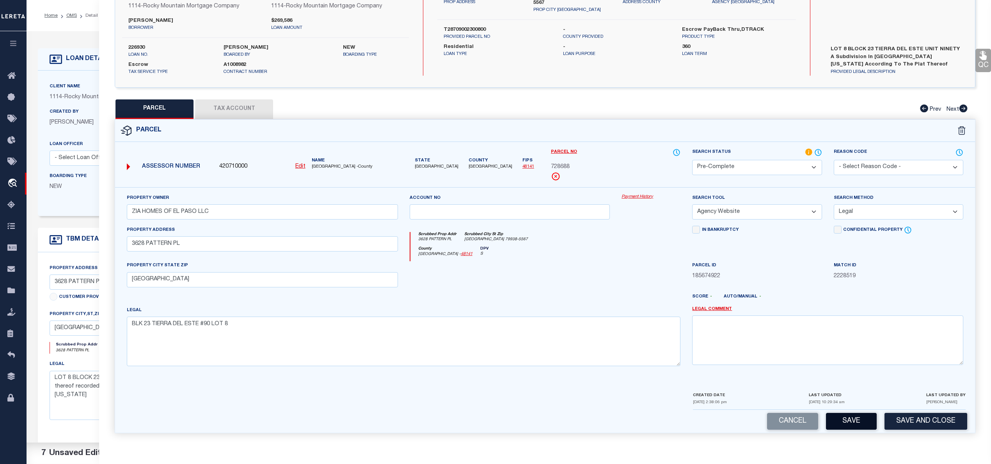
click at [851, 417] on button "Save" at bounding box center [851, 421] width 51 height 17
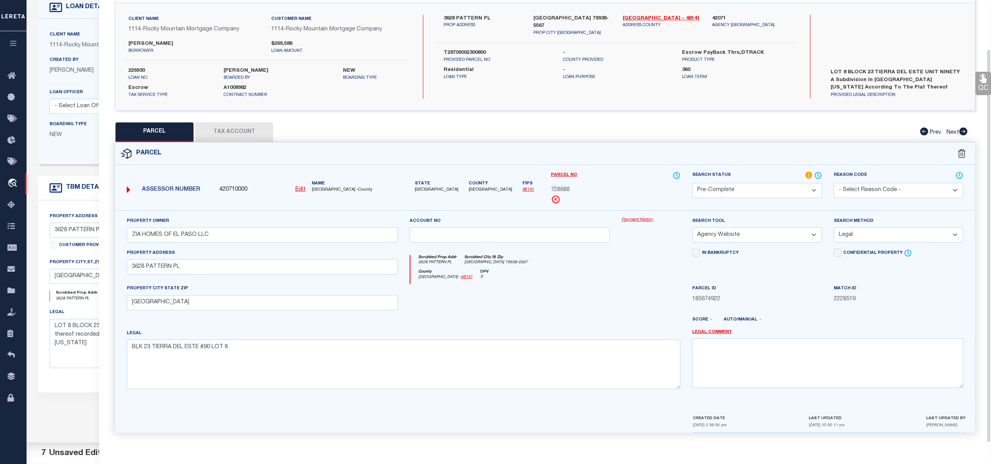
scroll to position [0, 0]
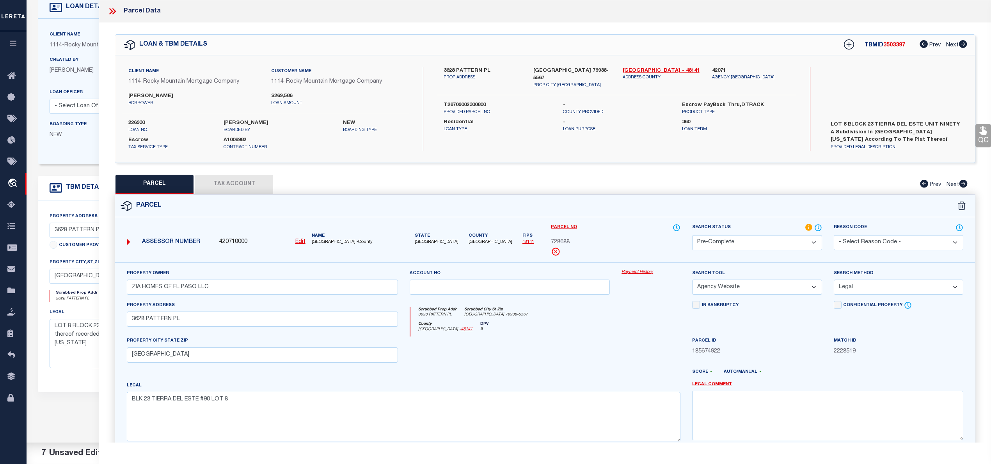
click at [113, 8] on icon at bounding box center [112, 11] width 10 height 10
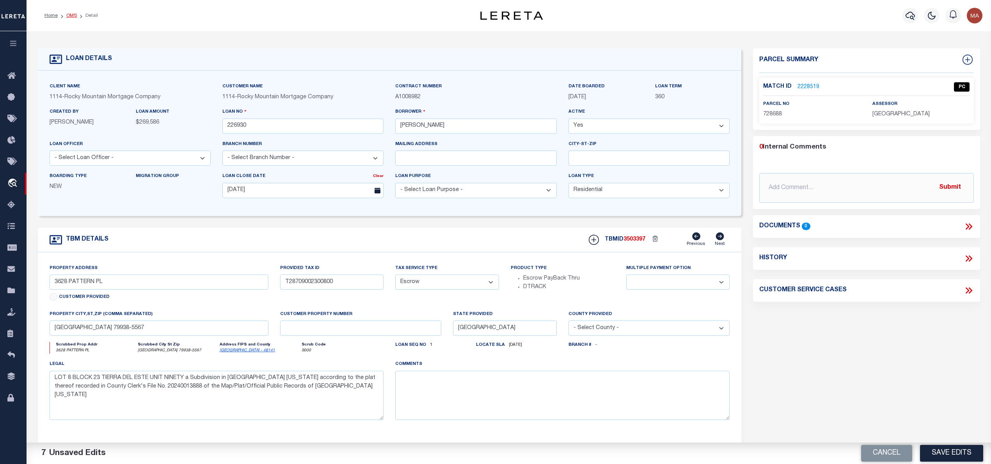
click at [74, 15] on link "OMS" at bounding box center [71, 15] width 11 height 5
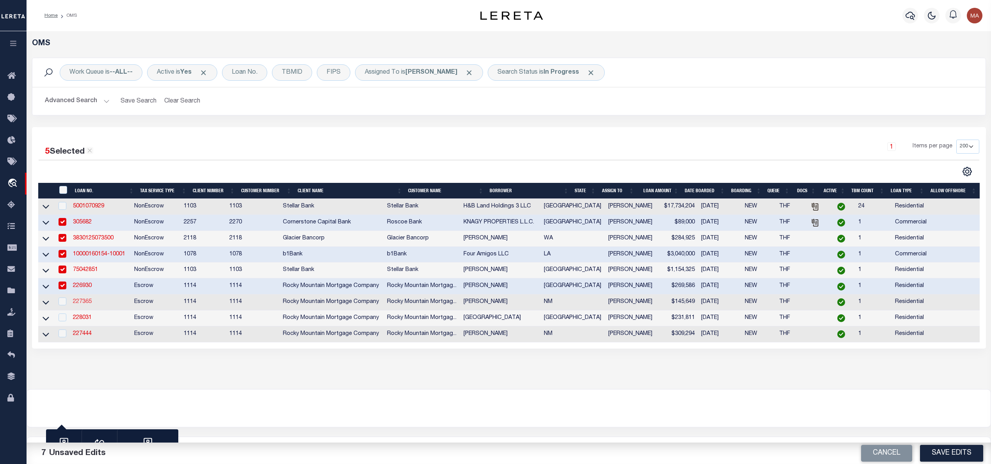
click at [84, 305] on link "227365" at bounding box center [82, 301] width 19 height 5
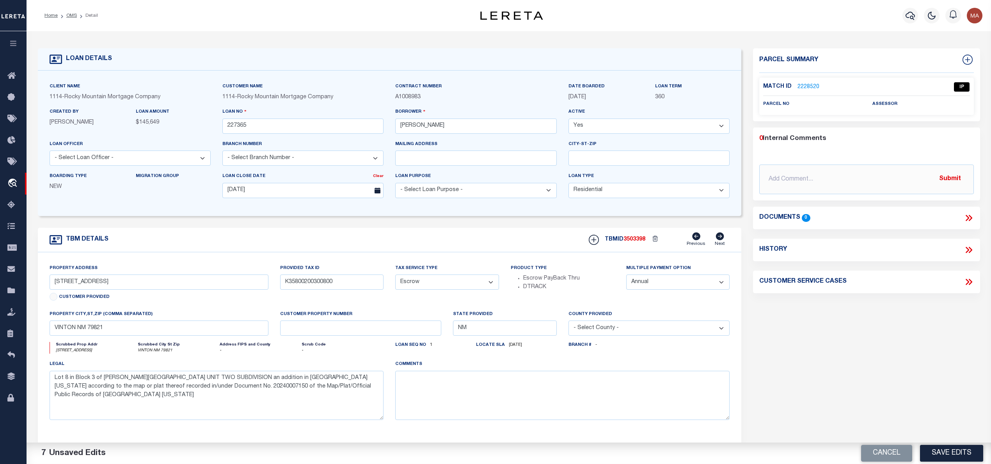
click at [804, 86] on link "2228520" at bounding box center [808, 87] width 22 height 8
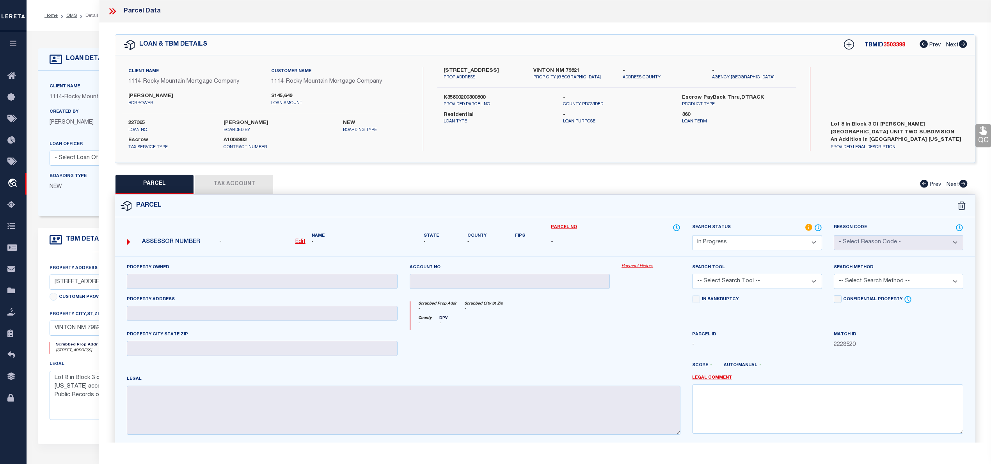
click at [470, 69] on label "[STREET_ADDRESS]" at bounding box center [482, 71] width 78 height 8
click at [543, 69] on label "VINTON NM 79821" at bounding box center [572, 71] width 78 height 8
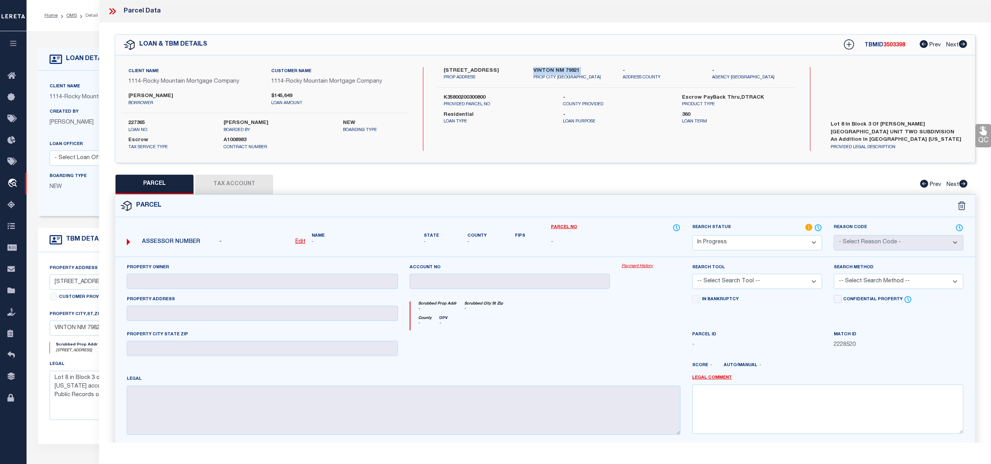
click at [543, 69] on label "VINTON NM 79821" at bounding box center [572, 71] width 78 height 8
click at [212, 233] on div "Assessor Number - Edit Name -" at bounding box center [262, 239] width 277 height 25
drag, startPoint x: 443, startPoint y: 69, endPoint x: 488, endPoint y: 67, distance: 45.3
click at [488, 67] on div "[STREET_ADDRESS] PROP ADDRESS" at bounding box center [482, 74] width 89 height 14
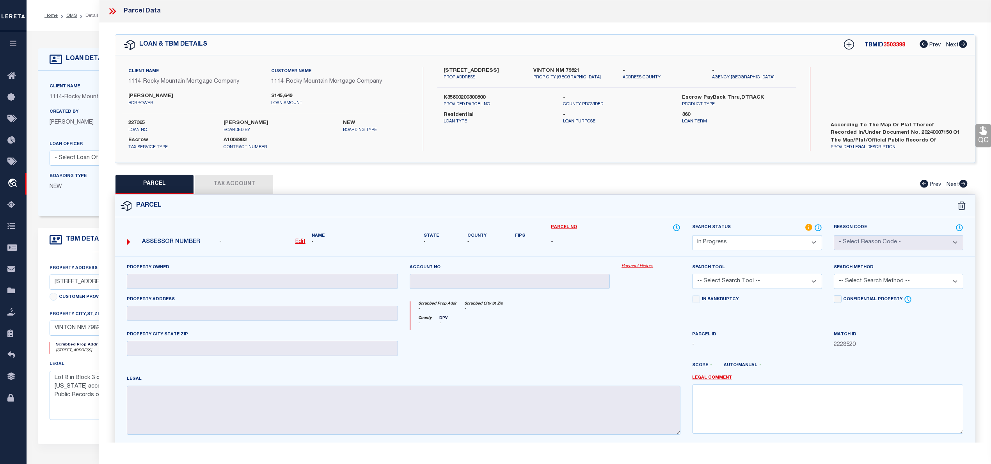
click at [459, 94] on label "K35800200300800" at bounding box center [496, 98] width 107 height 8
drag, startPoint x: 125, startPoint y: 96, endPoint x: 181, endPoint y: 94, distance: 56.6
click at [181, 94] on div "[PERSON_NAME] borrower" at bounding box center [193, 99] width 143 height 14
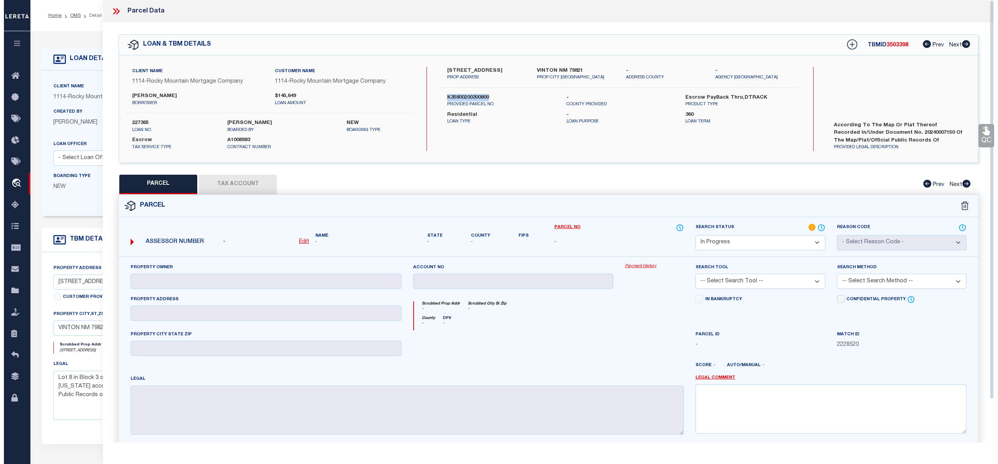
scroll to position [2, 0]
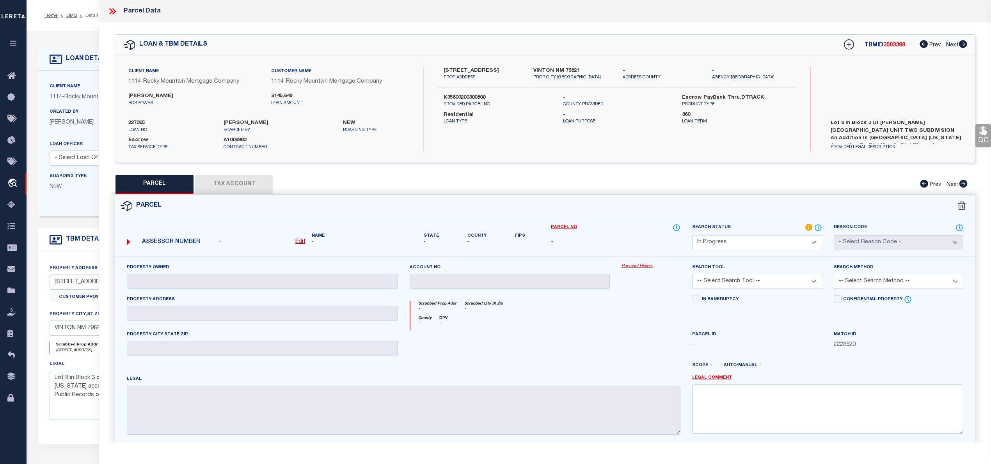
click at [450, 67] on label "[STREET_ADDRESS]" at bounding box center [482, 71] width 78 height 8
click at [457, 97] on label "K35800200300800" at bounding box center [496, 98] width 107 height 8
click at [305, 240] on u "Edit" at bounding box center [300, 241] width 10 height 5
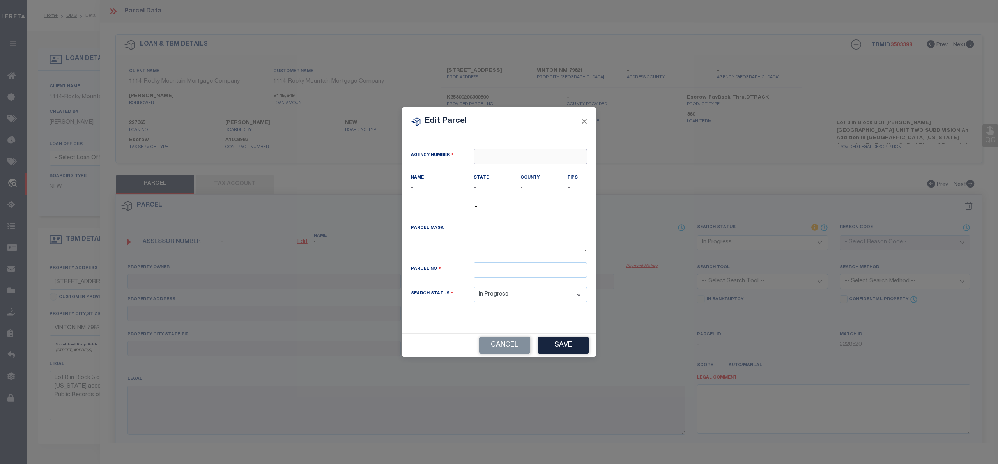
click at [537, 157] on input "text" at bounding box center [530, 156] width 113 height 15
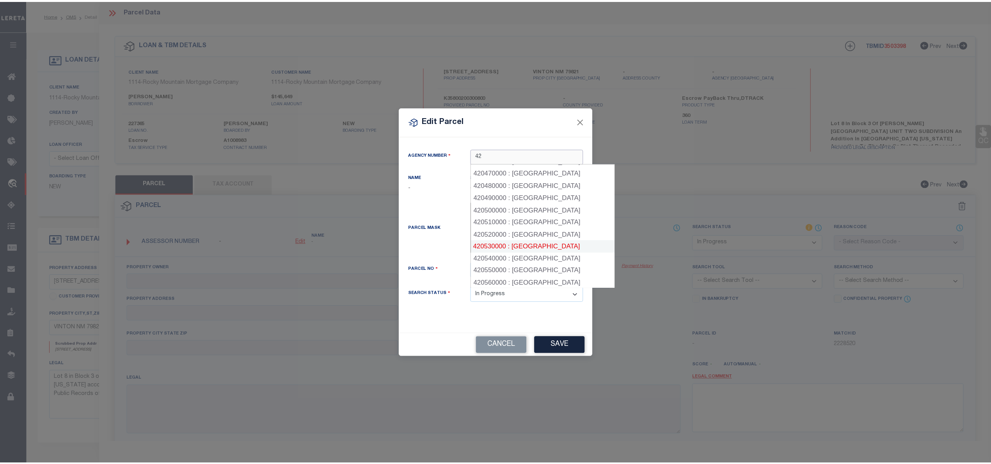
scroll to position [780, 0]
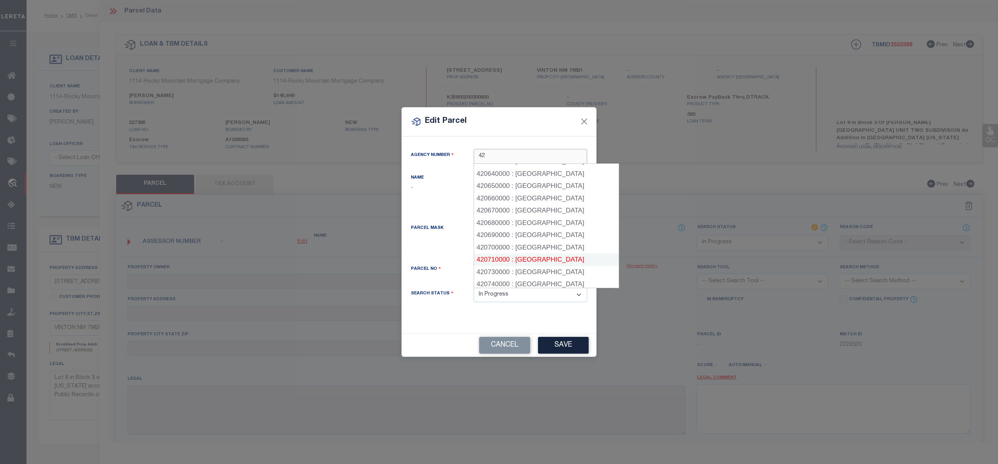
click at [564, 253] on div "420710000 : [GEOGRAPHIC_DATA]" at bounding box center [546, 259] width 145 height 12
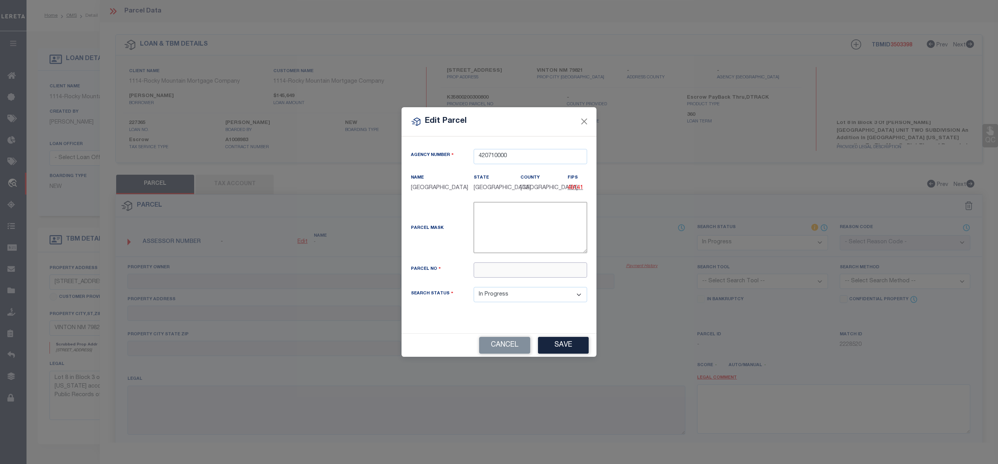
click at [523, 273] on input "text" at bounding box center [530, 269] width 113 height 15
paste input "K35800200300800"
click at [560, 339] on button "Save" at bounding box center [563, 345] width 51 height 17
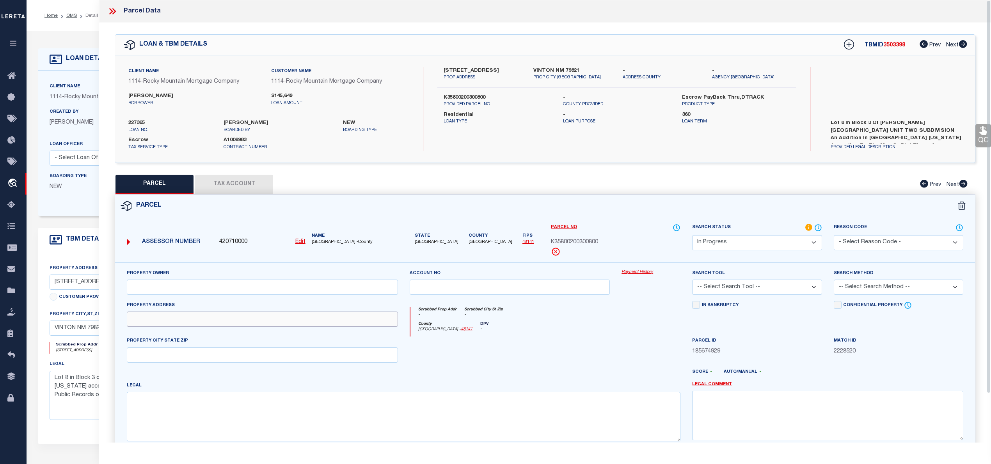
click at [171, 320] on input "text" at bounding box center [262, 319] width 271 height 15
paste input "[STREET_ADDRESS][PERSON_NAME]"
drag, startPoint x: 169, startPoint y: 321, endPoint x: 248, endPoint y: 311, distance: 79.7
click at [248, 311] on div "Property Address [STREET_ADDRESS][PERSON_NAME]" at bounding box center [262, 314] width 271 height 26
click at [184, 353] on input "text" at bounding box center [262, 354] width 271 height 15
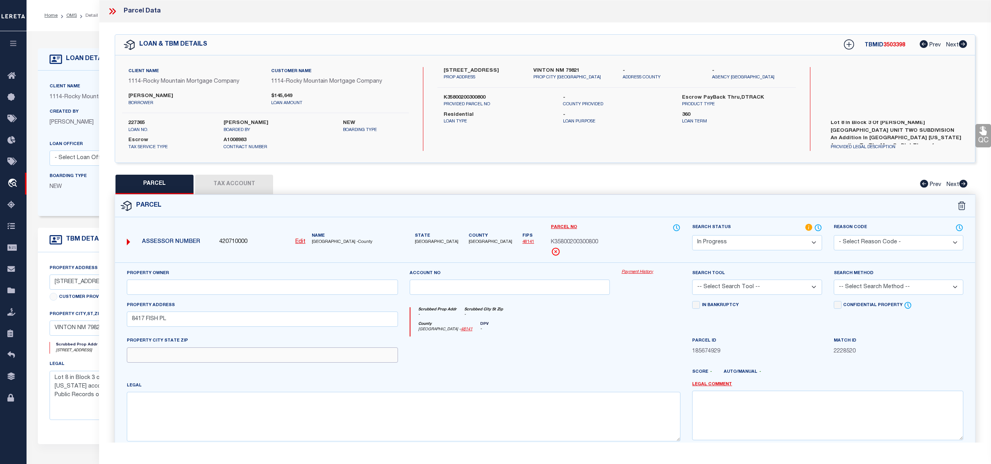
paste input "[GEOGRAPHIC_DATA], [GEOGRAPHIC_DATA] 79821"
click at [363, 408] on textarea at bounding box center [403, 416] width 553 height 49
paste textarea "BLK 3 [PERSON_NAME][GEOGRAPHIC_DATA] #2 LOT 8"
click at [188, 288] on input "text" at bounding box center [262, 287] width 271 height 15
paste input "ZIA HOMES OF EL PASO LLC"
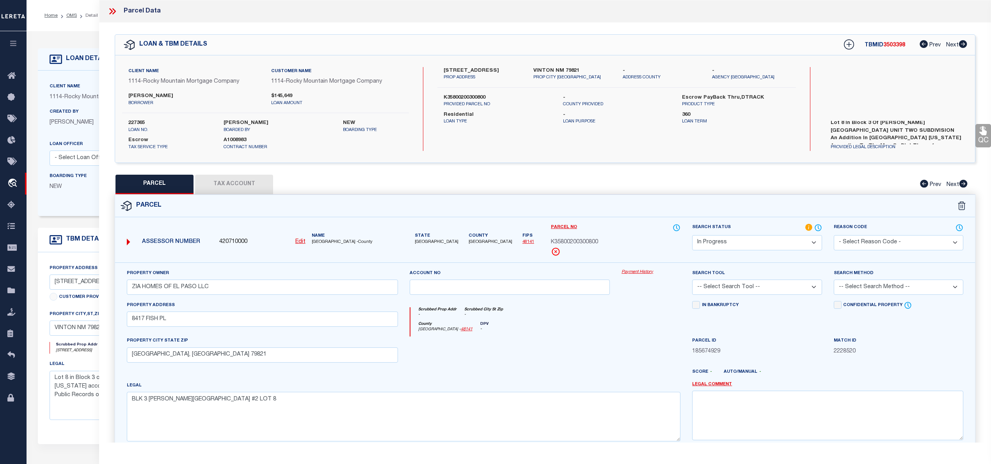
click at [746, 242] on select "Automated Search Bad Parcel Complete Duplicate Parcel High Dollar Reporting In …" at bounding box center [756, 242] width 129 height 15
click at [692, 235] on select "Automated Search Bad Parcel Complete Duplicate Parcel High Dollar Reporting In …" at bounding box center [756, 242] width 129 height 15
click at [739, 248] on select "Automated Search Bad Parcel Complete Duplicate Parcel High Dollar Reporting In …" at bounding box center [756, 242] width 129 height 15
click at [692, 235] on select "Automated Search Bad Parcel Complete Duplicate Parcel High Dollar Reporting In …" at bounding box center [756, 242] width 129 height 15
click at [743, 285] on select "-- Select Search Tool -- 3rd Party Website Agency File Agency Website ATLS CNV-…" at bounding box center [756, 287] width 129 height 15
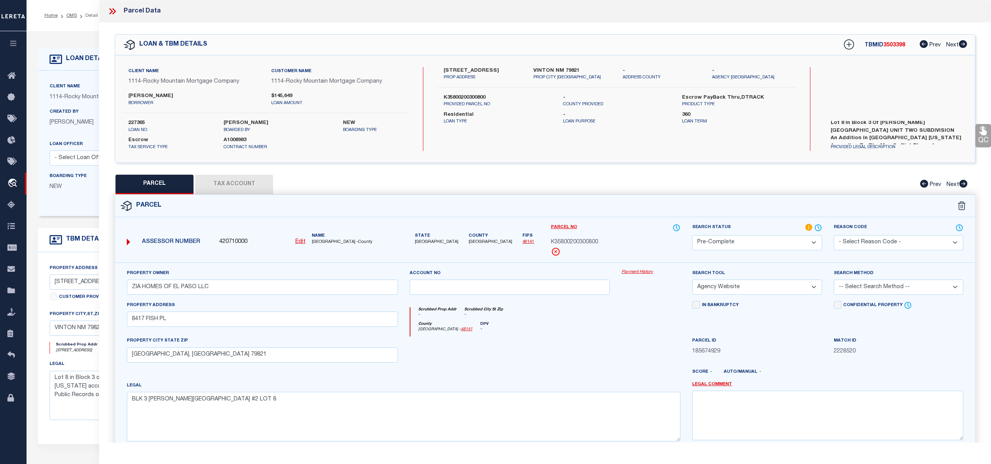
click at [692, 281] on select "-- Select Search Tool -- 3rd Party Website Agency File Agency Website ATLS CNV-…" at bounding box center [756, 287] width 129 height 15
click at [854, 286] on select "-- Select Search Method -- Property Address Legal Liability Info Provided" at bounding box center [897, 287] width 129 height 15
click at [833, 281] on select "-- Select Search Method -- Property Address Legal Liability Info Provided" at bounding box center [897, 287] width 129 height 15
click at [231, 181] on button "Tax Account" at bounding box center [234, 184] width 78 height 19
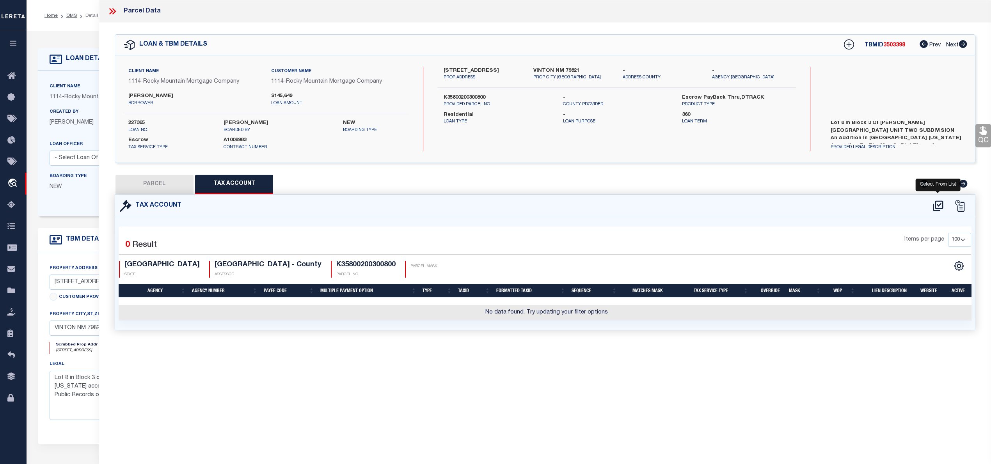
click at [938, 207] on icon at bounding box center [937, 206] width 13 height 12
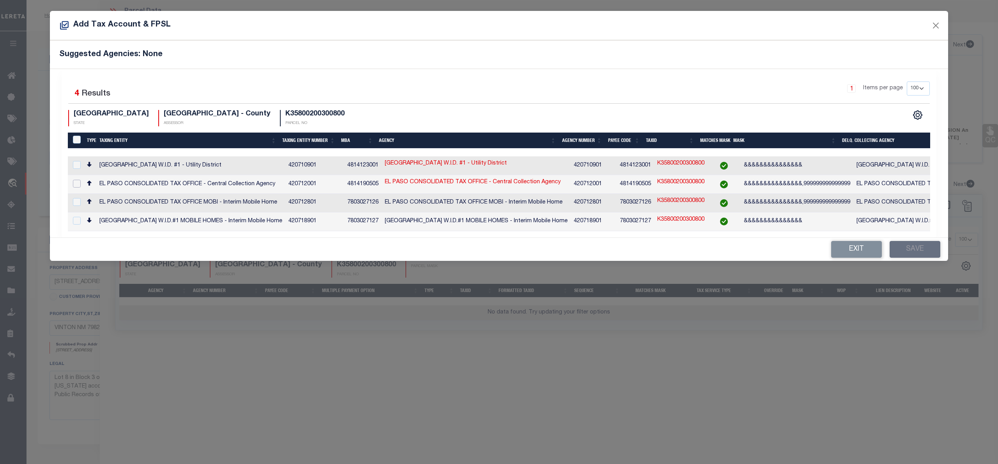
click at [76, 182] on input "checkbox" at bounding box center [77, 184] width 8 height 8
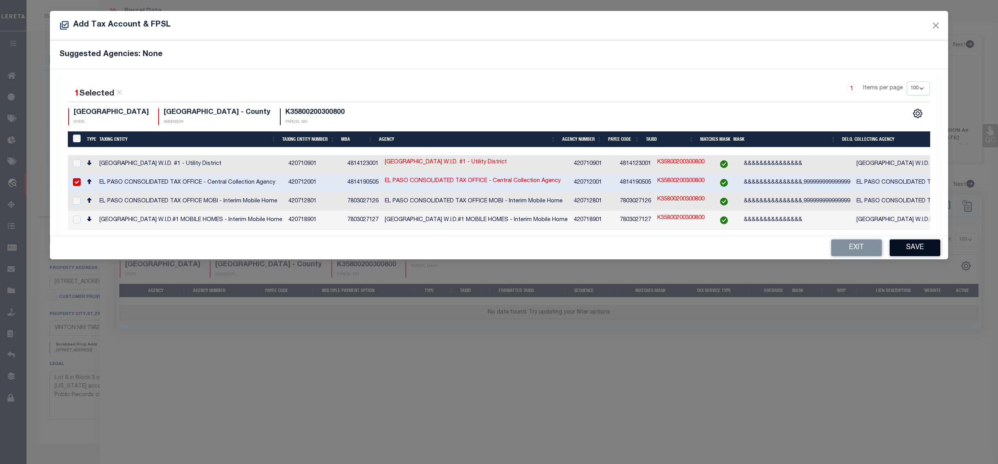
click at [913, 244] on button "Save" at bounding box center [915, 247] width 51 height 17
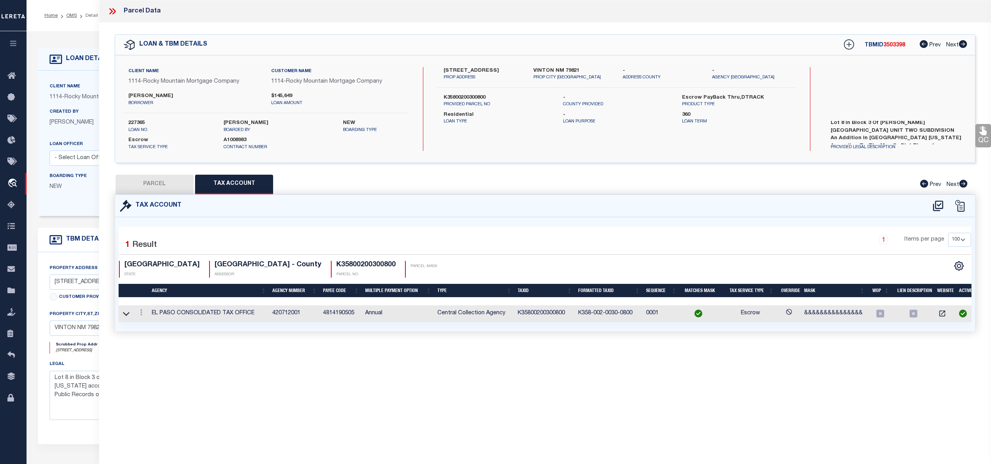
click at [161, 173] on div "QC QC QC" at bounding box center [545, 187] width 892 height 328
click at [161, 181] on button "PARCEL" at bounding box center [154, 184] width 78 height 19
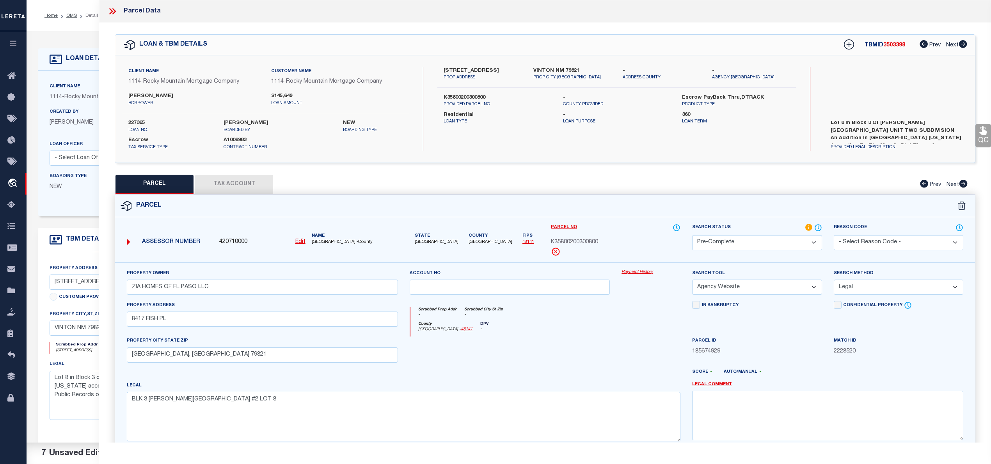
scroll to position [78, 0]
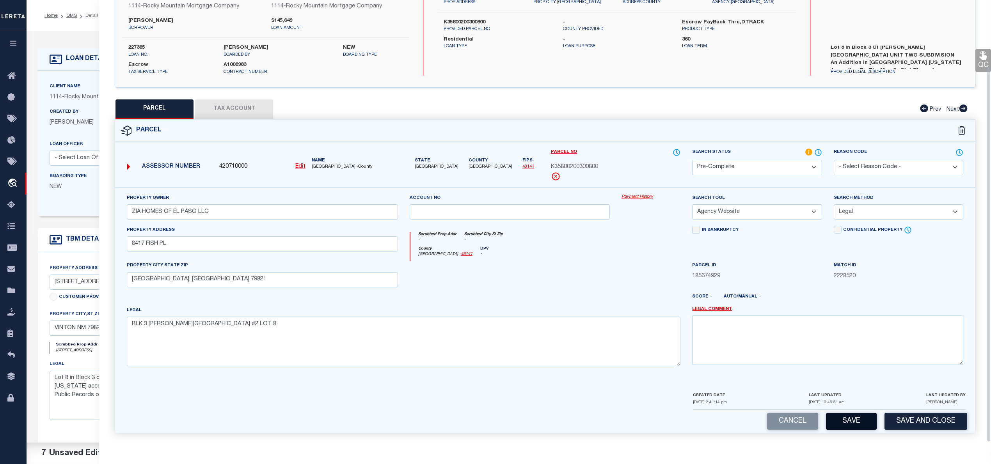
click at [839, 424] on button "Save" at bounding box center [851, 421] width 51 height 17
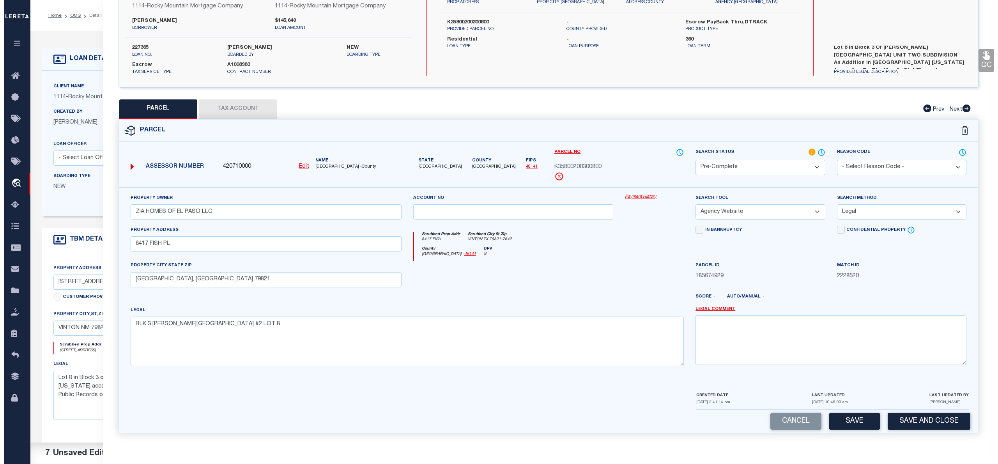
scroll to position [0, 0]
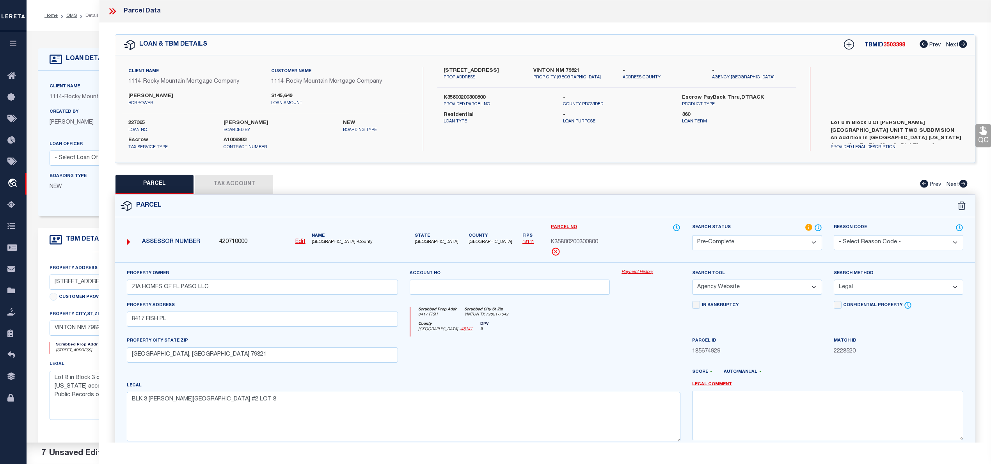
click at [593, 243] on span "K35800200300800" at bounding box center [574, 242] width 47 height 9
click at [111, 10] on icon at bounding box center [111, 11] width 4 height 6
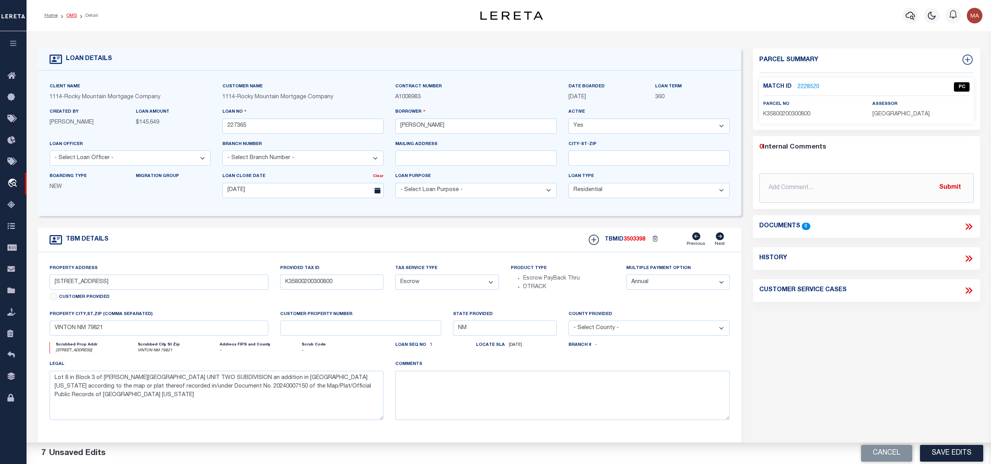
click at [66, 13] on link "OMS" at bounding box center [71, 15] width 11 height 5
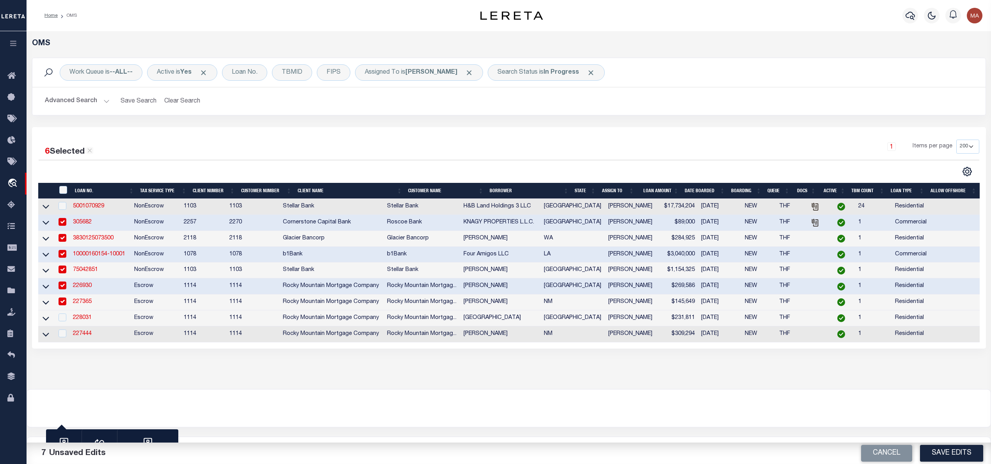
click at [85, 287] on link "226930" at bounding box center [82, 285] width 19 height 5
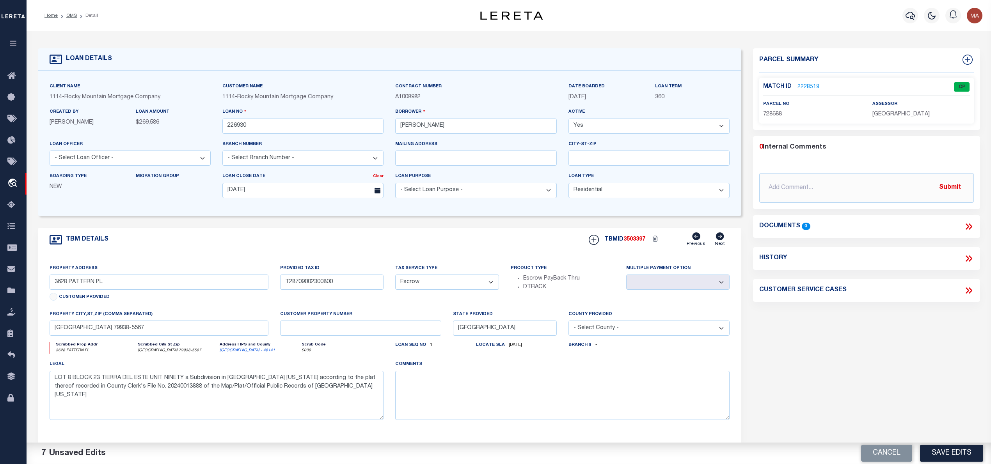
click at [813, 86] on link "2228519" at bounding box center [808, 87] width 22 height 8
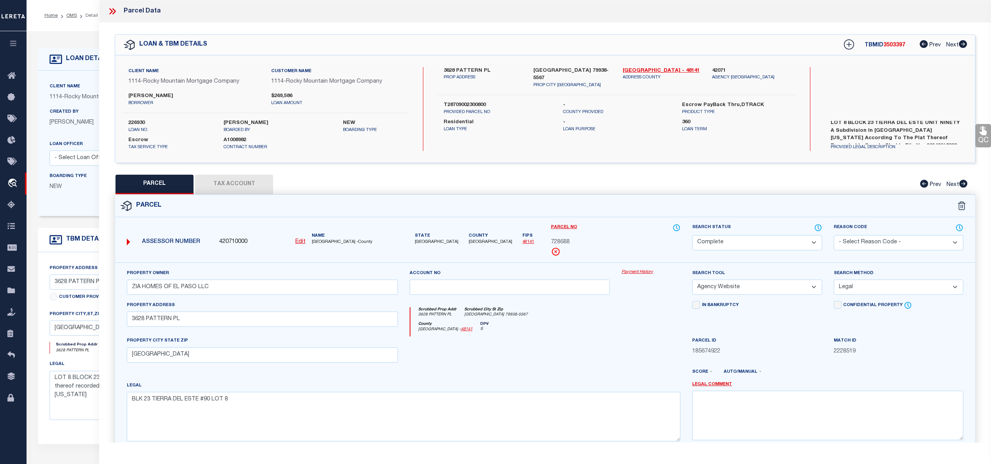
click at [251, 183] on button "Tax Account" at bounding box center [234, 184] width 78 height 19
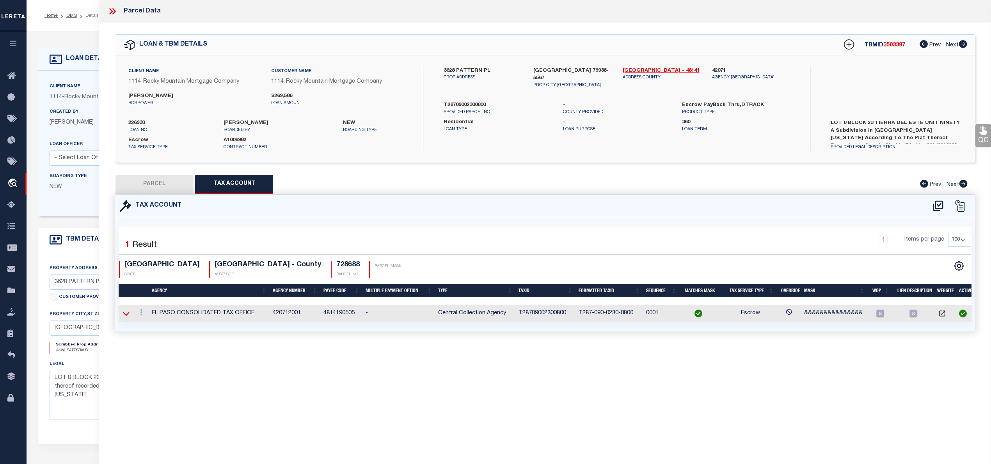
click at [128, 313] on icon at bounding box center [126, 314] width 7 height 8
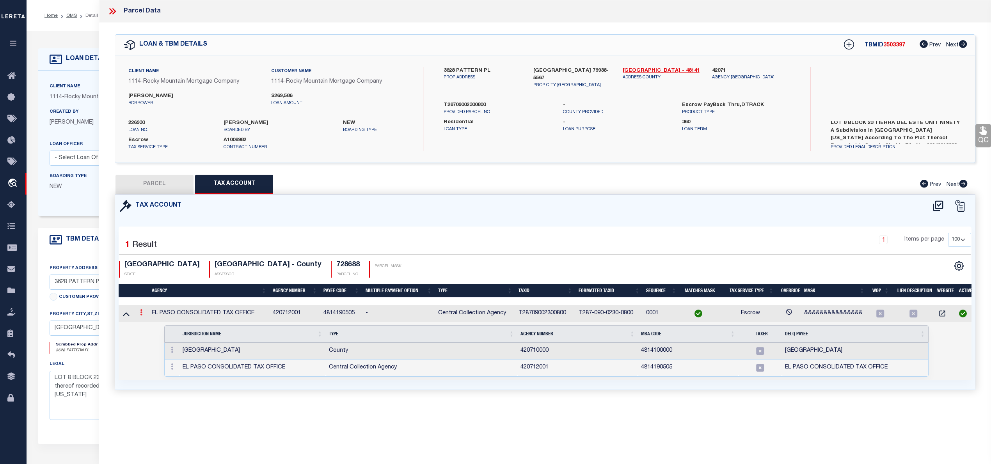
click at [142, 311] on icon at bounding box center [141, 312] width 2 height 6
click at [151, 325] on icon "" at bounding box center [150, 324] width 6 height 6
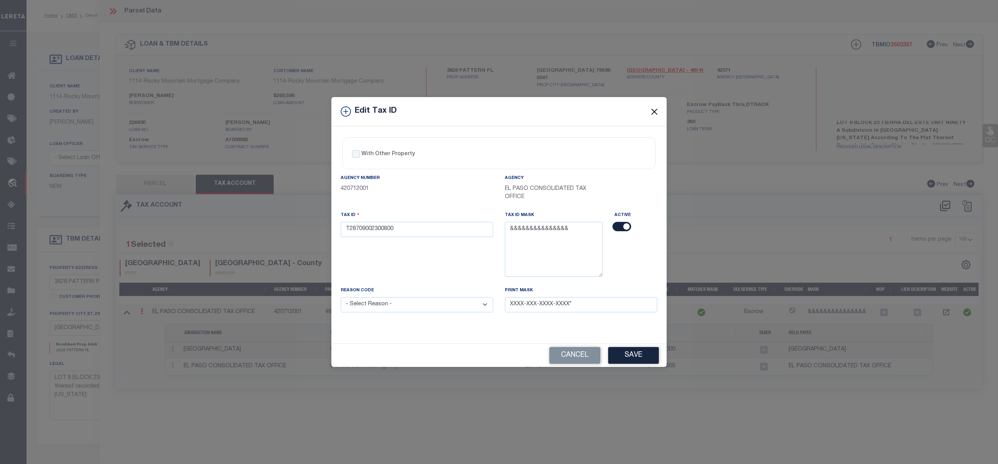
click at [657, 106] on button "Close" at bounding box center [655, 111] width 10 height 10
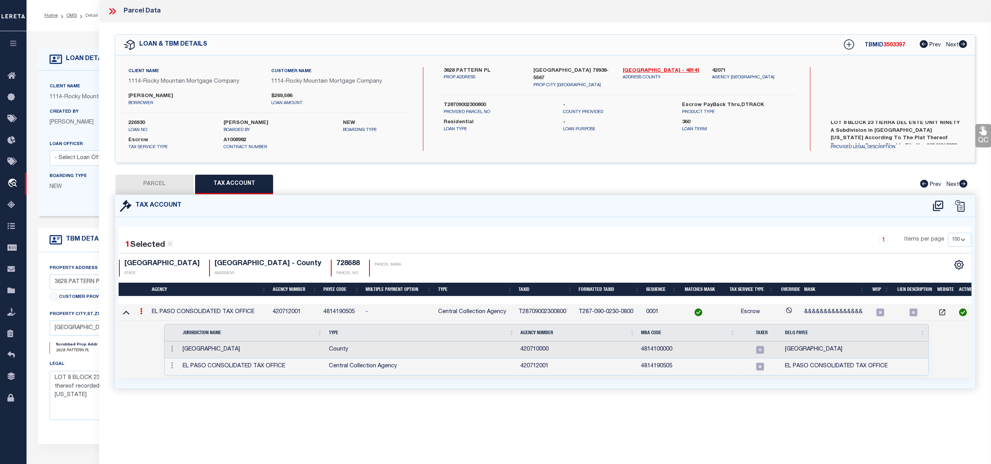
click at [144, 178] on button "PARCEL" at bounding box center [154, 184] width 78 height 19
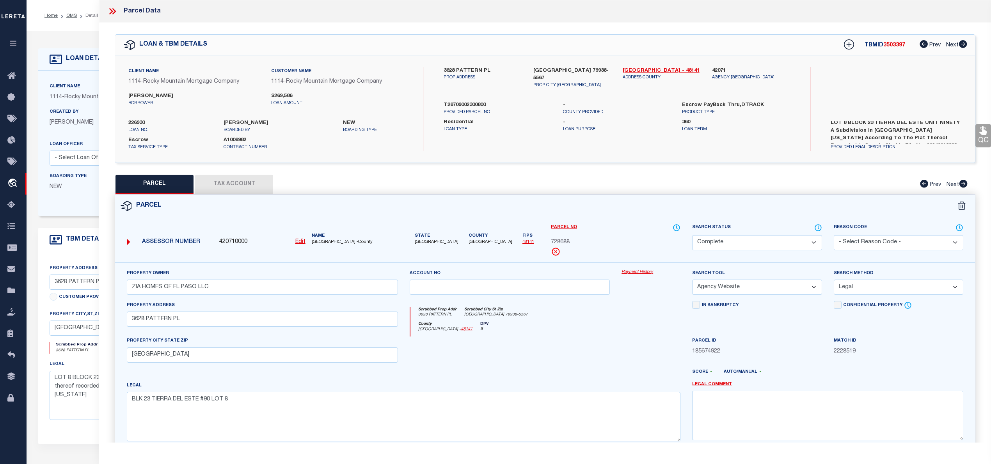
click at [109, 12] on icon at bounding box center [112, 11] width 10 height 10
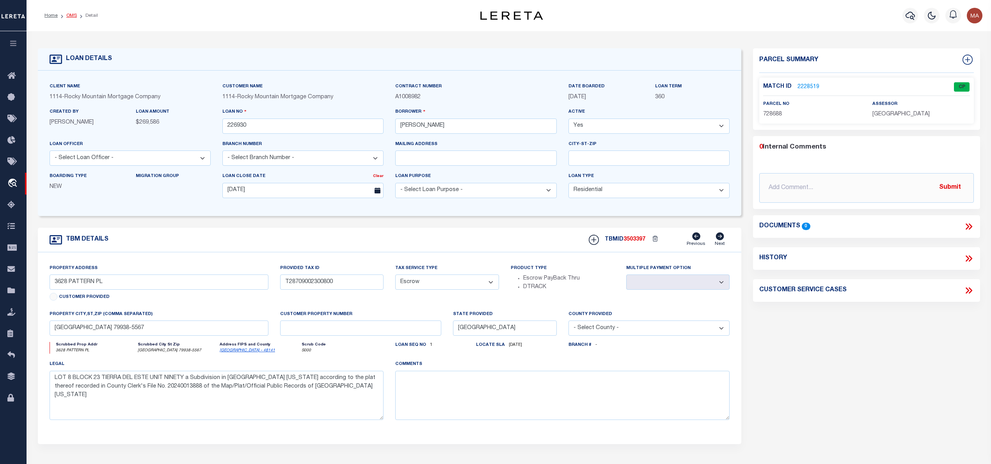
click at [67, 13] on link "OMS" at bounding box center [71, 15] width 11 height 5
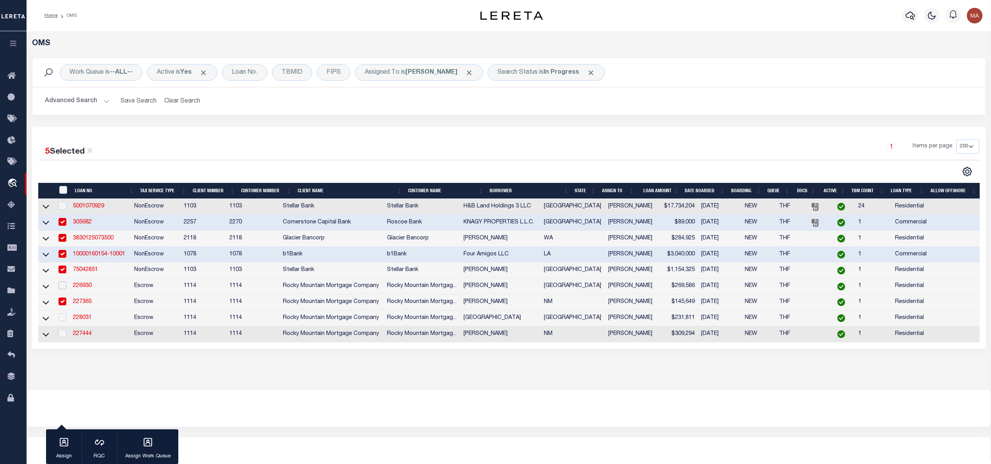
click at [62, 289] on input "checkbox" at bounding box center [62, 286] width 8 height 8
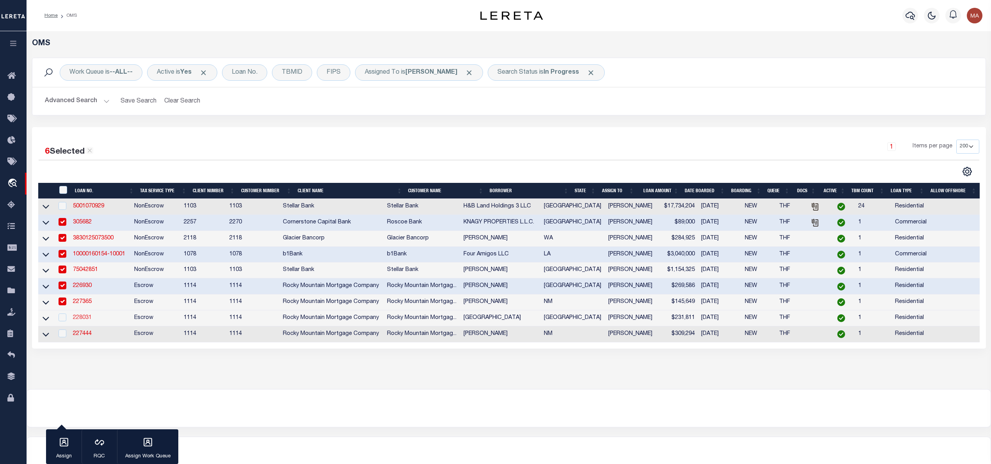
click at [85, 321] on link "228031" at bounding box center [82, 317] width 19 height 5
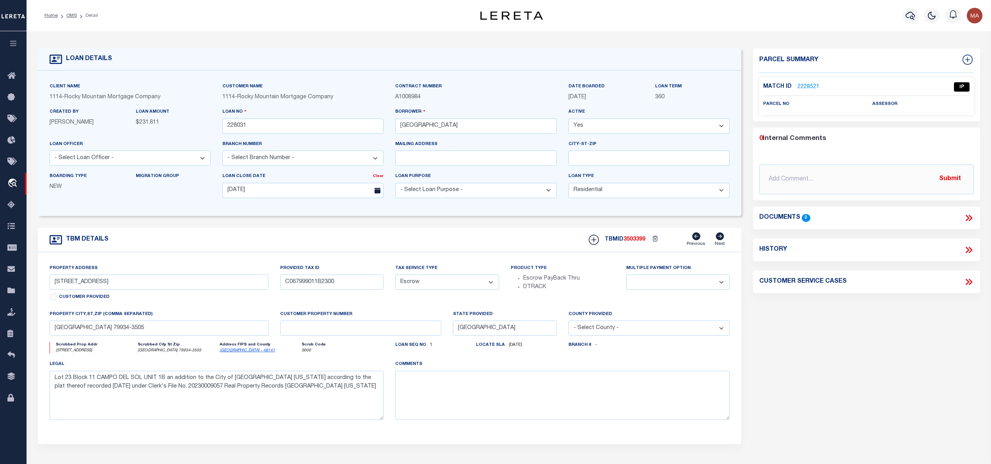
click at [809, 83] on link "2228521" at bounding box center [808, 87] width 22 height 8
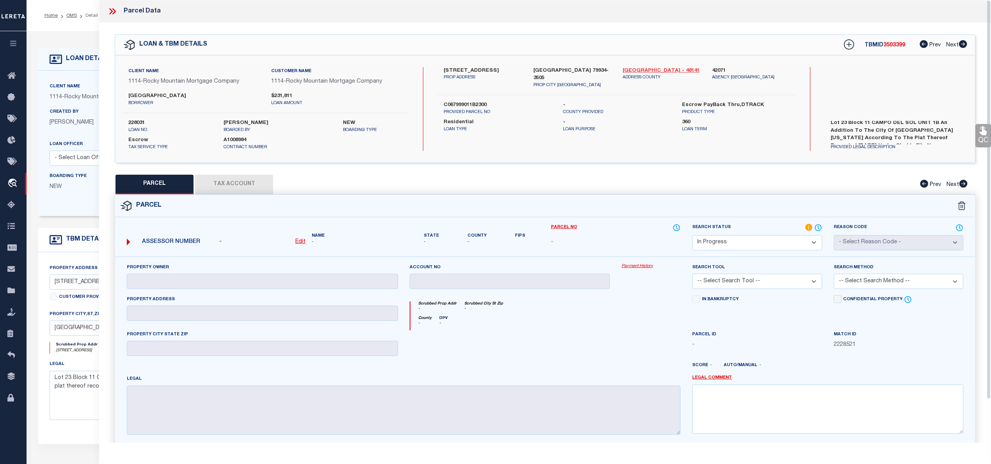
click at [637, 71] on link "[GEOGRAPHIC_DATA] - 48141" at bounding box center [661, 71] width 78 height 8
click at [459, 67] on label "[STREET_ADDRESS]" at bounding box center [482, 71] width 78 height 8
click at [300, 239] on u "Edit" at bounding box center [300, 241] width 10 height 5
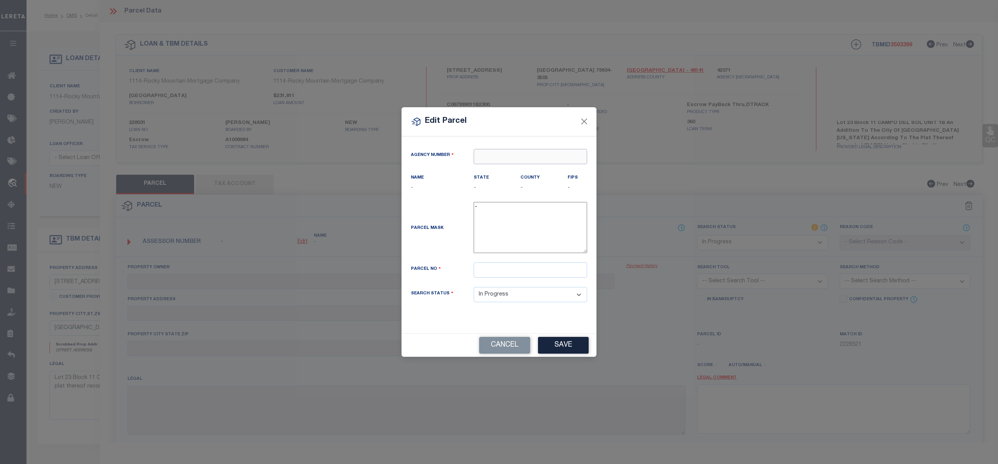
click at [509, 158] on input "text" at bounding box center [530, 156] width 113 height 15
click at [519, 169] on div "420170000 : [GEOGRAPHIC_DATA]" at bounding box center [530, 175] width 113 height 22
click at [521, 271] on input "text" at bounding box center [530, 269] width 113 height 15
paste input "C067999011B2300"
click at [553, 350] on button "Save" at bounding box center [563, 345] width 51 height 17
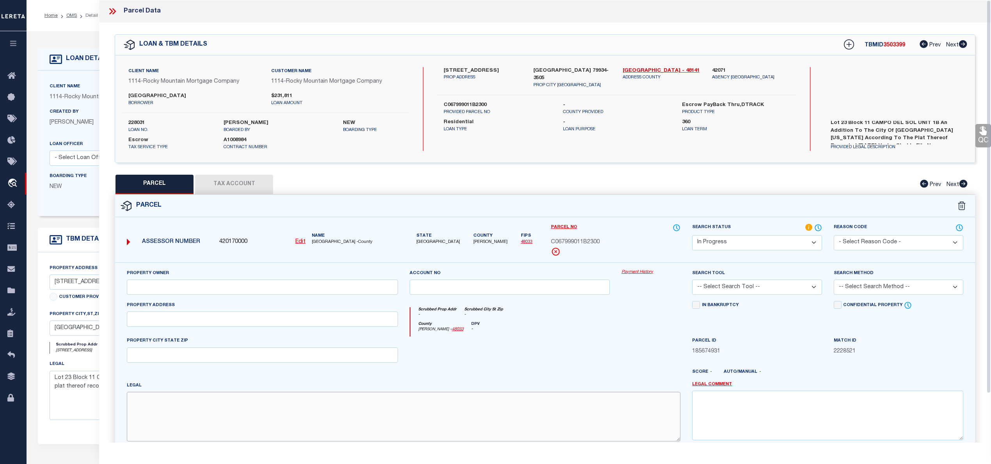
click at [168, 417] on textarea at bounding box center [403, 416] width 553 height 49
paste textarea "BLK 11 CAMPO DEL SOL #1B LOT 23"
click at [217, 322] on input "text" at bounding box center [262, 319] width 271 height 15
paste input "[STREET_ADDRESS]"
drag, startPoint x: 199, startPoint y: 320, endPoint x: 281, endPoint y: 322, distance: 82.3
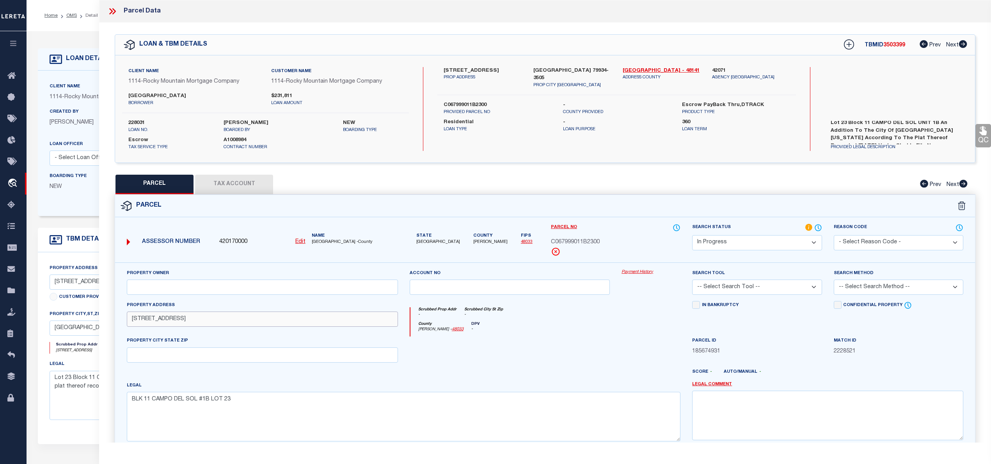
click at [281, 322] on input "[STREET_ADDRESS]" at bounding box center [262, 319] width 271 height 15
click at [213, 354] on input "text" at bounding box center [262, 354] width 271 height 15
paste input "[GEOGRAPHIC_DATA]"
click at [222, 292] on input "text" at bounding box center [262, 287] width 271 height 15
paste input "[PERSON_NAME] HOMES OF EL PASO LLC"
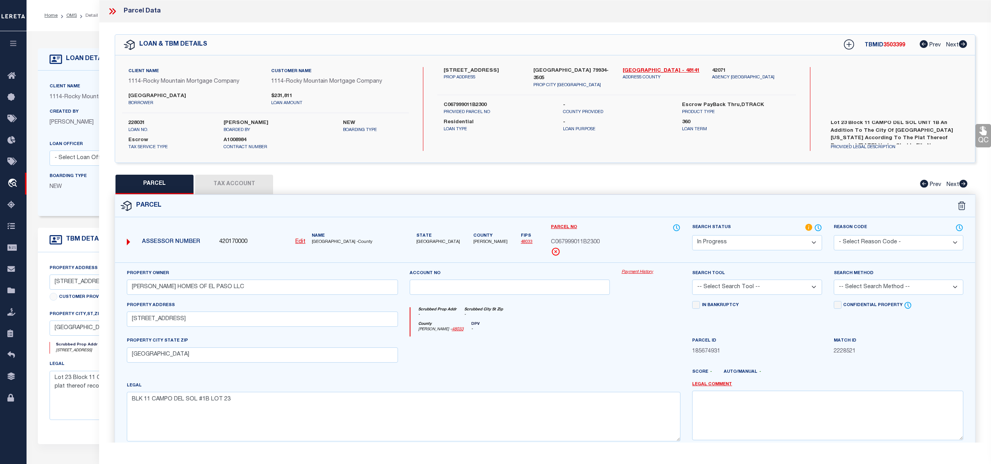
click at [737, 242] on select "Automated Search Bad Parcel Complete Duplicate Parcel High Dollar Reporting In …" at bounding box center [756, 242] width 129 height 15
click at [692, 235] on select "Automated Search Bad Parcel Complete Duplicate Parcel High Dollar Reporting In …" at bounding box center [756, 242] width 129 height 15
click at [735, 290] on select "-- Select Search Tool -- 3rd Party Website Agency File Agency Website ATLS CNV-…" at bounding box center [756, 287] width 129 height 15
click at [692, 281] on select "-- Select Search Tool -- 3rd Party Website Agency File Agency Website ATLS CNV-…" at bounding box center [756, 287] width 129 height 15
click at [856, 289] on select "-- Select Search Method -- Property Address Legal Liability Info Provided" at bounding box center [897, 287] width 129 height 15
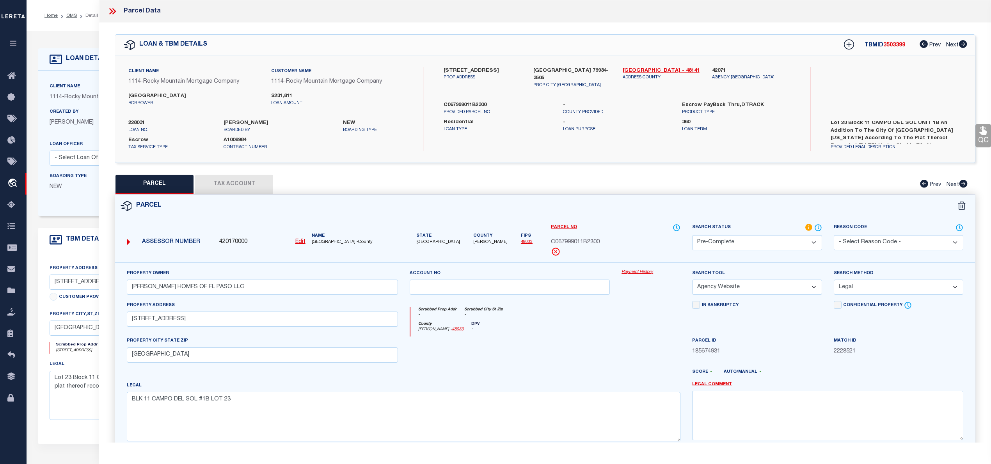
click at [833, 281] on select "-- Select Search Method -- Property Address Legal Liability Info Provided" at bounding box center [897, 287] width 129 height 15
click at [256, 187] on button "Tax Account" at bounding box center [234, 184] width 78 height 19
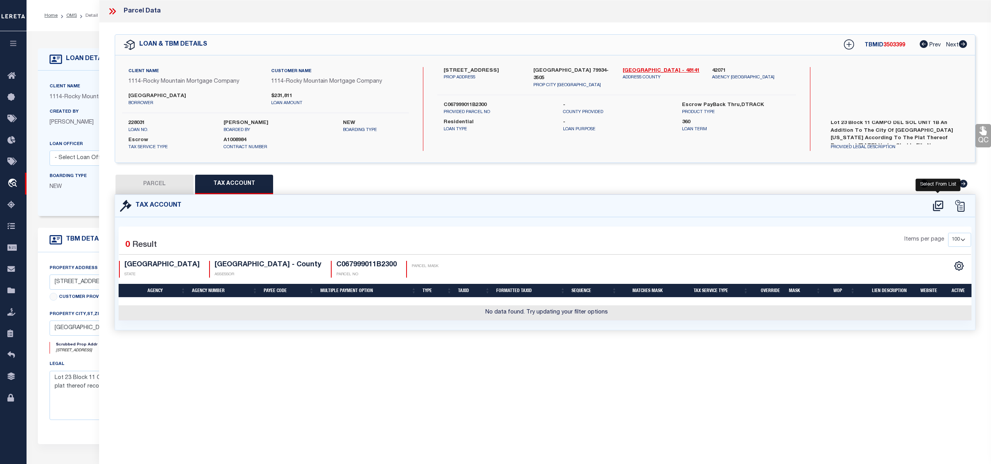
click at [938, 211] on icon at bounding box center [937, 206] width 13 height 12
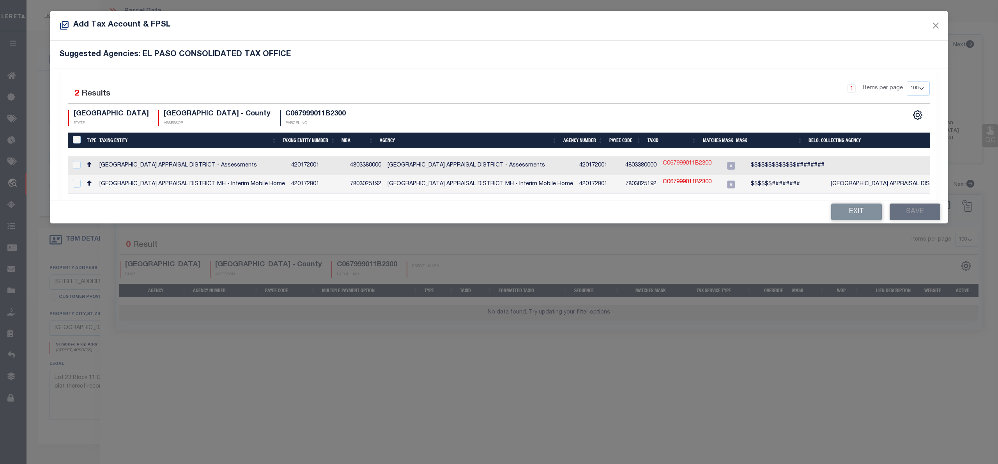
click at [692, 163] on link "C067999011B2300" at bounding box center [687, 164] width 49 height 9
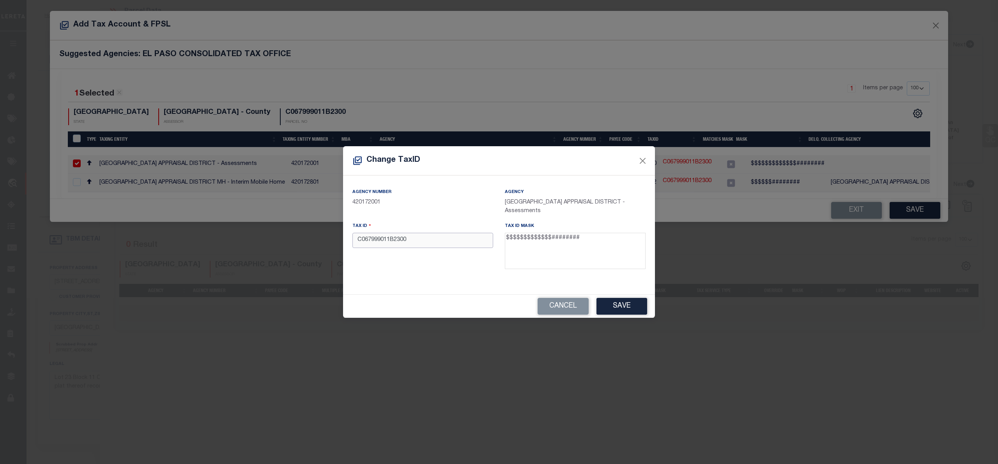
click at [358, 242] on input "C067999011B2300" at bounding box center [423, 240] width 141 height 15
click at [422, 242] on input "C067999011B2300" at bounding box center [423, 240] width 141 height 15
click at [648, 161] on button "Close" at bounding box center [643, 161] width 10 height 10
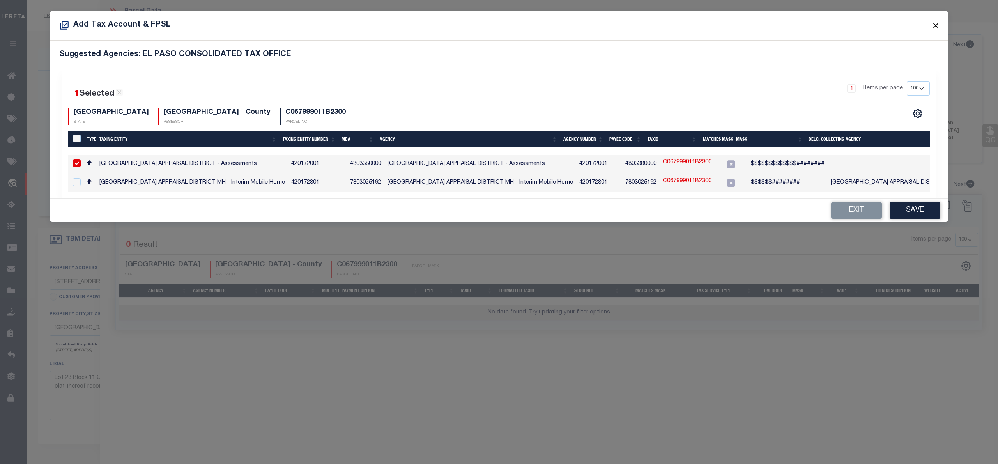
click at [935, 27] on button "Close" at bounding box center [936, 25] width 10 height 10
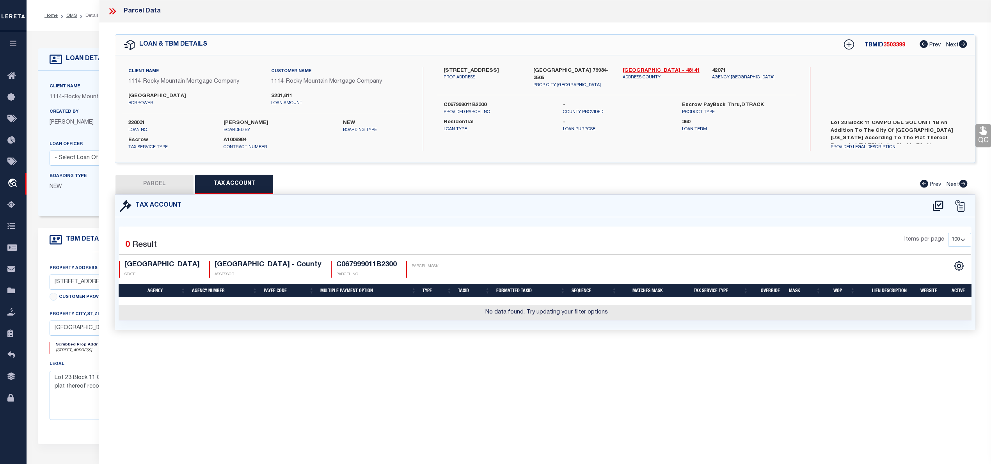
click at [168, 195] on div "Tax Account" at bounding box center [545, 206] width 860 height 22
click at [168, 188] on button "PARCEL" at bounding box center [154, 184] width 78 height 19
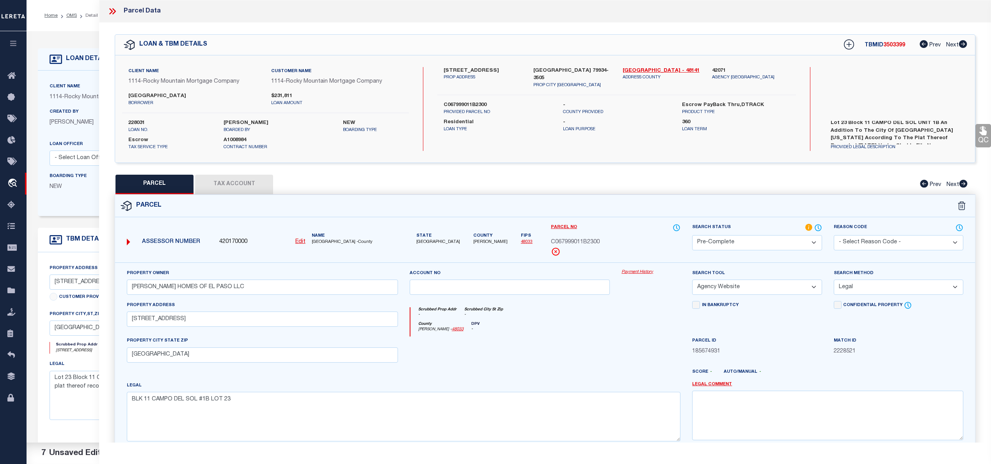
click at [296, 242] on u "Edit" at bounding box center [300, 241] width 10 height 5
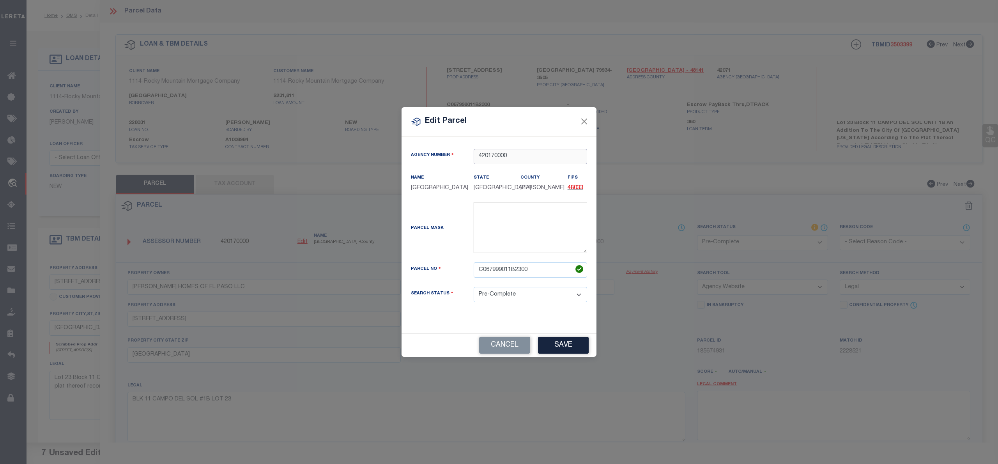
click at [513, 154] on input "420170000" at bounding box center [530, 156] width 113 height 15
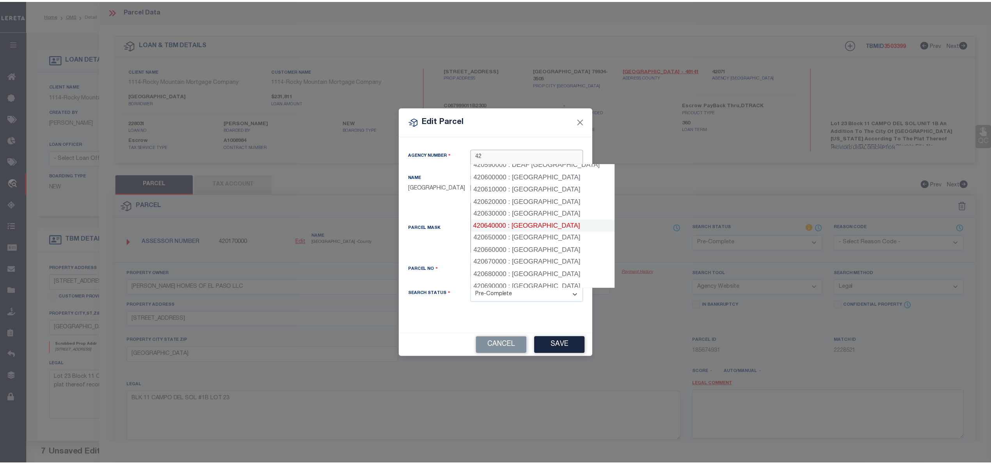
scroll to position [832, 0]
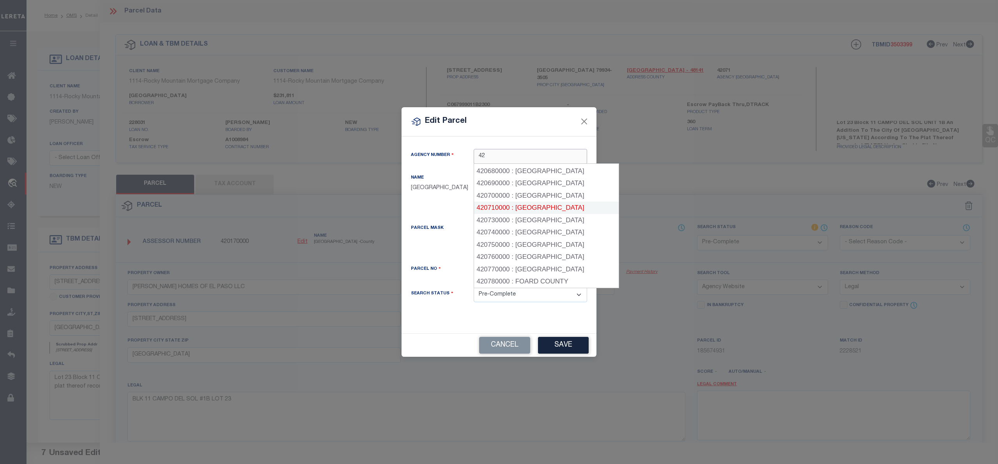
click at [543, 202] on div "420710000 : [GEOGRAPHIC_DATA]" at bounding box center [546, 208] width 145 height 12
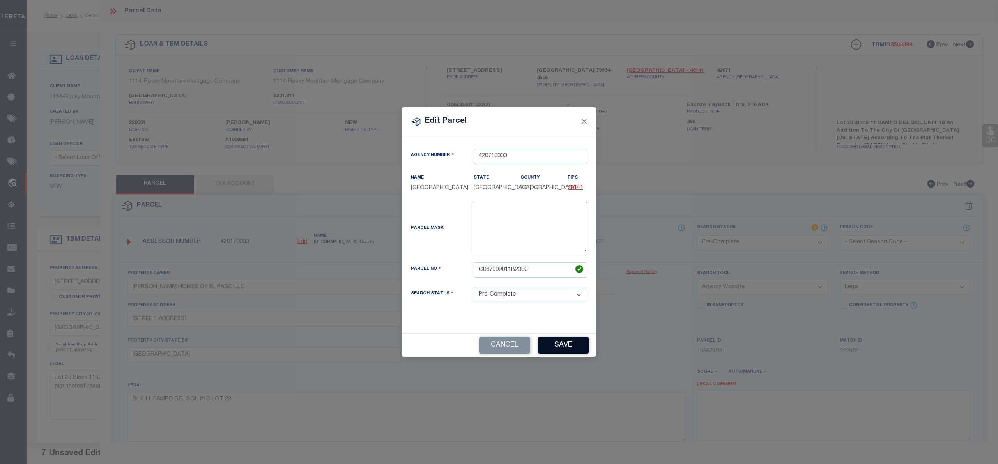
click at [569, 342] on button "Save" at bounding box center [563, 345] width 51 height 17
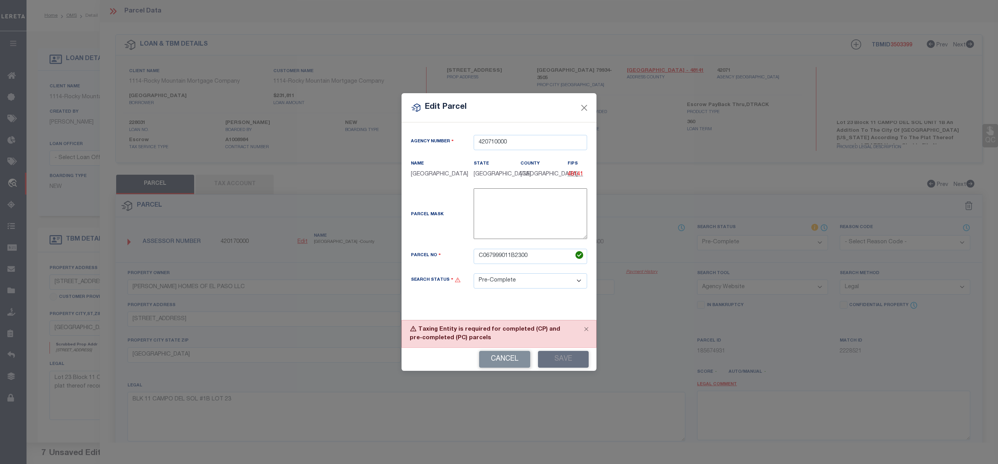
click at [550, 284] on select "Automated Search Bad Parcel Complete Duplicate Parcel High Dollar Reporting In …" at bounding box center [530, 280] width 113 height 15
click at [474, 274] on select "Automated Search Bad Parcel Complete Duplicate Parcel High Dollar Reporting In …" at bounding box center [530, 280] width 113 height 15
click at [543, 362] on button "Save" at bounding box center [563, 359] width 51 height 17
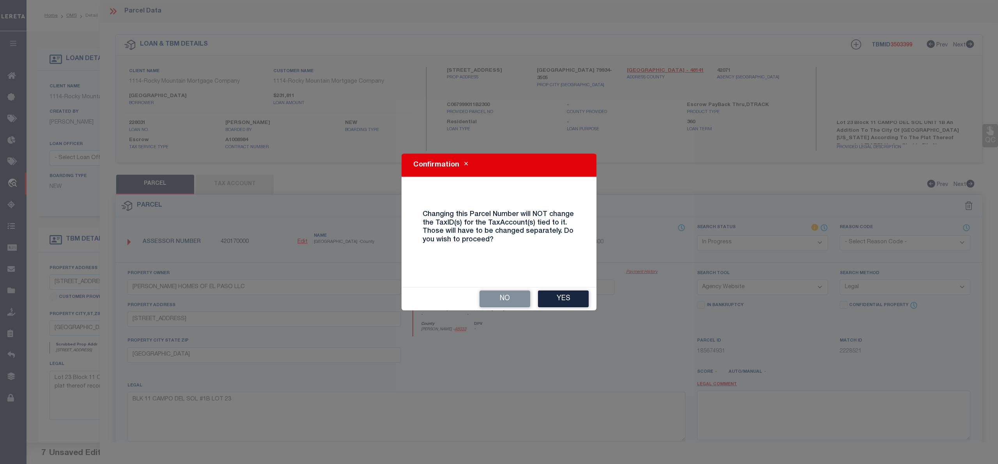
click at [568, 284] on div "Confirmation Changing this Parcel Number will NOT change the TaxID(s) for the T…" at bounding box center [499, 232] width 195 height 157
click at [569, 292] on button "Yes" at bounding box center [563, 299] width 51 height 17
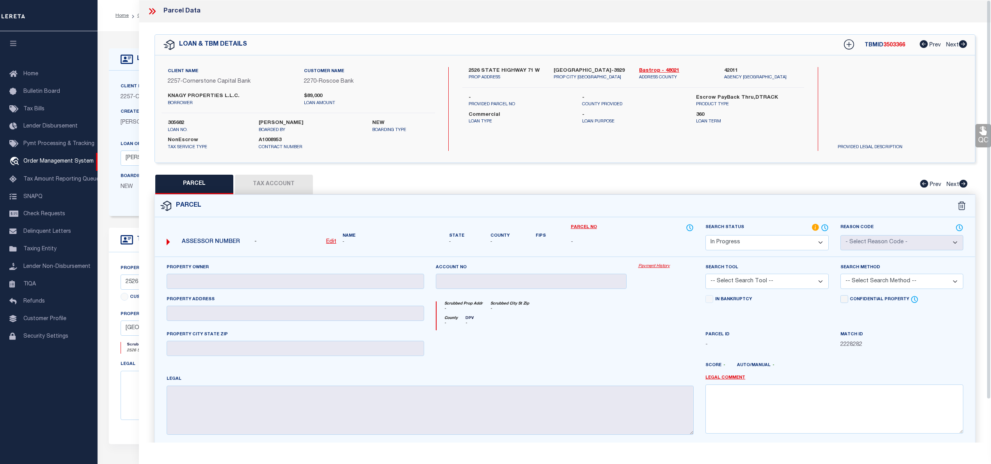
select select "IP"
select select "49271"
select select "17138"
select select "20"
select select "NonEscrow"
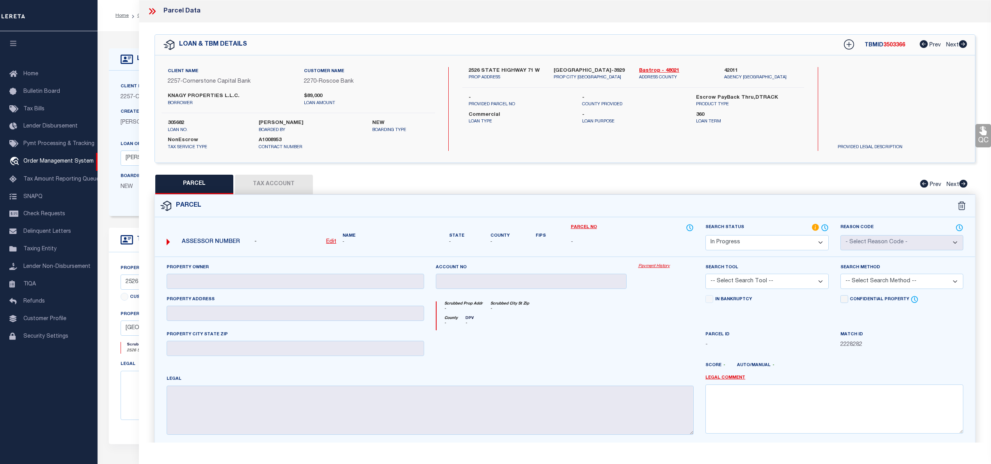
click at [333, 241] on u "Edit" at bounding box center [331, 241] width 10 height 5
select select "IP"
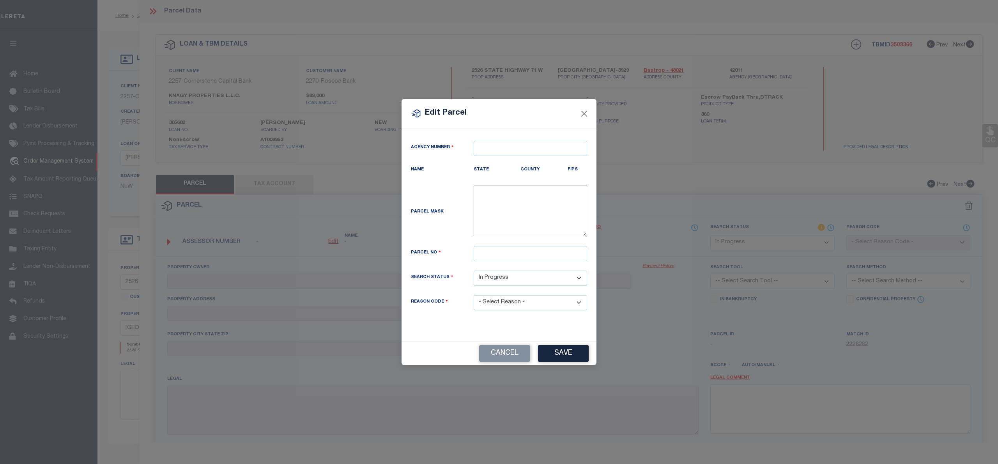
type textarea "-"
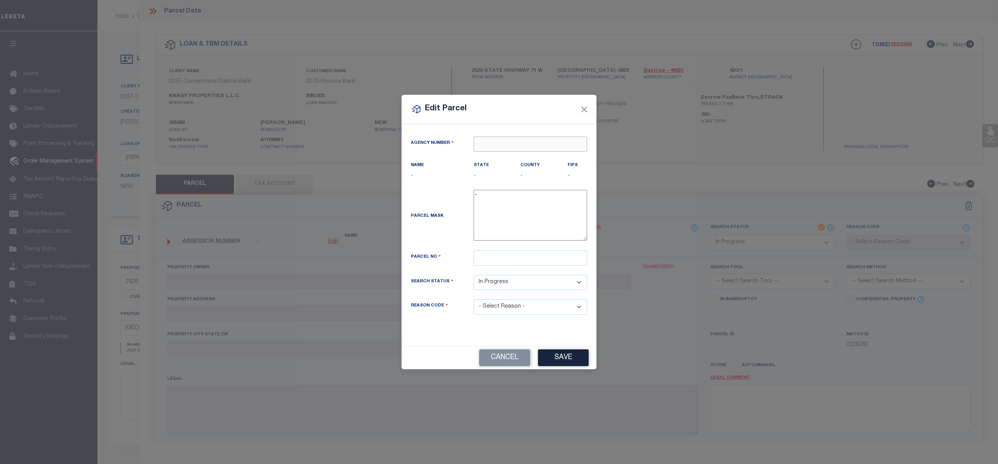
click at [532, 138] on input "text" at bounding box center [530, 143] width 113 height 15
click at [539, 155] on div "420110000 : [GEOGRAPHIC_DATA]" at bounding box center [530, 162] width 113 height 22
type input "420110000"
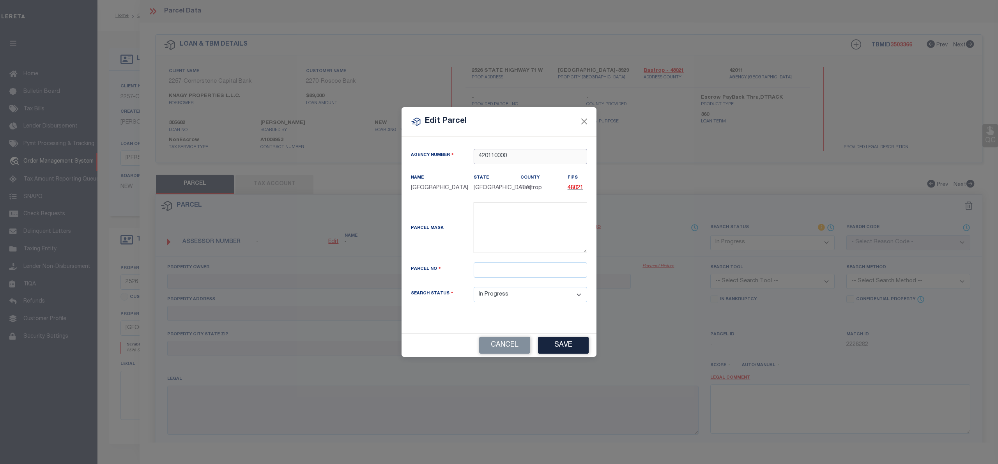
type input "420110000"
click at [503, 278] on input "text" at bounding box center [530, 269] width 113 height 15
paste input "R41295"
type input "R41295"
click at [561, 351] on button "Save" at bounding box center [563, 345] width 51 height 17
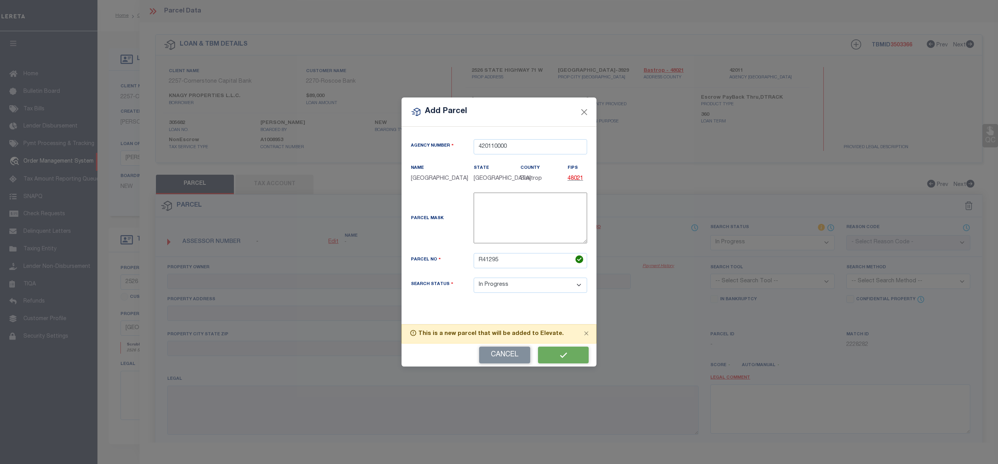
select select "IP"
checkbox input "false"
type input "KNAGY PROPERTIES LLC"
type input "2526 W SH 71 BLDG 1"
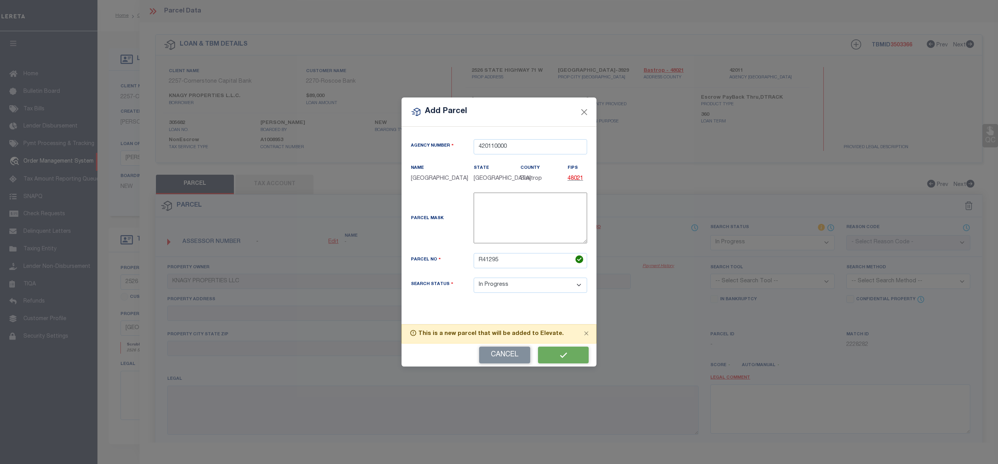
type input "CEDAR CREEK, TX 78612"
type textarea "MESA VERDE ESTATES, LOT 37A (RESUB OF LOT 37), ACRES 1.5290"
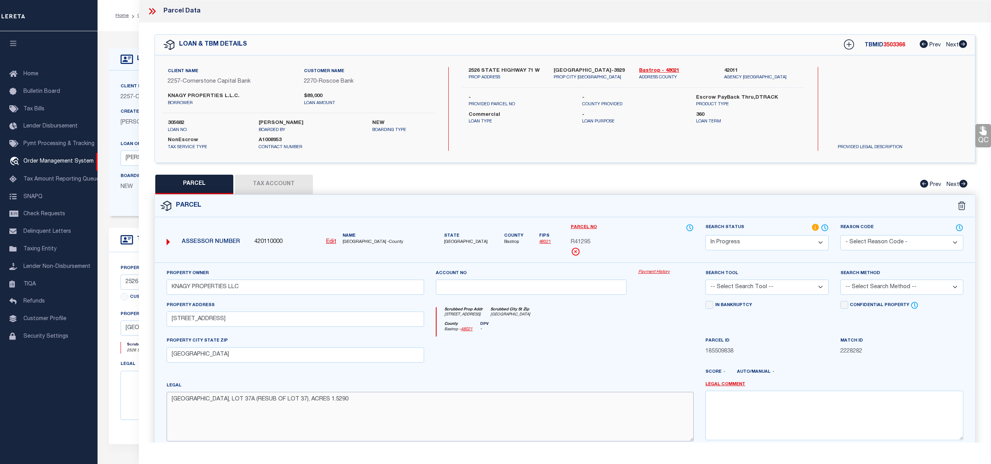
click at [292, 419] on textarea "MESA VERDE ESTATES, LOT 37A (RESUB OF LOT 37), ACRES 1.5290" at bounding box center [430, 416] width 527 height 49
click at [734, 245] on select "Automated Search Bad Parcel Complete Duplicate Parcel High Dollar Reporting In …" at bounding box center [766, 242] width 123 height 15
select select "PC"
click at [705, 235] on select "Automated Search Bad Parcel Complete Duplicate Parcel High Dollar Reporting In …" at bounding box center [766, 242] width 123 height 15
click at [734, 286] on select "-- Select Search Tool -- 3rd Party Website Agency File Agency Website ATLS CNV-…" at bounding box center [766, 287] width 123 height 15
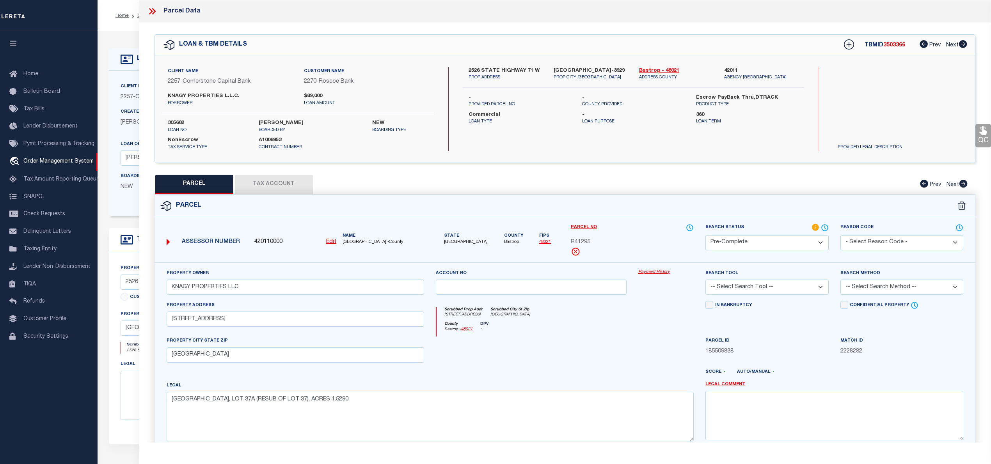
select select "AGW"
click at [705, 281] on select "-- Select Search Tool -- 3rd Party Website Agency File Agency Website ATLS CNV-…" at bounding box center [766, 287] width 123 height 15
click at [866, 289] on select "-- Select Search Method -- Property Address Legal Liability Info Provided" at bounding box center [901, 287] width 123 height 15
select select "LEG"
click at [840, 281] on select "-- Select Search Method -- Property Address Legal Liability Info Provided" at bounding box center [901, 287] width 123 height 15
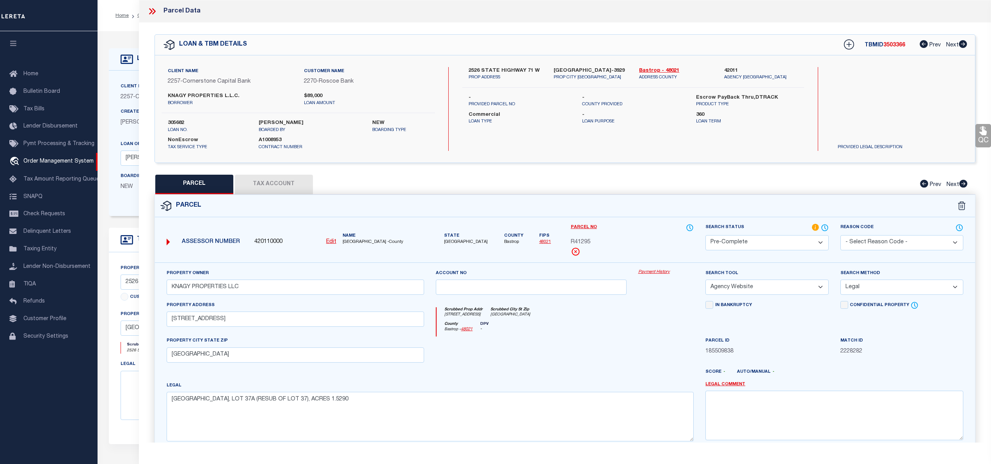
click at [266, 186] on button "Tax Account" at bounding box center [274, 184] width 78 height 19
select select "100"
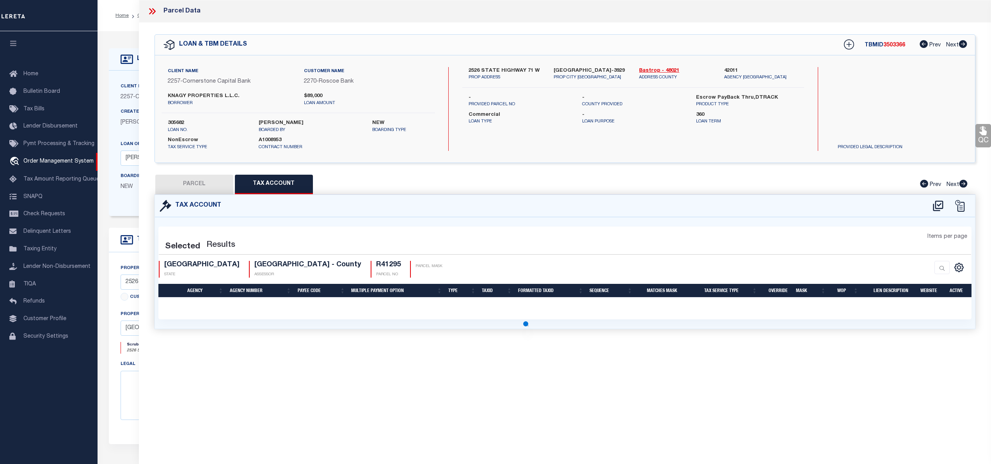
select select "100"
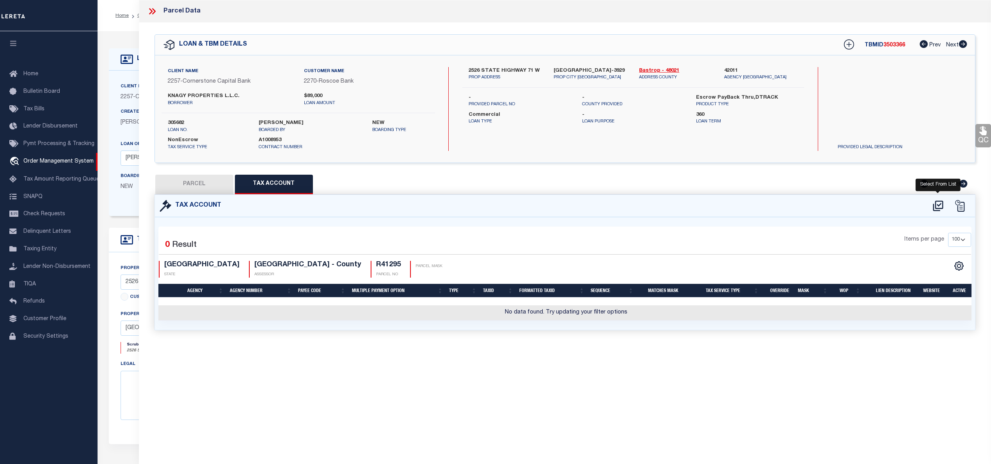
click at [935, 208] on icon at bounding box center [937, 205] width 10 height 11
select select "100"
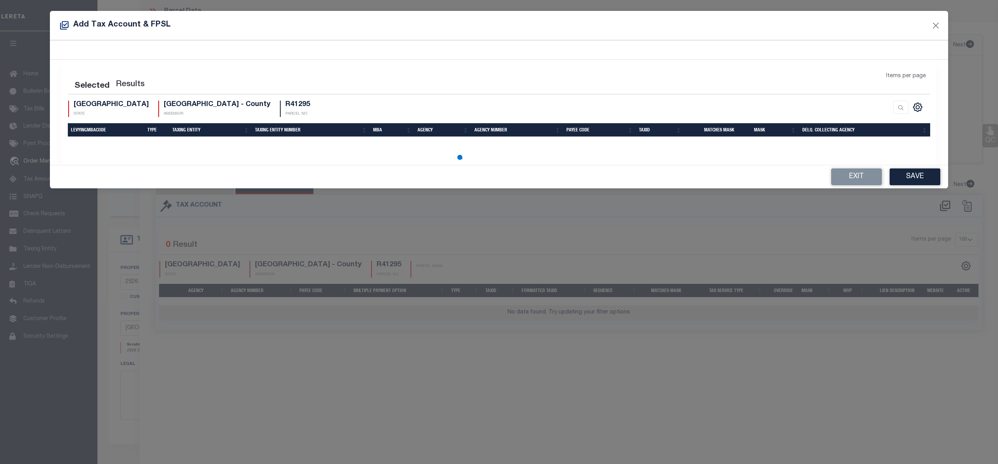
select select "100"
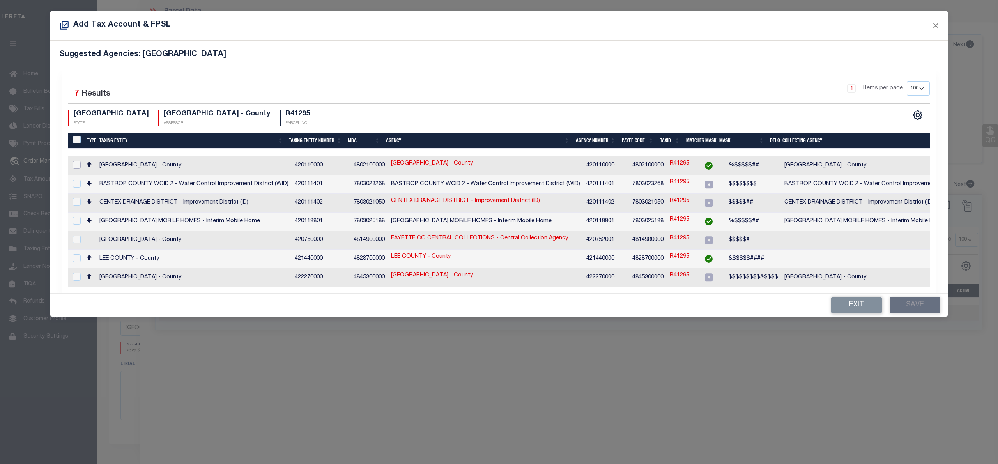
click at [76, 166] on input "checkbox" at bounding box center [77, 165] width 8 height 8
checkbox input "true"
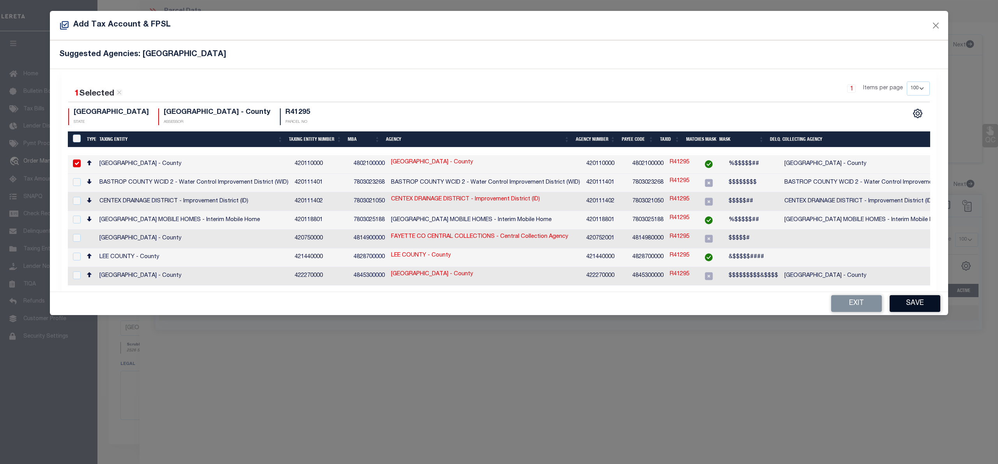
click at [907, 303] on button "Save" at bounding box center [915, 303] width 51 height 17
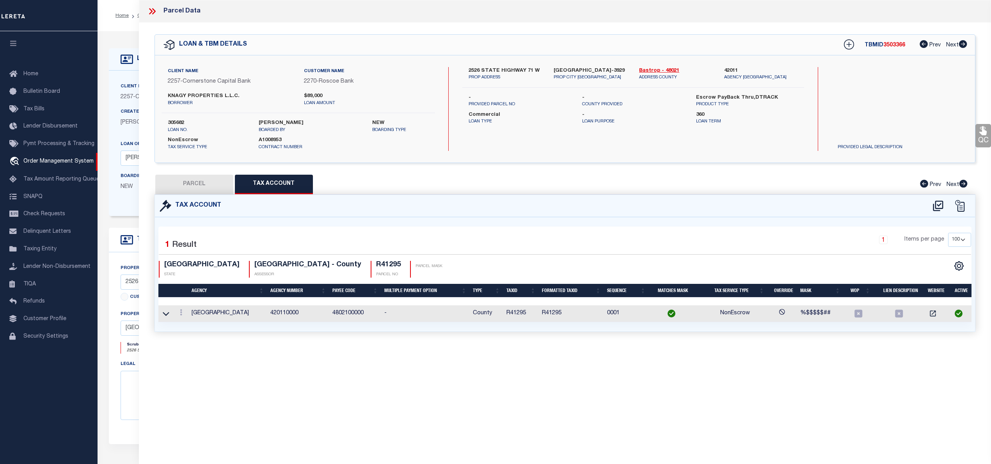
click at [186, 184] on button "PARCEL" at bounding box center [194, 184] width 78 height 19
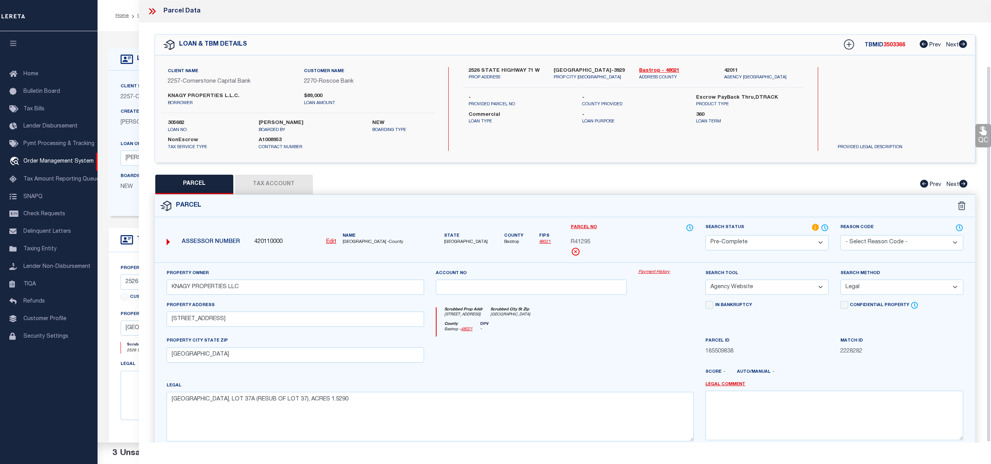
scroll to position [78, 0]
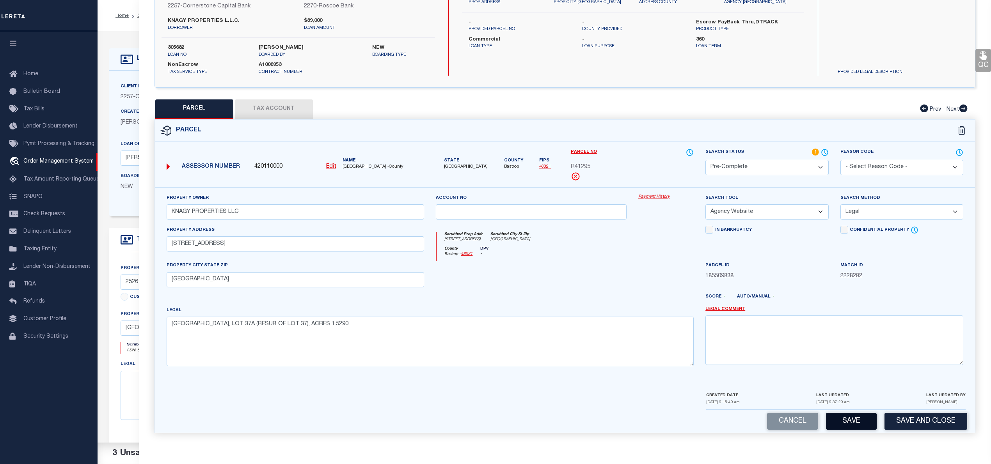
click at [858, 426] on button "Save" at bounding box center [851, 421] width 51 height 17
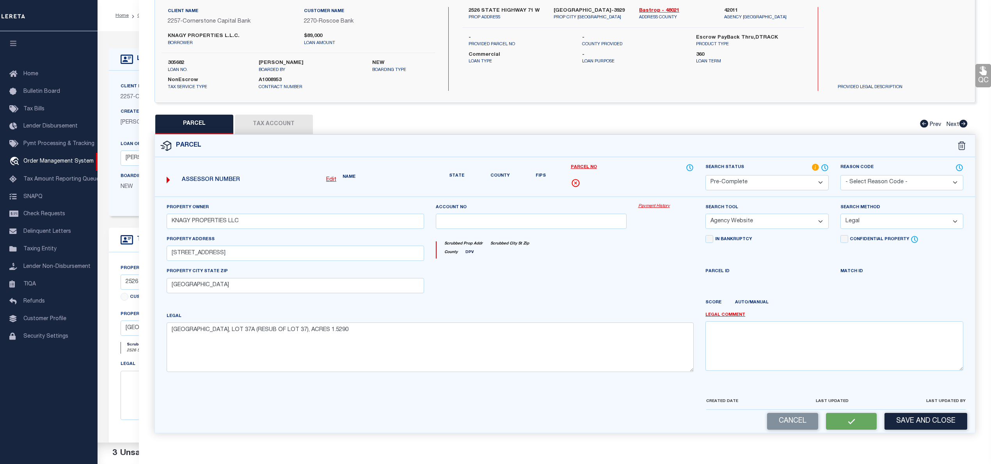
select select "AS"
select select
checkbox input "false"
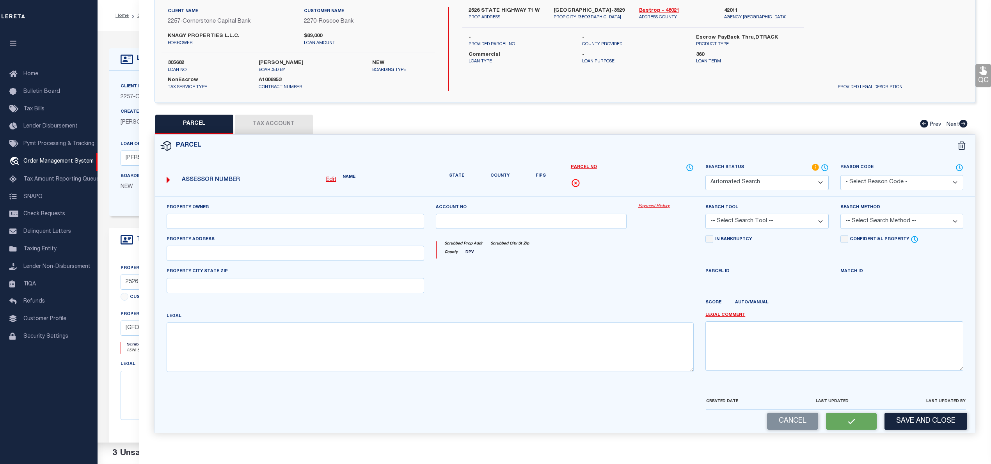
select select "PC"
type input "KNAGY PROPERTIES LLC"
select select "AGW"
select select "LEG"
type input "2526 W SH 71 BLDG 1"
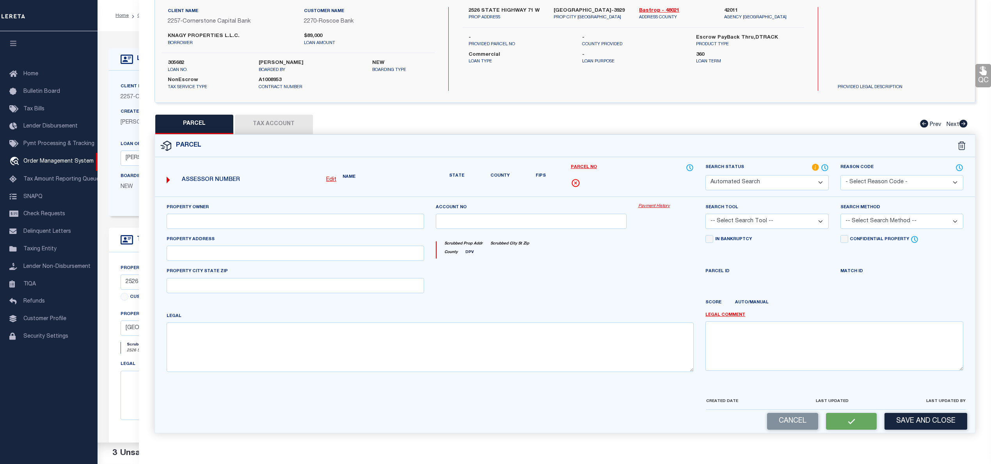
type input "CEDAR CREEK, TX 78612"
type textarea "MESA VERDE ESTATES, LOT 37A (RESUB OF LOT 37), ACRES 1.5290"
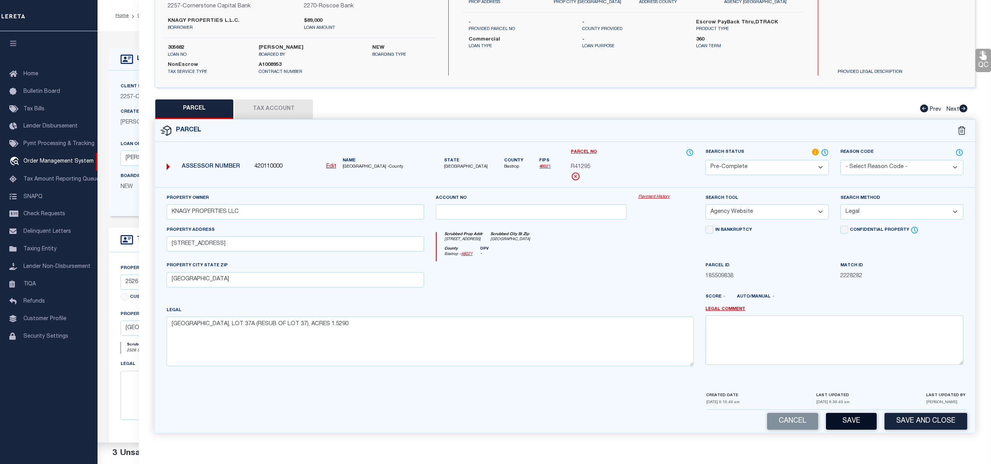
click at [862, 423] on button "Save" at bounding box center [851, 421] width 51 height 17
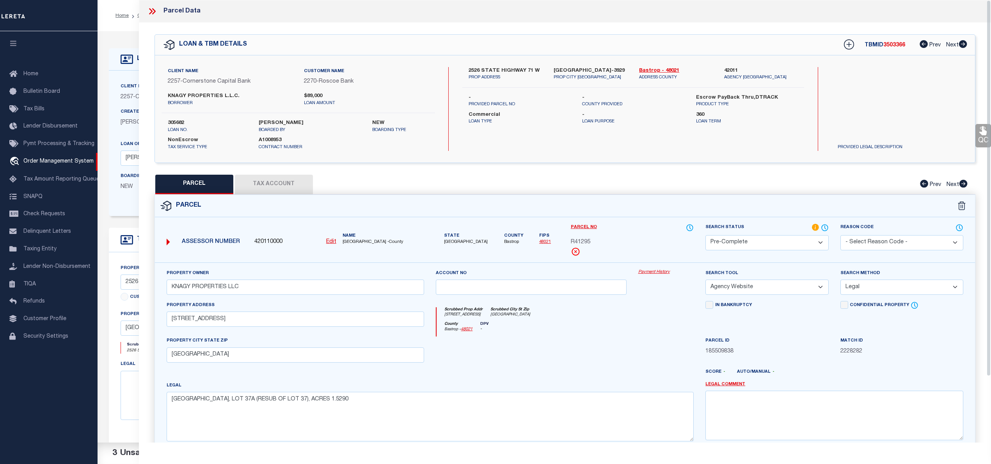
select select "AS"
select select
checkbox input "false"
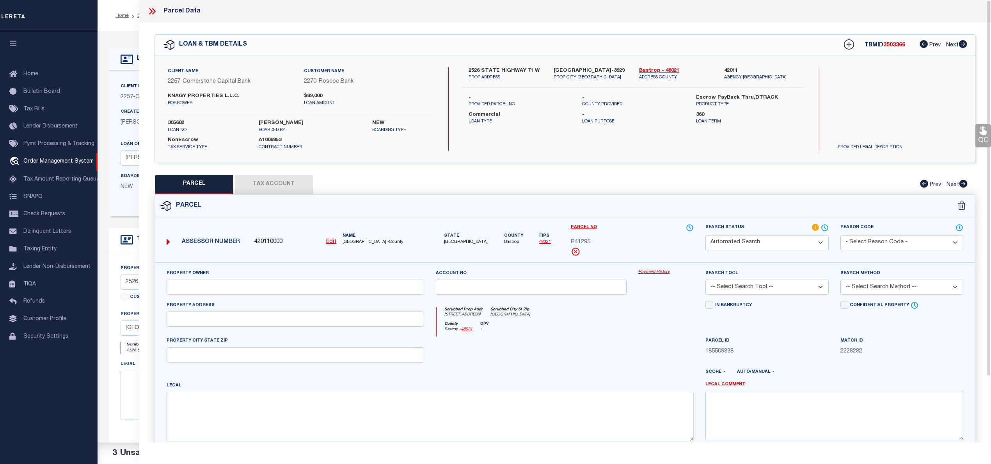
select select "PC"
type input "KNAGY PROPERTIES LLC"
select select "AGW"
select select "LEG"
type input "2526 W SH 71 BLDG 1"
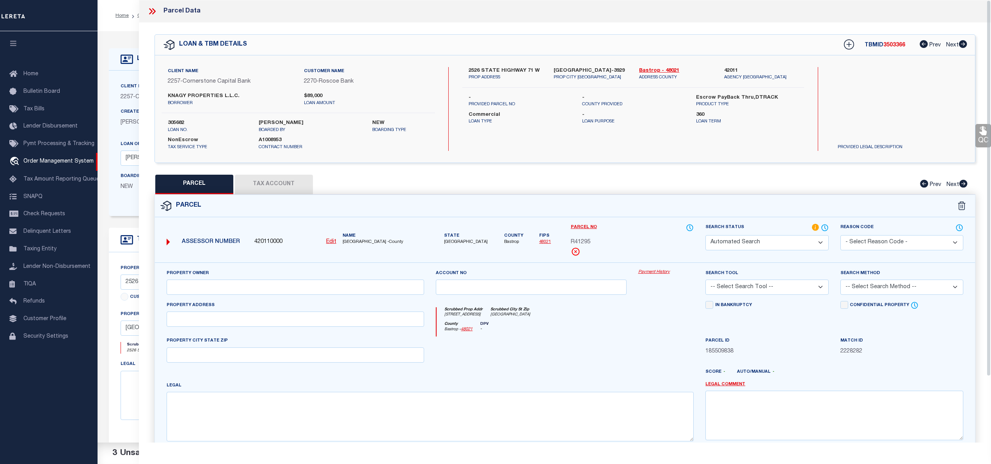
type input "CEDAR CREEK, TX 78612"
type textarea "MESA VERDE ESTATES, LOT 37A (RESUB OF LOT 37), ACRES 1.5290"
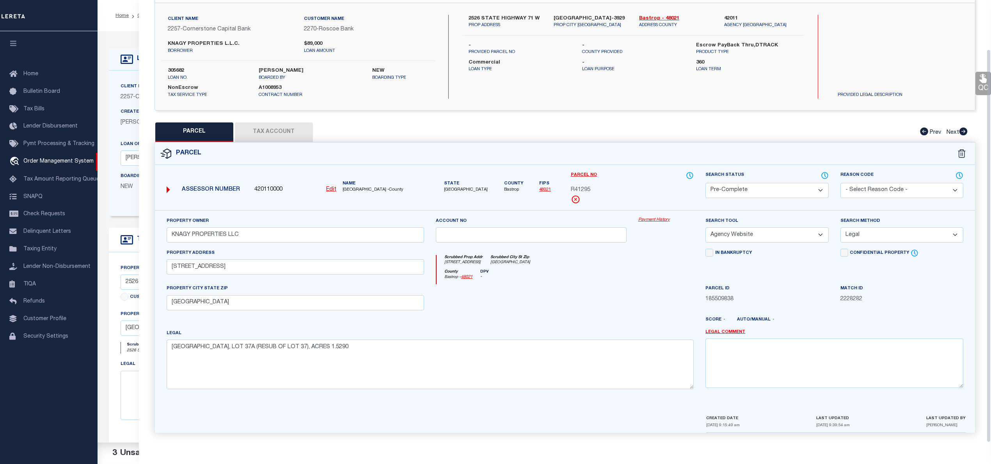
click at [581, 186] on span "R41295" at bounding box center [580, 190] width 19 height 9
copy span "R41295"
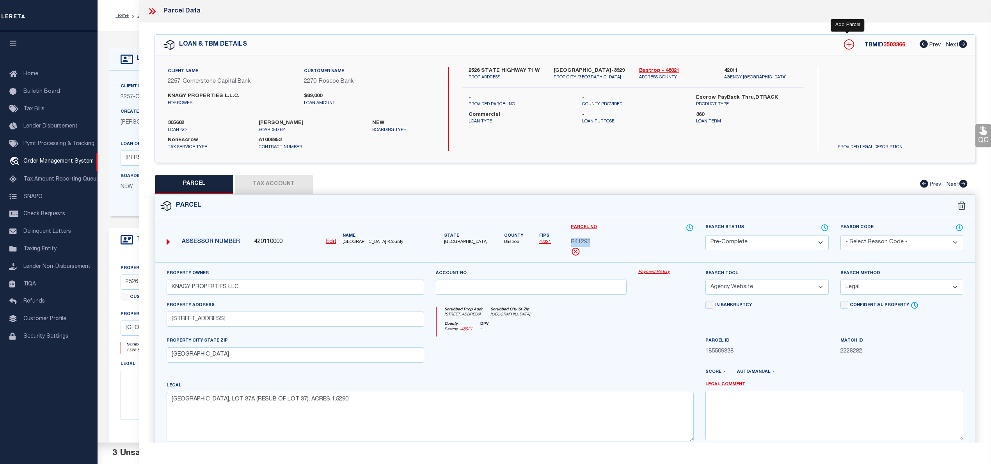
click at [849, 44] on icon at bounding box center [849, 44] width 10 height 10
select select "IP"
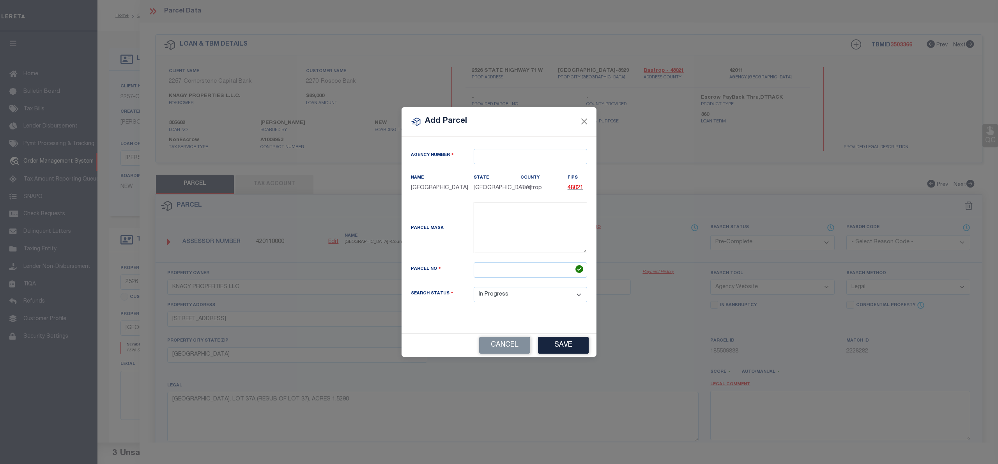
type textarea "-"
click at [482, 158] on input "text" at bounding box center [530, 156] width 113 height 15
click at [506, 173] on div "420110000 : [GEOGRAPHIC_DATA]" at bounding box center [530, 175] width 113 height 22
type input "420110000"
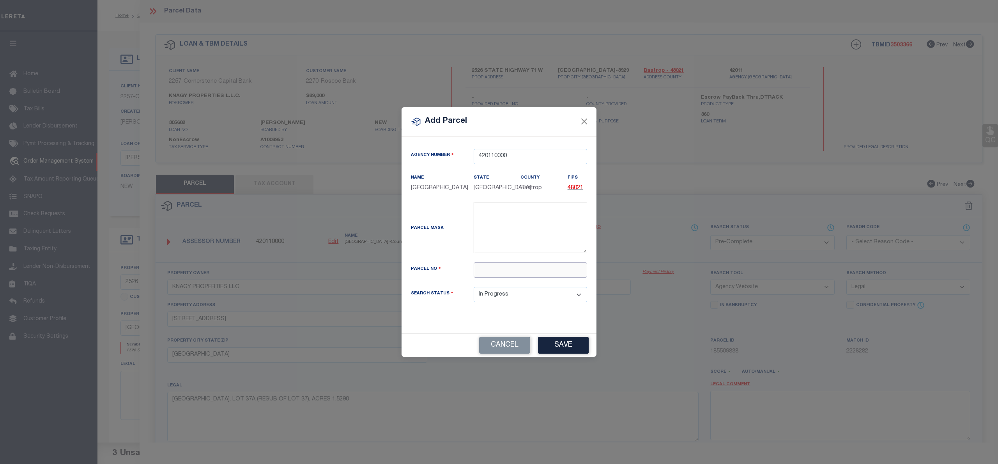
click at [528, 273] on input "text" at bounding box center [530, 269] width 113 height 15
paste input "R90080"
type input "R90080"
click at [560, 350] on button "Save" at bounding box center [563, 345] width 51 height 17
select select "IP"
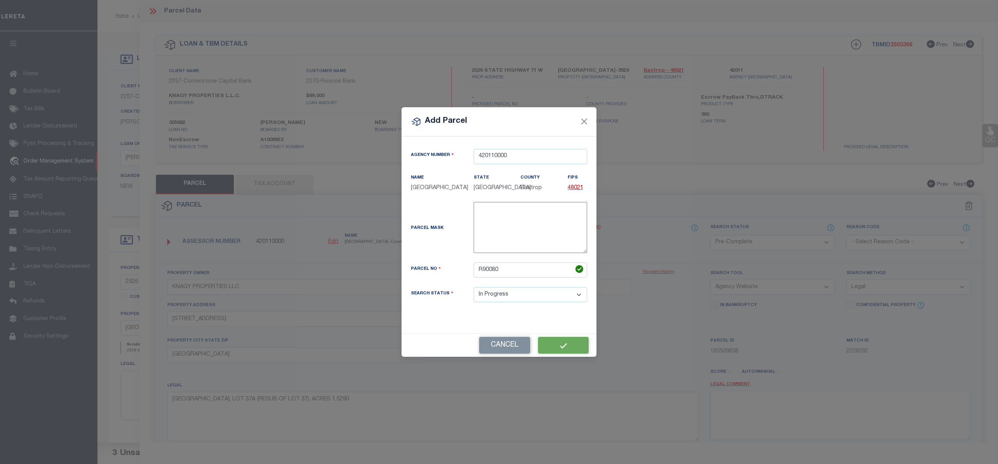
select select
checkbox input "false"
type input "KNAGY PROPERTIES LLC"
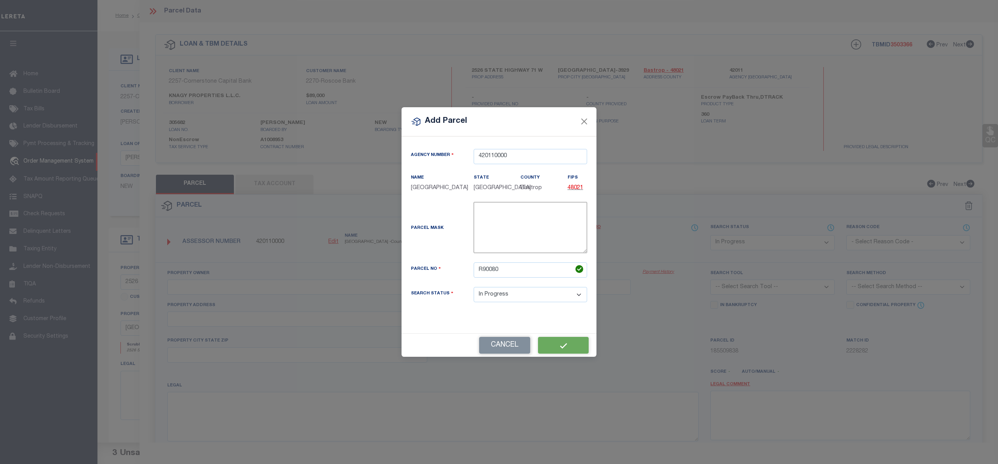
type input "[GEOGRAPHIC_DATA]"
type textarea "MESA VERDE ESTATES, LOT 37B (RESUB OF LOT 37), ACRES 1.1470"
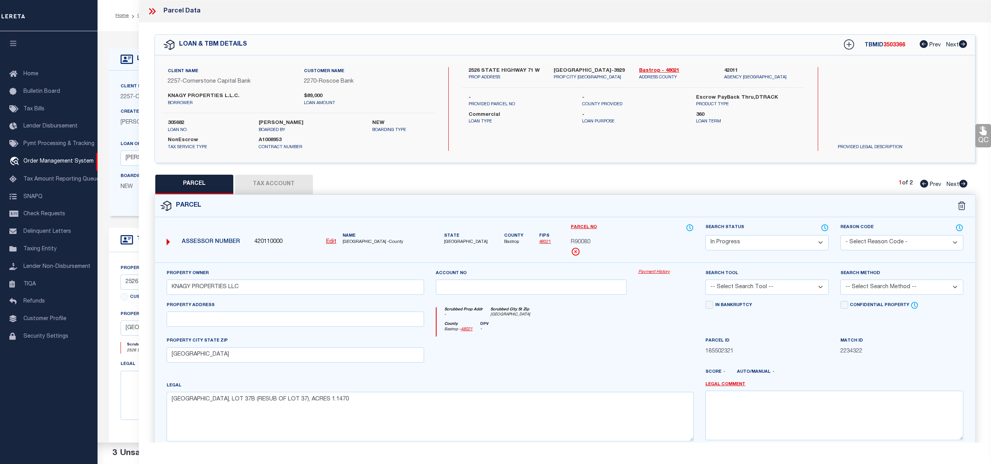
click at [754, 243] on select "Automated Search Bad Parcel Complete Duplicate Parcel High Dollar Reporting In …" at bounding box center [766, 242] width 123 height 15
select select "PC"
click at [705, 235] on select "Automated Search Bad Parcel Complete Duplicate Parcel High Dollar Reporting In …" at bounding box center [766, 242] width 123 height 15
click at [759, 287] on select "-- Select Search Tool -- 3rd Party Website Agency File Agency Website ATLS CNV-…" at bounding box center [766, 287] width 123 height 15
select select "AGW"
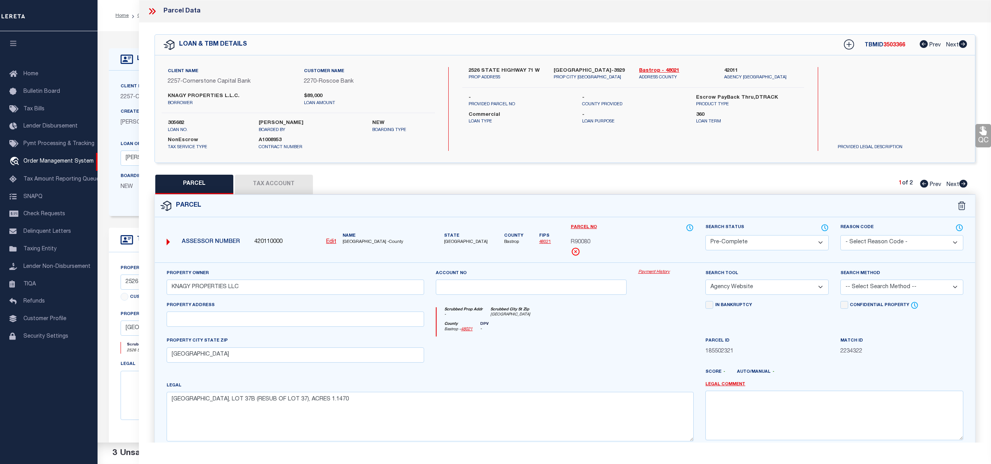
click at [705, 281] on select "-- Select Search Tool -- 3rd Party Website Agency File Agency Website ATLS CNV-…" at bounding box center [766, 287] width 123 height 15
click at [904, 278] on div "Search Method -- Select Search Method -- Property Address Legal Liability Info …" at bounding box center [901, 282] width 123 height 26
click at [904, 282] on select "-- Select Search Method -- Property Address Legal Liability Info Provided" at bounding box center [901, 287] width 123 height 15
select select "LEG"
click at [840, 281] on select "-- Select Search Method -- Property Address Legal Liability Info Provided" at bounding box center [901, 287] width 123 height 15
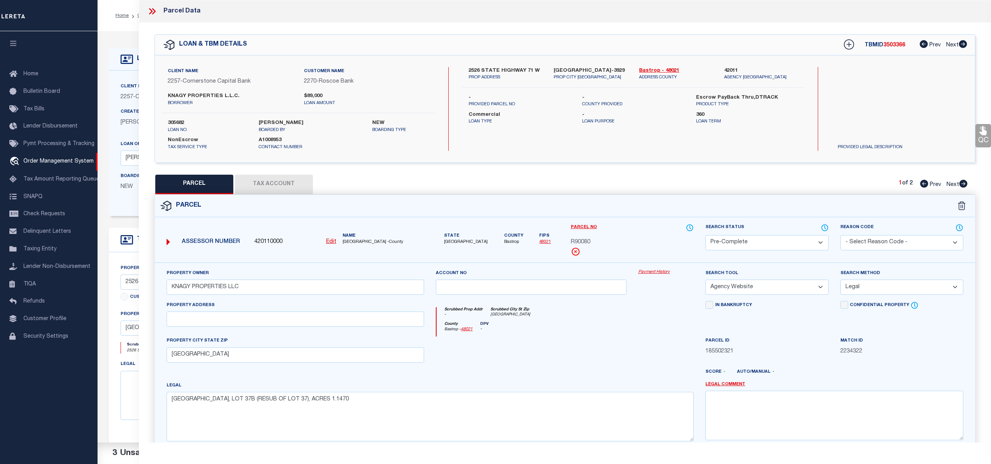
scroll to position [78, 0]
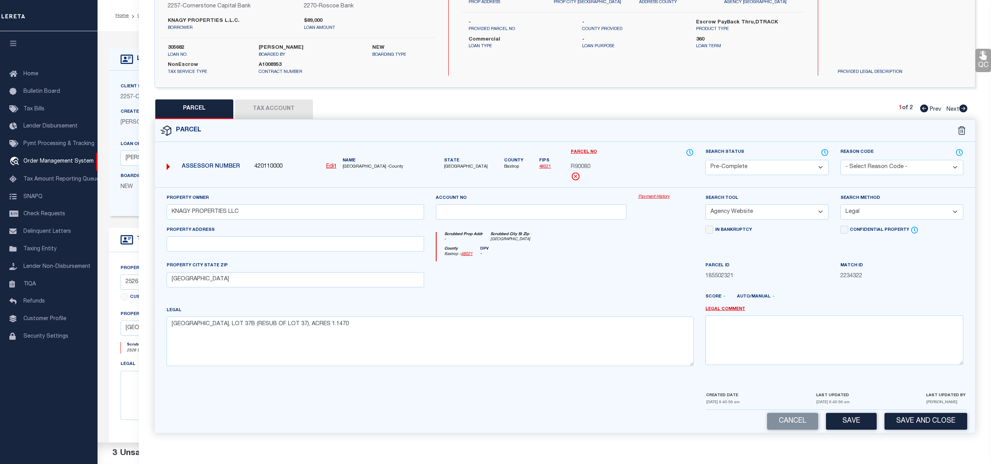
click at [303, 109] on button "Tax Account" at bounding box center [274, 108] width 78 height 19
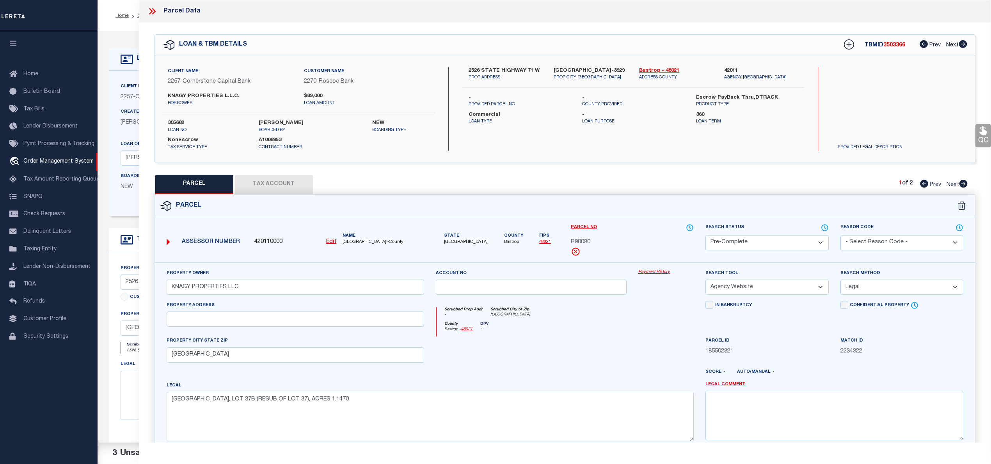
select select "100"
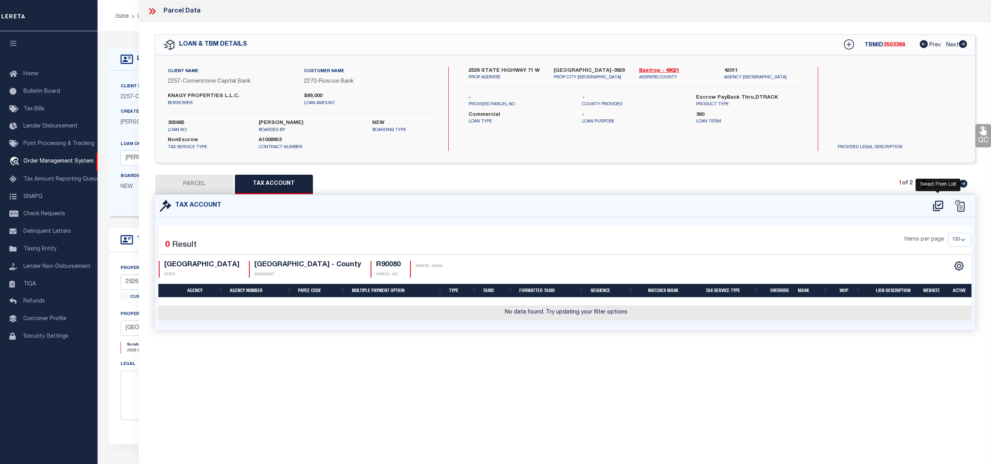
click at [936, 206] on icon at bounding box center [937, 206] width 13 height 12
select select "100"
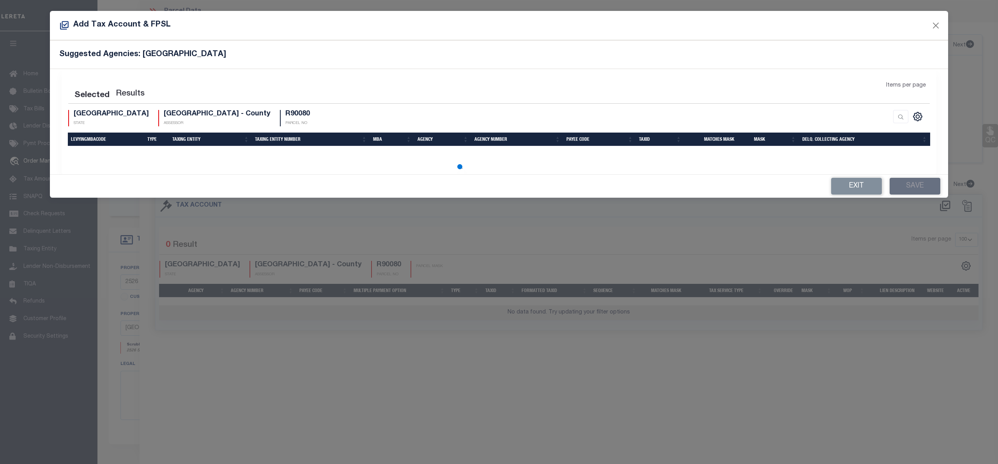
select select "100"
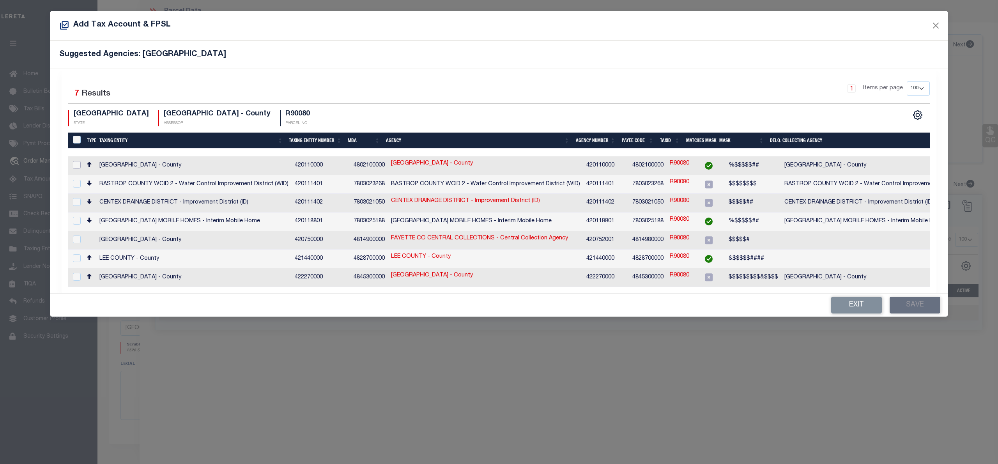
click at [77, 162] on input "checkbox" at bounding box center [77, 165] width 8 height 8
checkbox input "true"
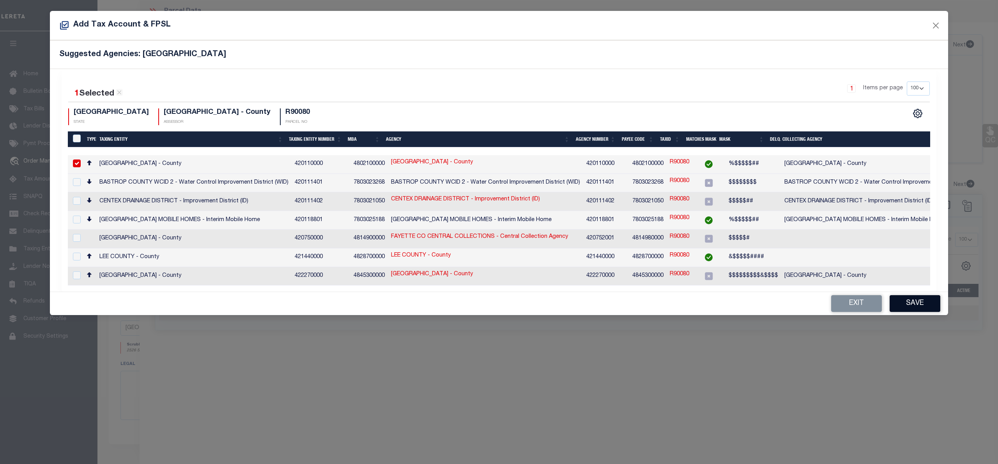
click at [904, 299] on button "Save" at bounding box center [915, 303] width 51 height 17
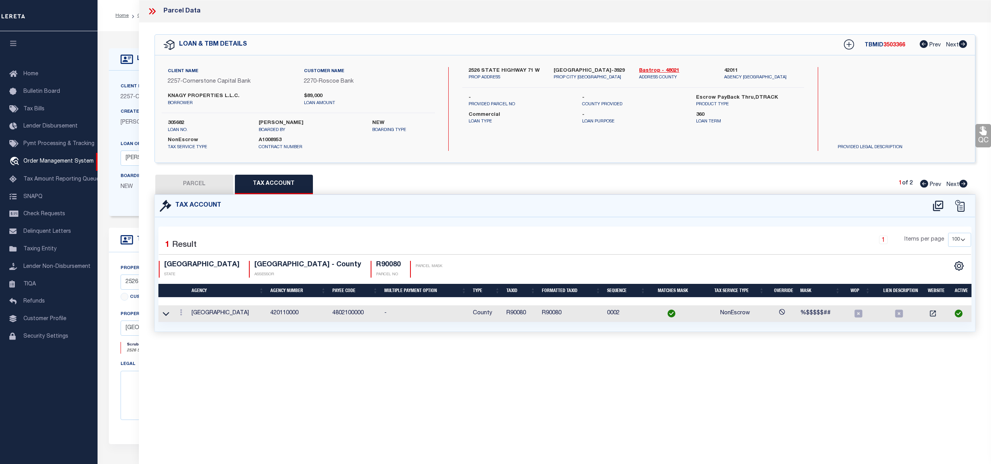
click at [188, 181] on button "PARCEL" at bounding box center [194, 184] width 78 height 19
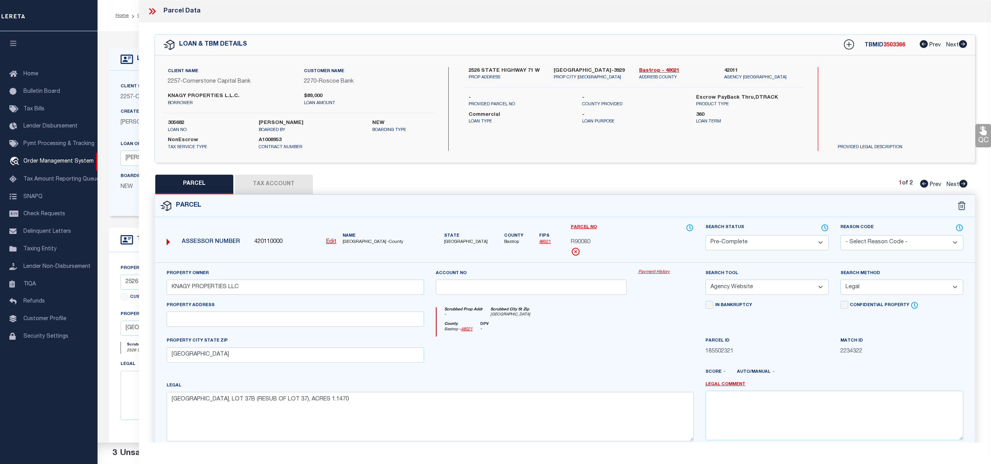
scroll to position [78, 0]
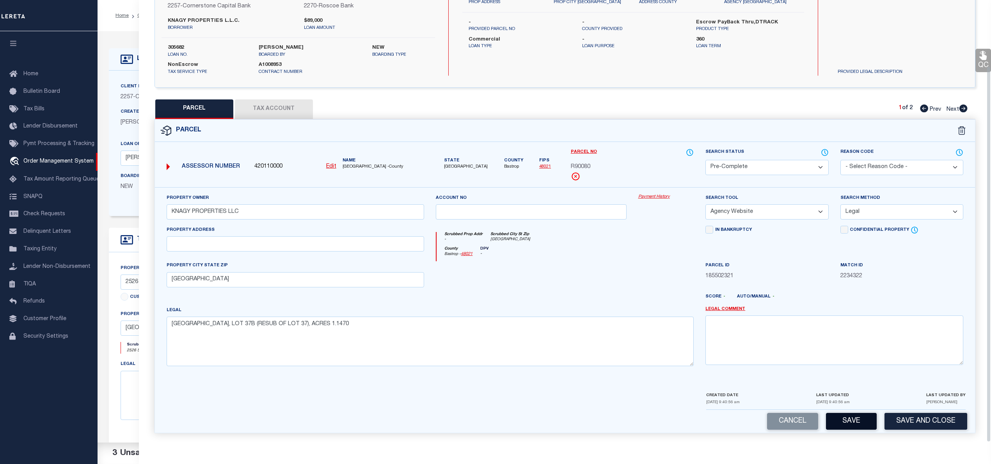
click at [848, 419] on button "Save" at bounding box center [851, 421] width 51 height 17
select select "AS"
select select
checkbox input "false"
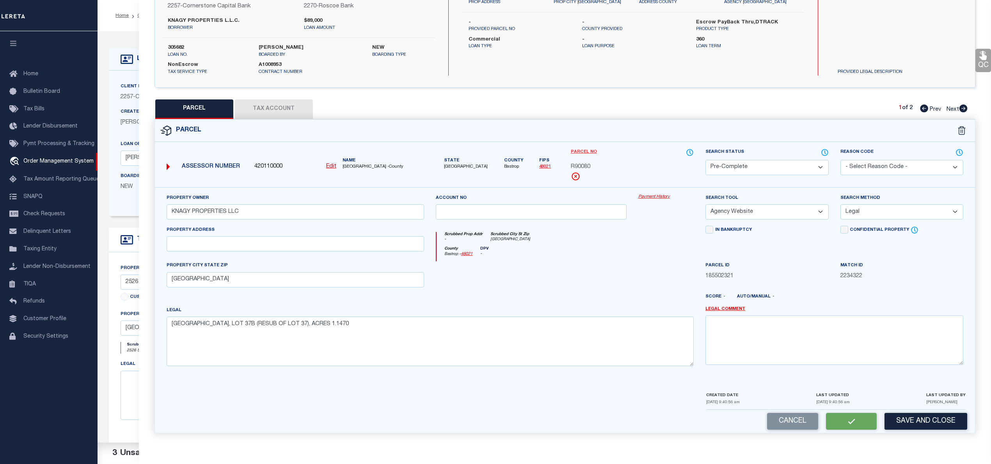
checkbox input "false"
select select "PC"
type input "KNAGY PROPERTIES LLC"
select select "AGW"
select select "LEG"
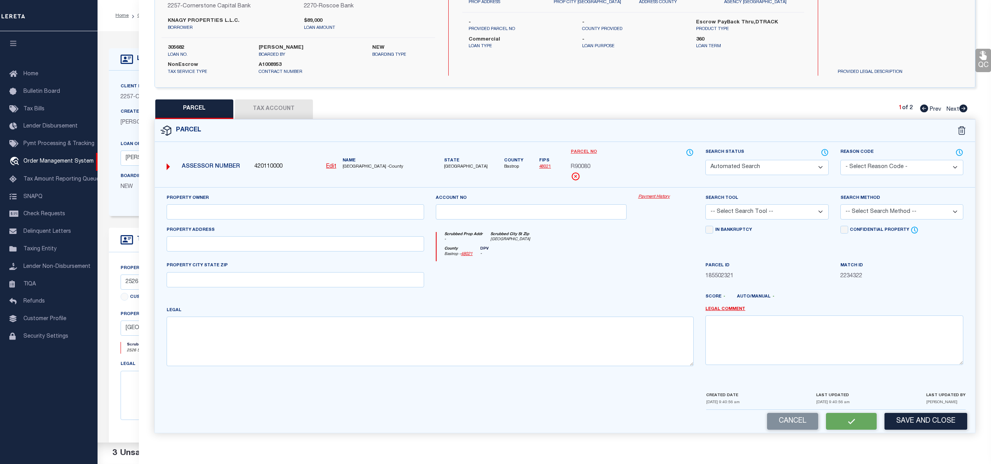
type input "[GEOGRAPHIC_DATA]"
type textarea "MESA VERDE ESTATES, LOT 37B (RESUB OF LOT 37), ACRES 1.1470"
click at [583, 166] on span "R90080" at bounding box center [580, 167] width 19 height 9
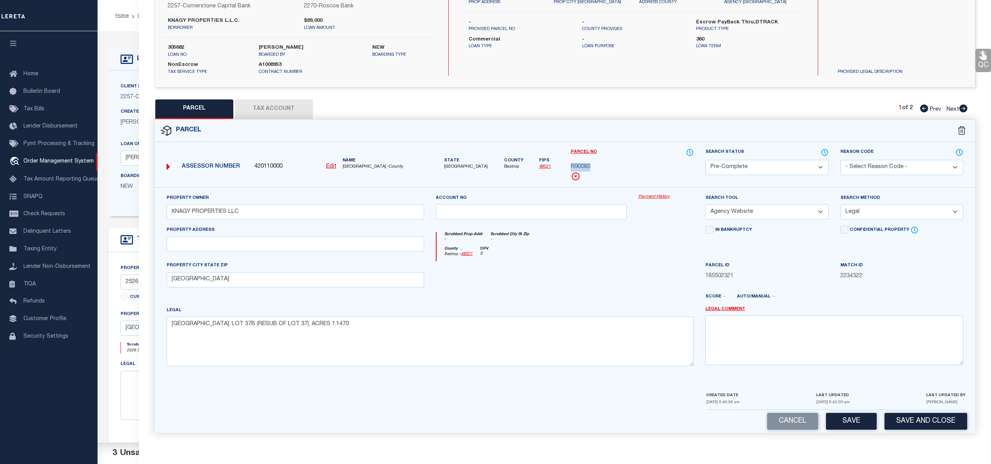
click at [583, 166] on span "R90080" at bounding box center [580, 167] width 19 height 9
copy div "R90080"
click at [857, 418] on button "Save" at bounding box center [851, 421] width 51 height 17
select select "AS"
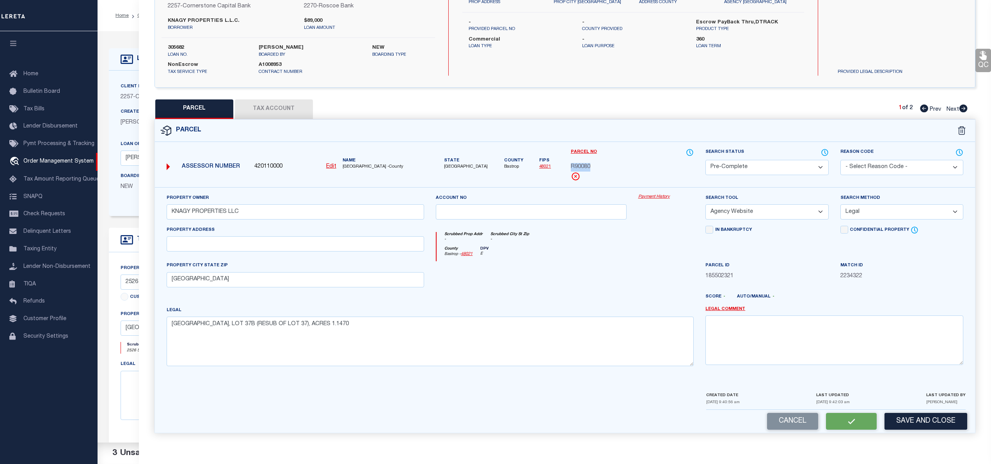
select select
checkbox input "false"
select select "PC"
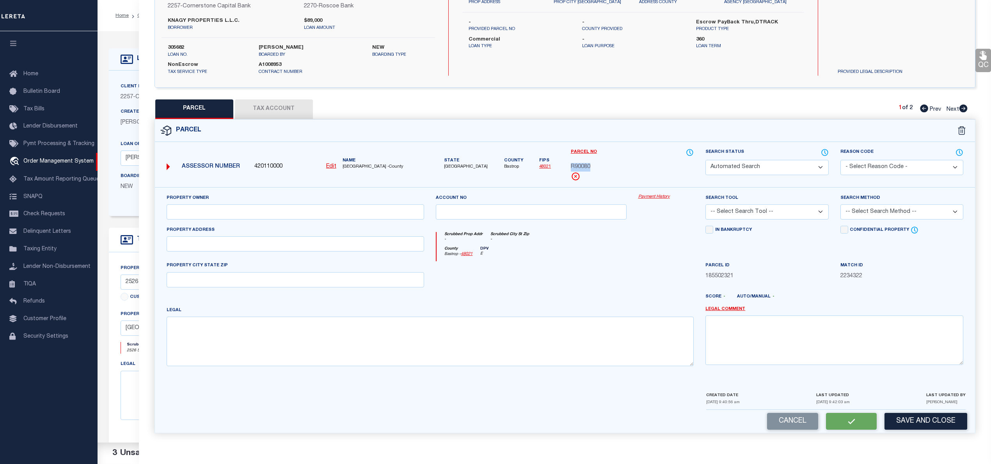
type input "KNAGY PROPERTIES LLC"
select select "AGW"
select select "LEG"
type input "[GEOGRAPHIC_DATA]"
type textarea "MESA VERDE ESTATES, LOT 37B (RESUB OF LOT 37), ACRES 1.1470"
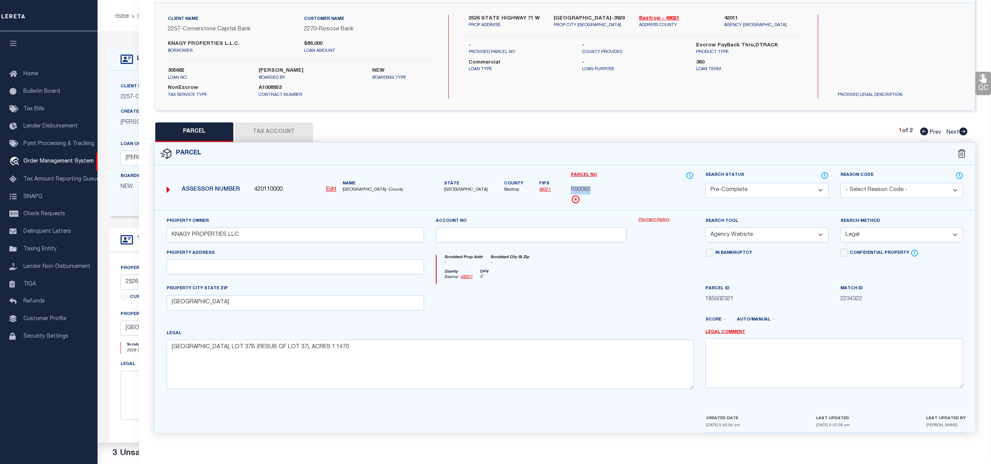
scroll to position [0, 0]
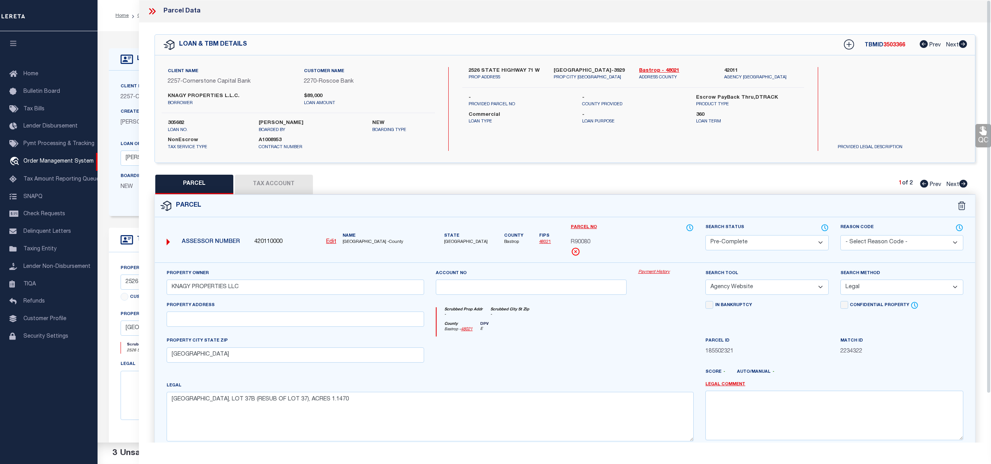
click at [155, 7] on icon at bounding box center [152, 11] width 10 height 10
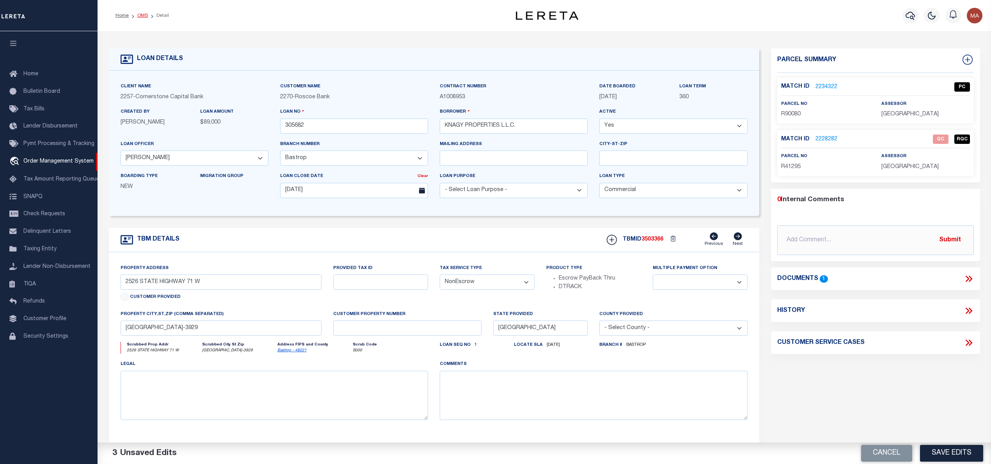
click at [143, 16] on link "OMS" at bounding box center [142, 15] width 11 height 5
